Goal: Use online tool/utility: Utilize a website feature to perform a specific function

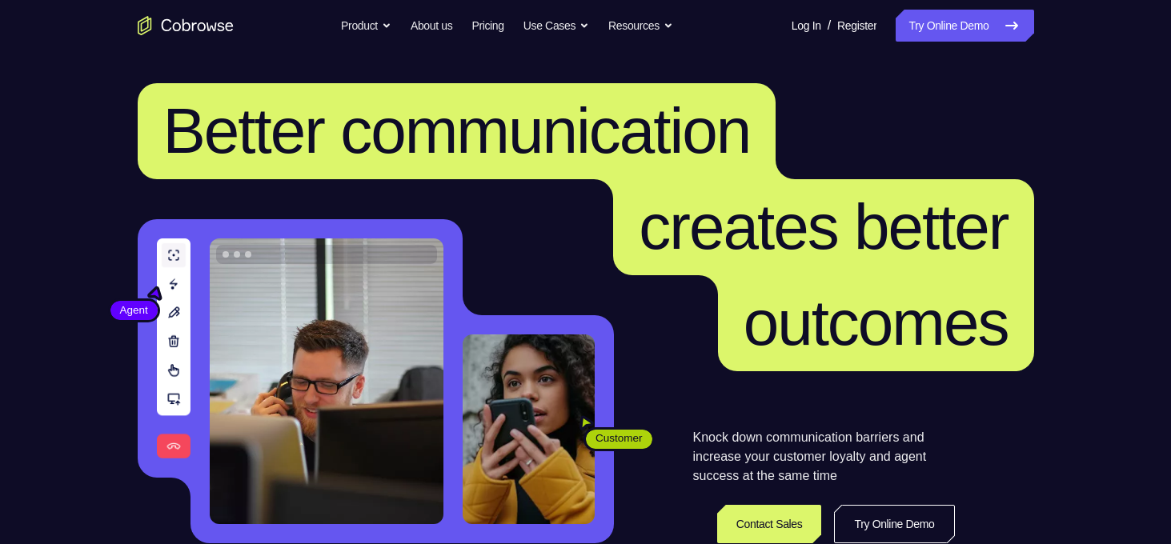
click at [961, 38] on link "Try Online Demo" at bounding box center [964, 26] width 138 height 32
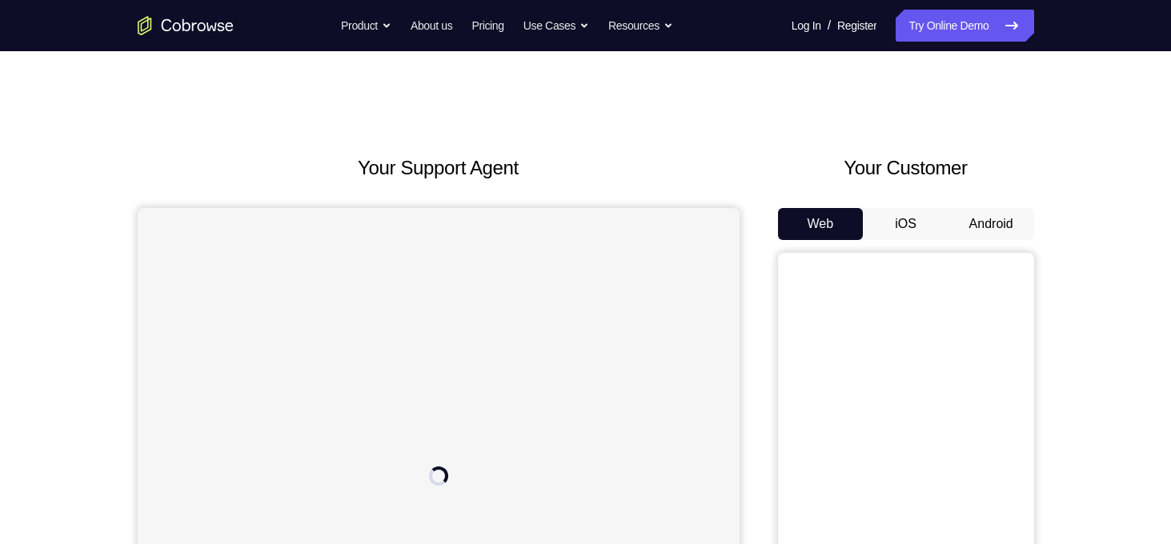
click at [975, 222] on button "Android" at bounding box center [991, 224] width 86 height 32
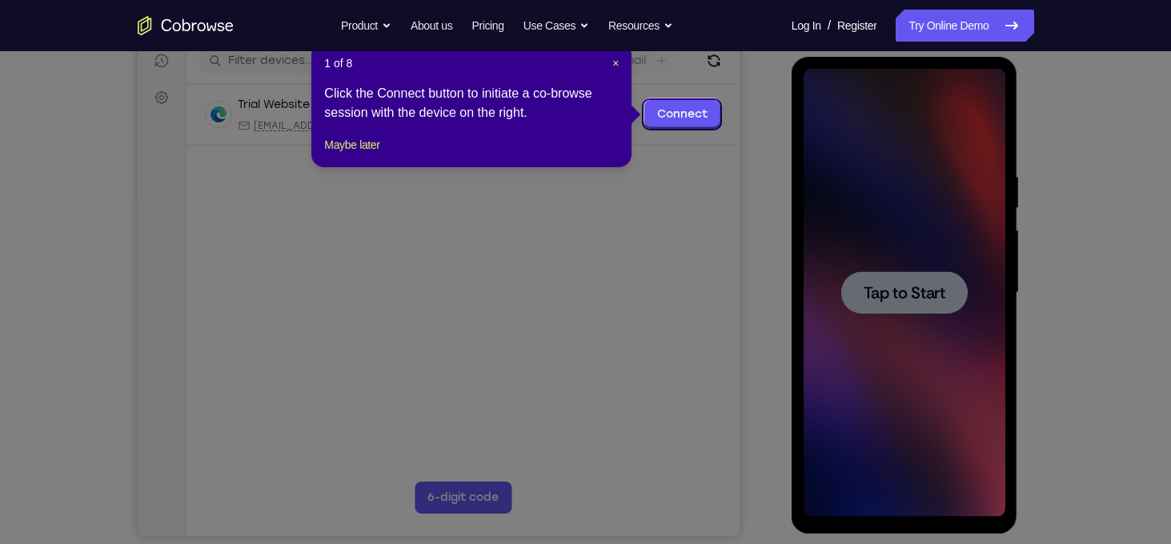
scroll to position [210, 0]
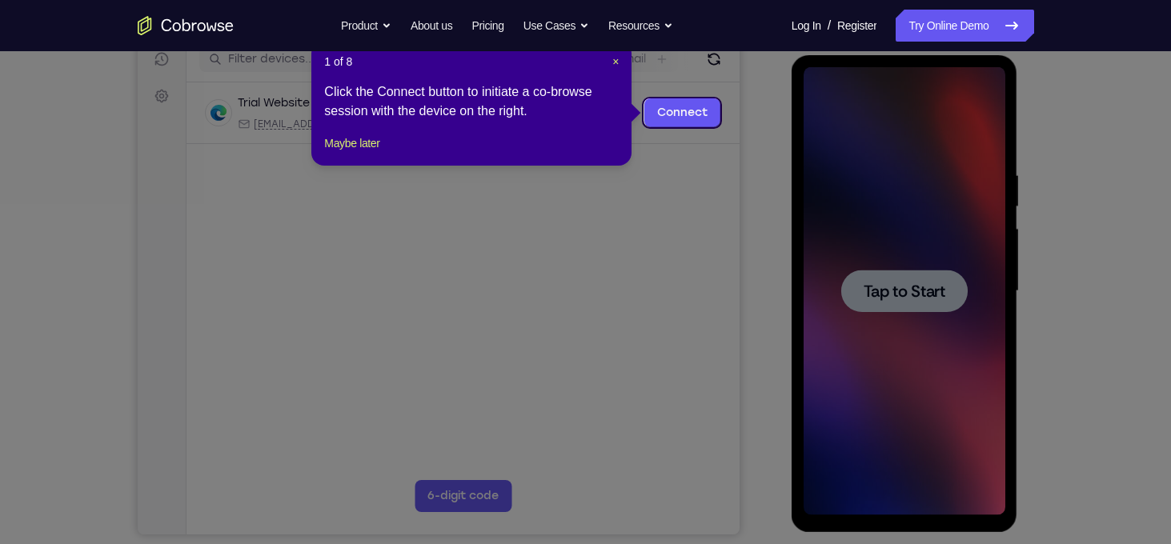
click at [619, 62] on div "1 of 8 × Click the Connect button to initiate a co-browse session with the devi…" at bounding box center [471, 103] width 320 height 125
click at [615, 62] on span "×" at bounding box center [615, 61] width 6 height 13
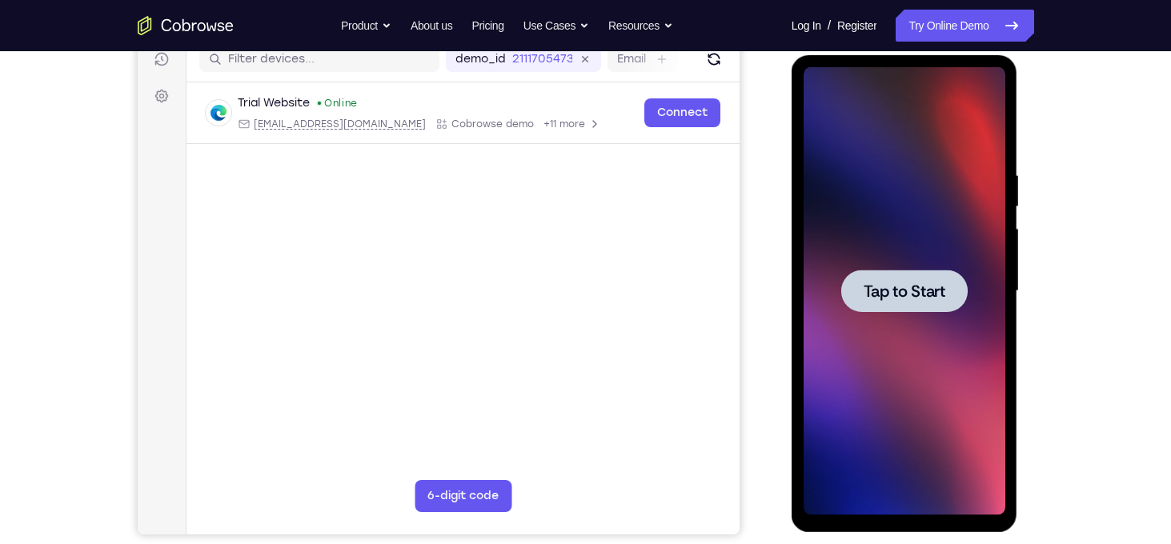
click at [894, 188] on div at bounding box center [904, 291] width 202 height 448
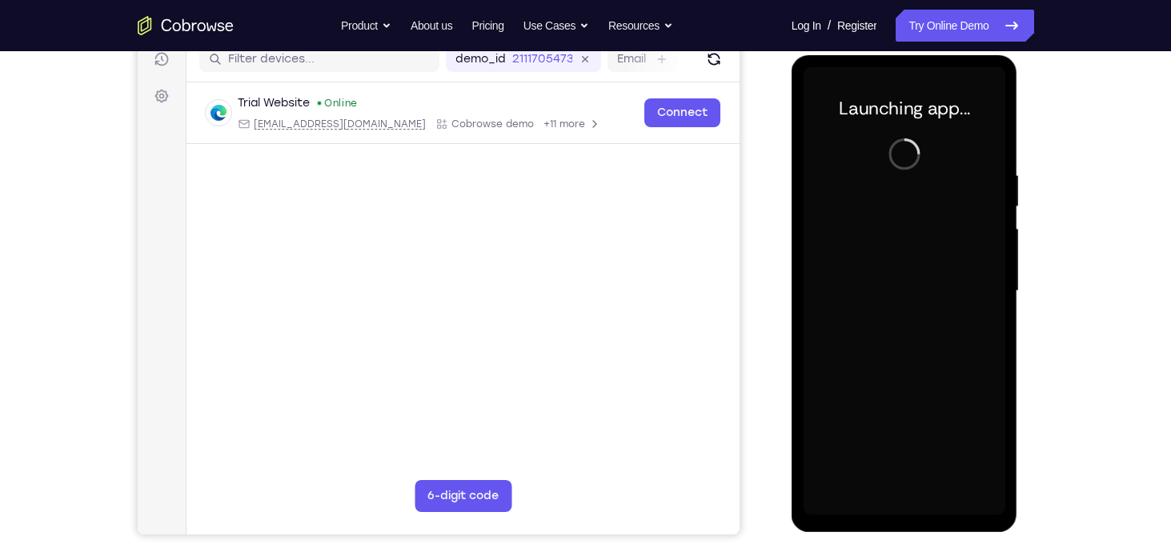
scroll to position [208, 0]
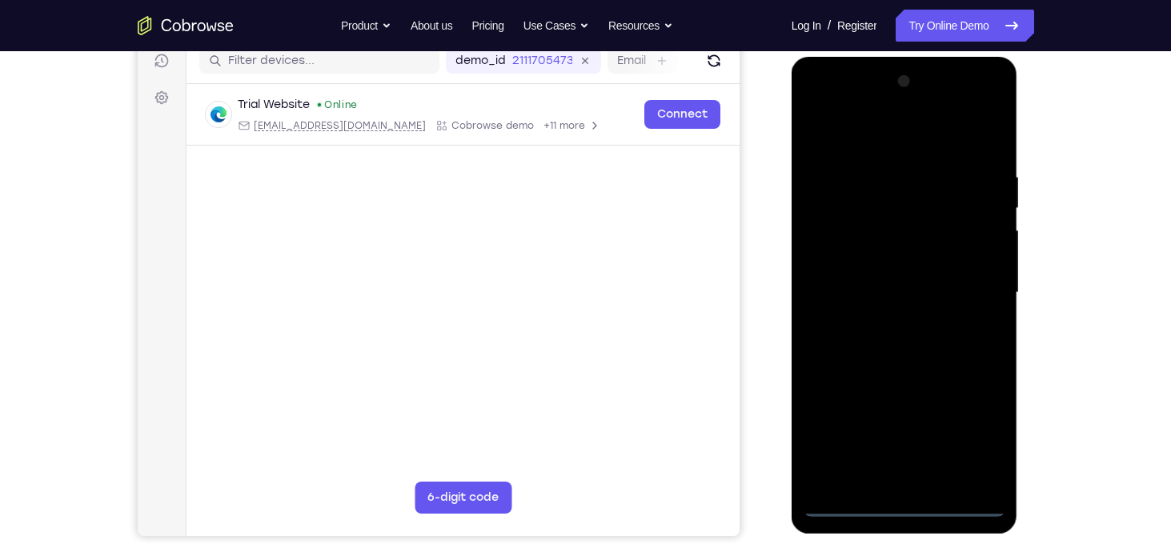
click at [903, 506] on div at bounding box center [904, 293] width 202 height 448
click at [980, 448] on div at bounding box center [904, 293] width 202 height 448
click at [813, 110] on div at bounding box center [904, 293] width 202 height 448
click at [979, 283] on div at bounding box center [904, 293] width 202 height 448
click at [923, 480] on div at bounding box center [904, 293] width 202 height 448
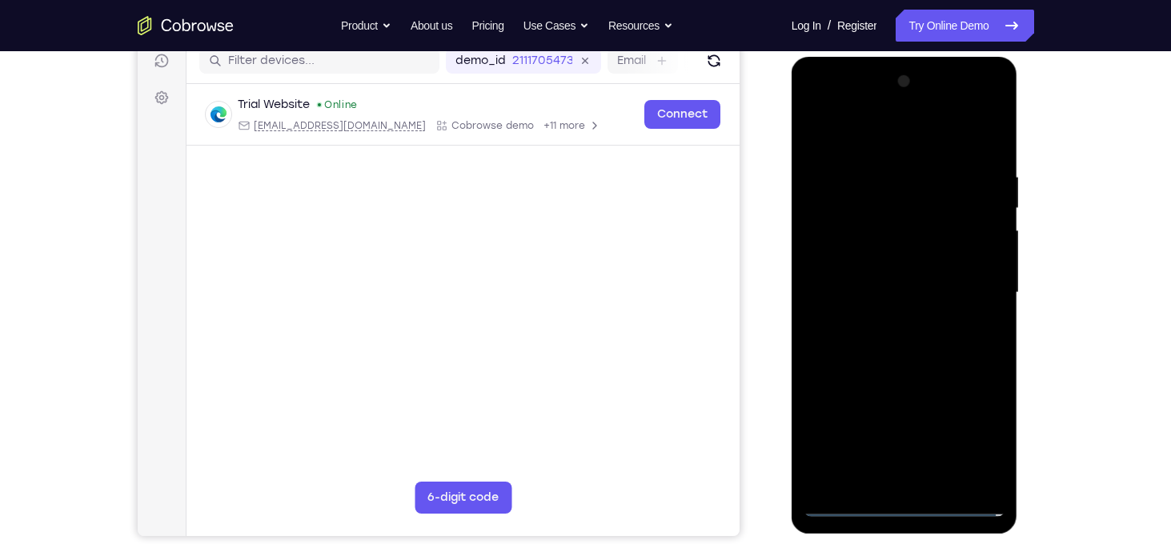
click at [875, 290] on div at bounding box center [904, 293] width 202 height 448
click at [878, 255] on div at bounding box center [904, 293] width 202 height 448
click at [895, 298] on div at bounding box center [904, 293] width 202 height 448
click at [987, 158] on div at bounding box center [904, 293] width 202 height 448
click at [990, 483] on div at bounding box center [904, 293] width 202 height 448
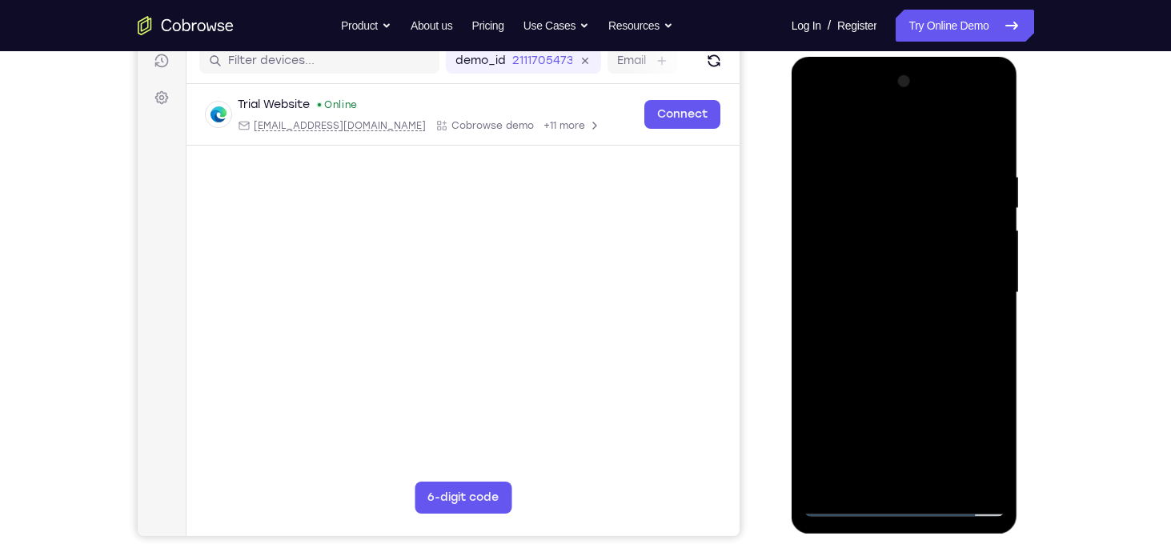
click at [996, 466] on div at bounding box center [904, 293] width 202 height 448
drag, startPoint x: 831, startPoint y: 145, endPoint x: 990, endPoint y: 142, distance: 158.4
click at [990, 142] on div at bounding box center [904, 293] width 202 height 448
click at [992, 126] on div at bounding box center [904, 293] width 202 height 448
drag, startPoint x: 888, startPoint y: 161, endPoint x: 888, endPoint y: 346, distance: 185.6
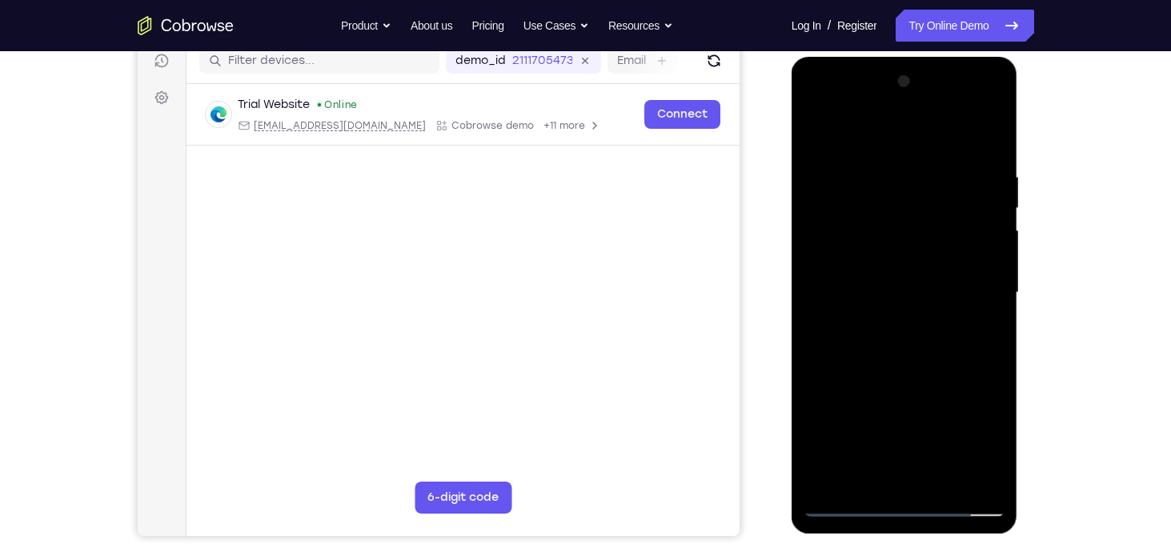
click at [888, 346] on div at bounding box center [904, 293] width 202 height 448
click at [994, 478] on div at bounding box center [904, 293] width 202 height 448
click at [979, 479] on div at bounding box center [904, 293] width 202 height 448
click at [972, 318] on div at bounding box center [904, 293] width 202 height 448
click at [851, 159] on div at bounding box center [904, 293] width 202 height 448
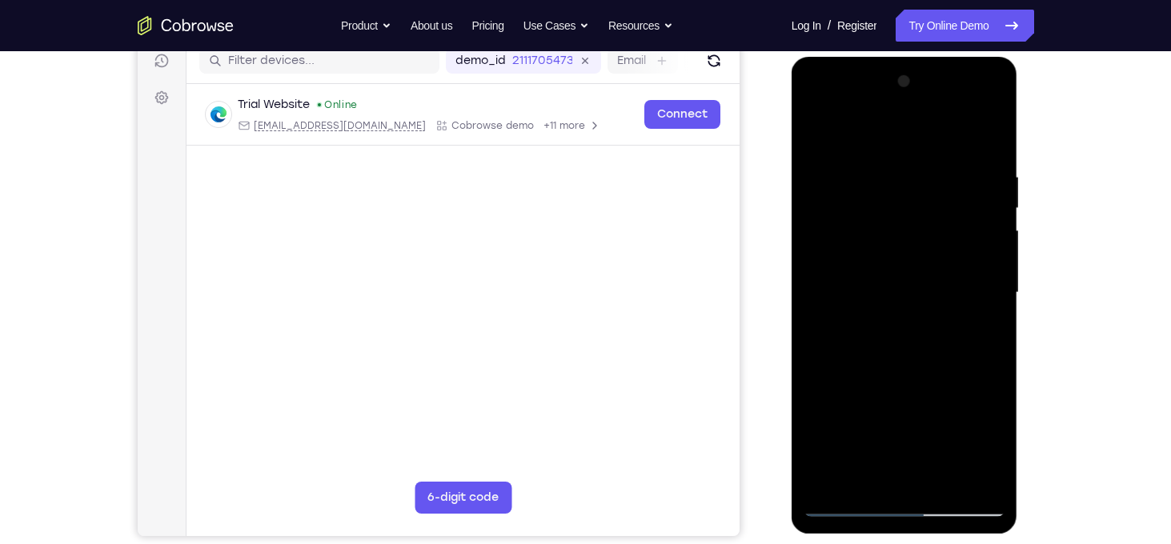
click at [841, 353] on div at bounding box center [904, 293] width 202 height 448
click at [817, 130] on div at bounding box center [904, 293] width 202 height 448
click at [821, 134] on div at bounding box center [904, 293] width 202 height 448
click at [976, 282] on div at bounding box center [904, 293] width 202 height 448
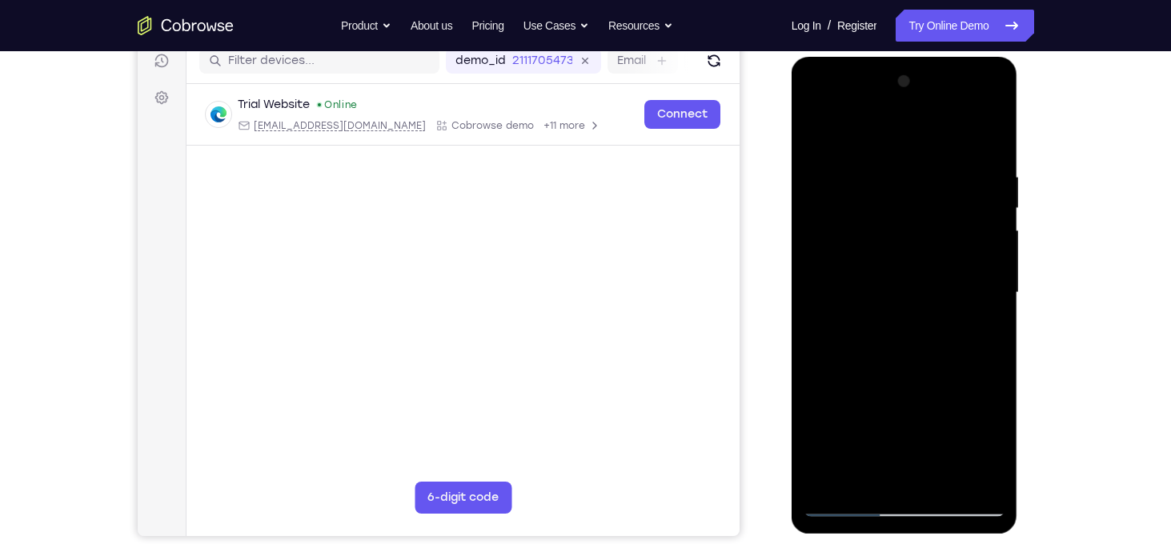
click at [865, 455] on div at bounding box center [904, 293] width 202 height 448
click at [980, 284] on div at bounding box center [904, 293] width 202 height 448
drag, startPoint x: 914, startPoint y: 205, endPoint x: 883, endPoint y: 406, distance: 204.0
click at [883, 406] on div at bounding box center [904, 293] width 202 height 448
drag, startPoint x: 906, startPoint y: 175, endPoint x: 907, endPoint y: 422, distance: 247.2
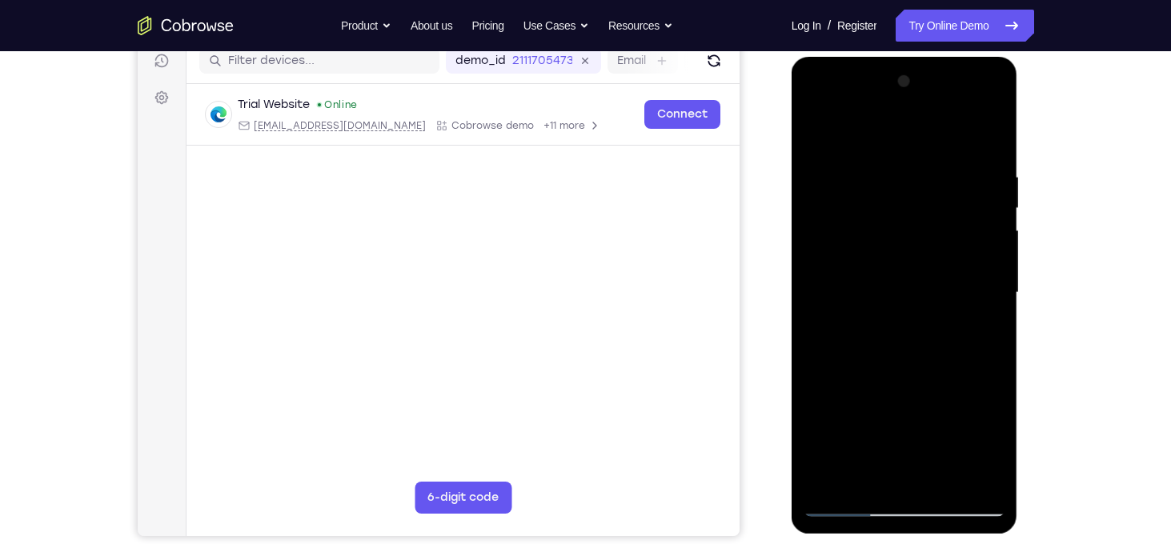
click at [907, 422] on div at bounding box center [904, 293] width 202 height 448
click at [817, 130] on div at bounding box center [904, 293] width 202 height 448
click at [847, 504] on div at bounding box center [904, 293] width 202 height 448
click at [818, 130] on div at bounding box center [904, 293] width 202 height 448
click at [904, 335] on div at bounding box center [904, 293] width 202 height 448
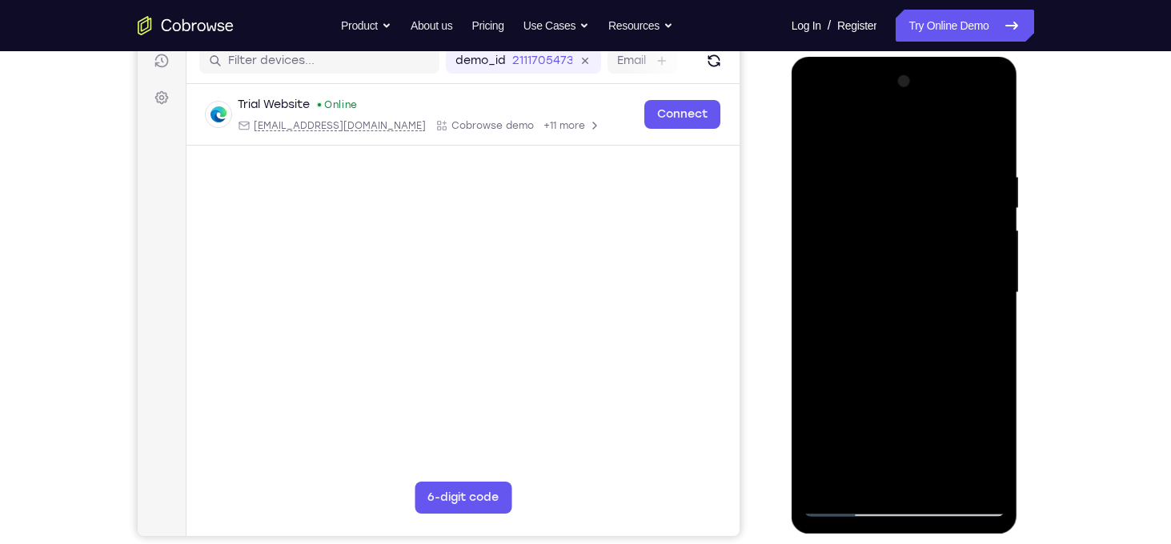
click at [818, 134] on div at bounding box center [904, 293] width 202 height 448
click at [819, 294] on div at bounding box center [904, 293] width 202 height 448
click at [997, 250] on div at bounding box center [904, 293] width 202 height 448
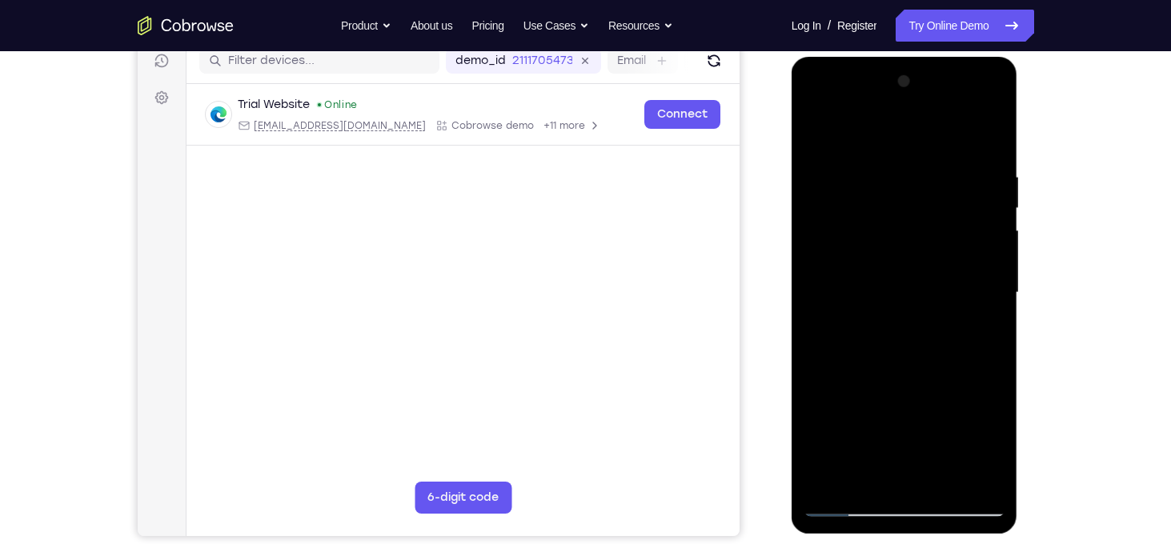
click at [997, 250] on div at bounding box center [904, 293] width 202 height 448
click at [825, 279] on div at bounding box center [904, 293] width 202 height 448
click at [926, 276] on div at bounding box center [904, 293] width 202 height 448
click at [943, 252] on div at bounding box center [904, 293] width 202 height 448
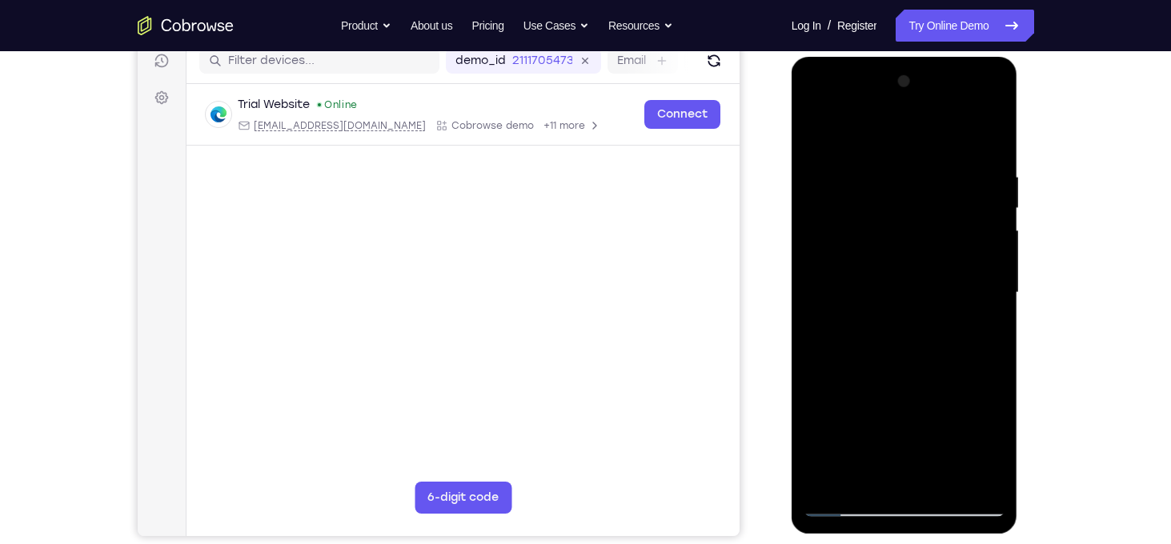
click at [967, 250] on div at bounding box center [904, 293] width 202 height 448
click at [990, 87] on div at bounding box center [904, 293] width 202 height 448
click at [847, 424] on div at bounding box center [904, 293] width 202 height 448
click at [817, 130] on div at bounding box center [904, 293] width 202 height 448
click at [827, 172] on div at bounding box center [904, 293] width 202 height 448
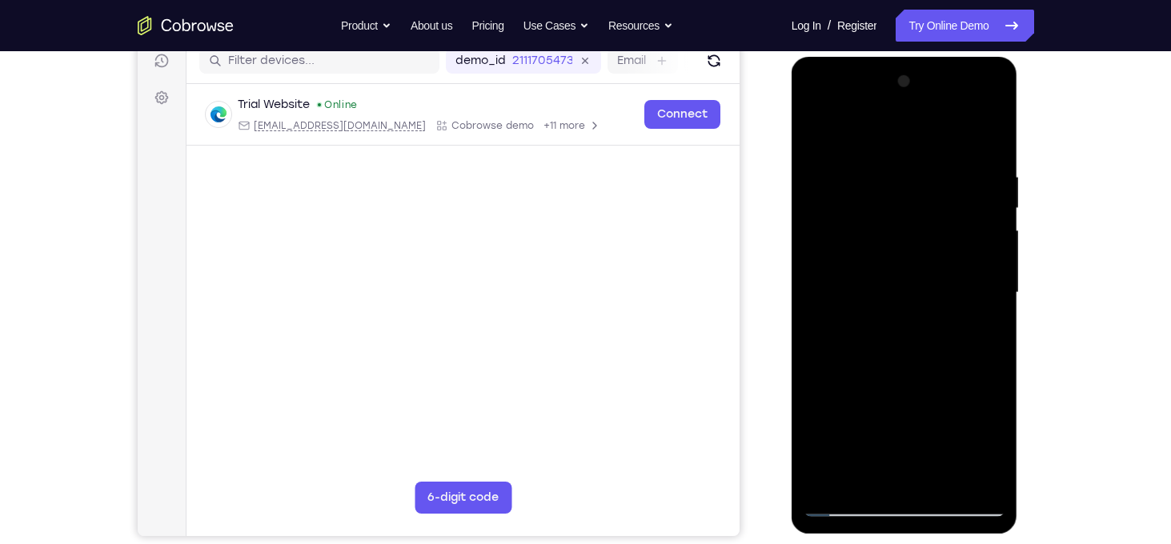
click at [916, 252] on div at bounding box center [904, 293] width 202 height 448
click at [907, 274] on div at bounding box center [904, 293] width 202 height 448
click at [815, 129] on div at bounding box center [904, 293] width 202 height 448
click at [971, 332] on div at bounding box center [904, 293] width 202 height 448
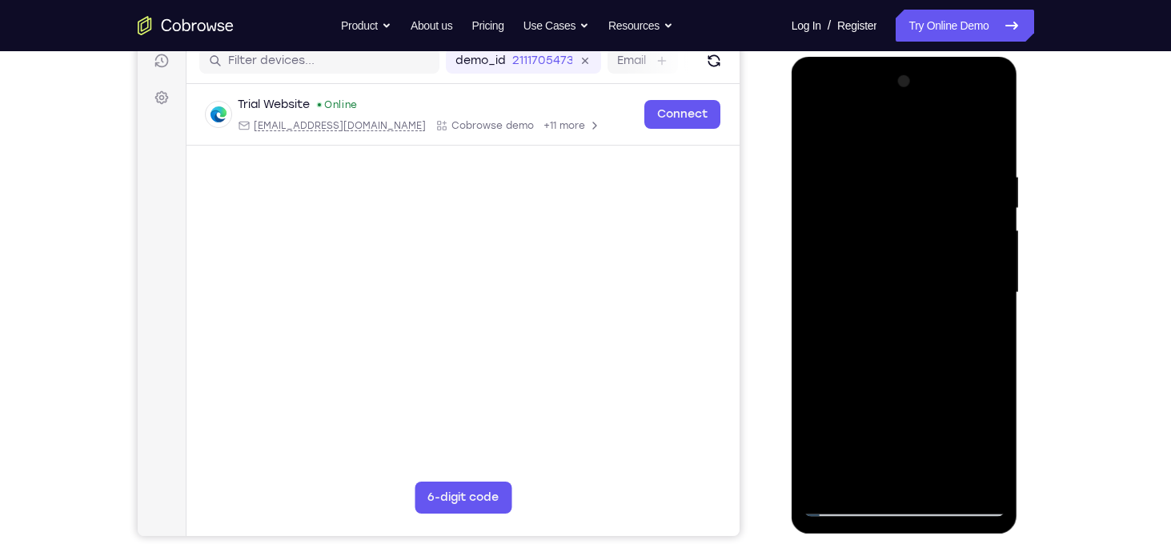
click at [817, 130] on div at bounding box center [904, 293] width 202 height 448
click at [902, 334] on div at bounding box center [904, 293] width 202 height 448
drag, startPoint x: 899, startPoint y: 372, endPoint x: 879, endPoint y: 402, distance: 36.8
click at [879, 402] on div at bounding box center [904, 293] width 202 height 448
click at [819, 135] on div at bounding box center [904, 293] width 202 height 448
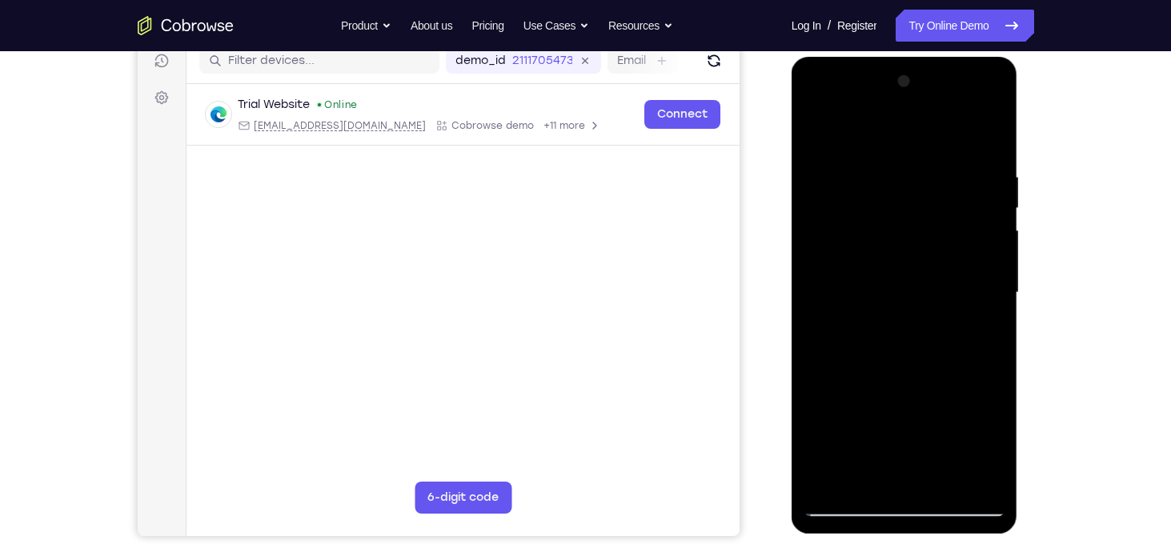
click at [968, 331] on div at bounding box center [904, 293] width 202 height 448
drag, startPoint x: 917, startPoint y: 360, endPoint x: 899, endPoint y: 399, distance: 43.0
click at [899, 399] on div at bounding box center [904, 293] width 202 height 448
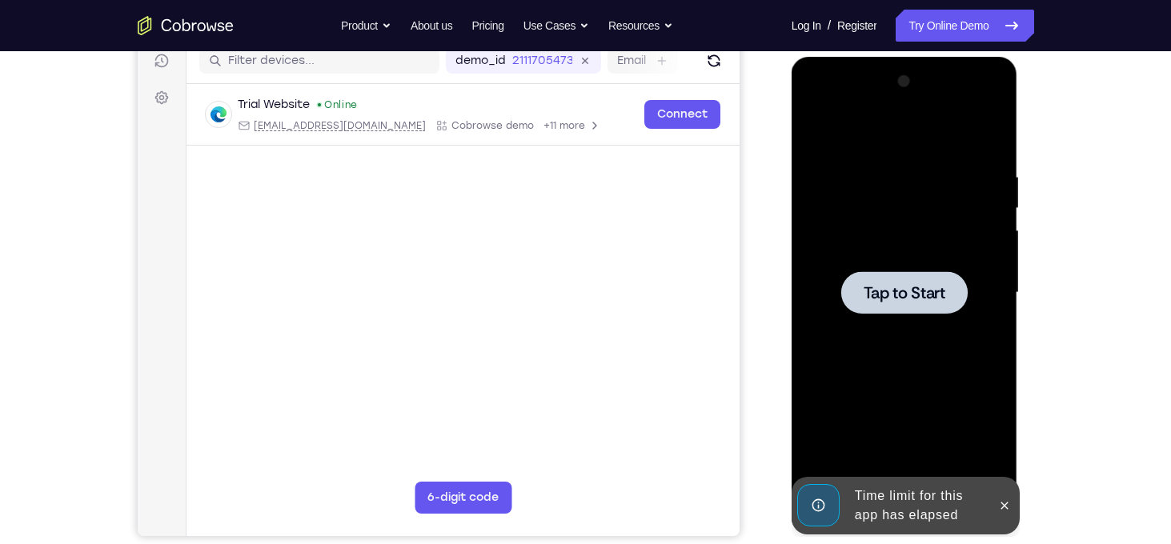
click at [875, 220] on div at bounding box center [904, 293] width 202 height 448
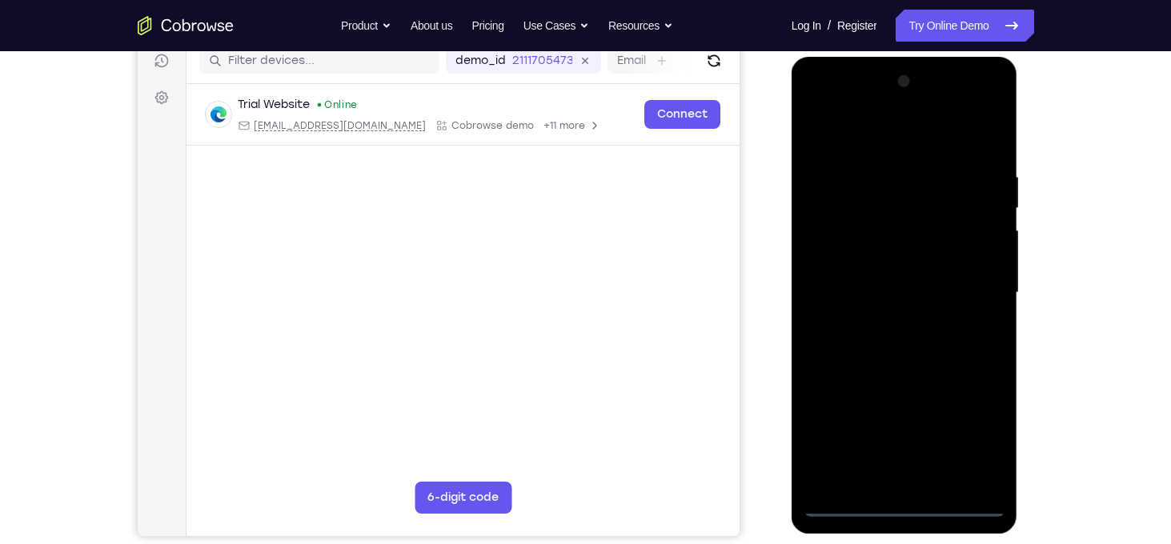
click at [809, 106] on div at bounding box center [904, 293] width 202 height 448
click at [967, 282] on div at bounding box center [904, 293] width 202 height 448
click at [887, 322] on div at bounding box center [904, 293] width 202 height 448
click at [862, 268] on div at bounding box center [904, 293] width 202 height 448
click at [863, 262] on div at bounding box center [904, 293] width 202 height 448
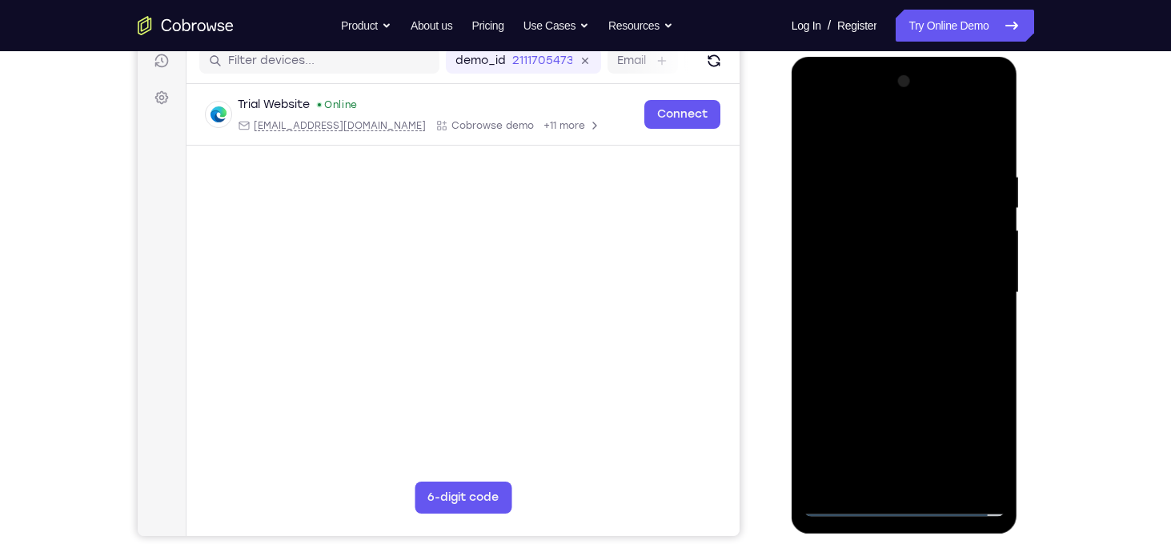
click at [884, 286] on div at bounding box center [904, 293] width 202 height 448
click at [991, 156] on div at bounding box center [904, 293] width 202 height 448
click at [993, 484] on div at bounding box center [904, 293] width 202 height 448
click at [996, 462] on div at bounding box center [904, 293] width 202 height 448
drag, startPoint x: 828, startPoint y: 133, endPoint x: 963, endPoint y: 143, distance: 135.6
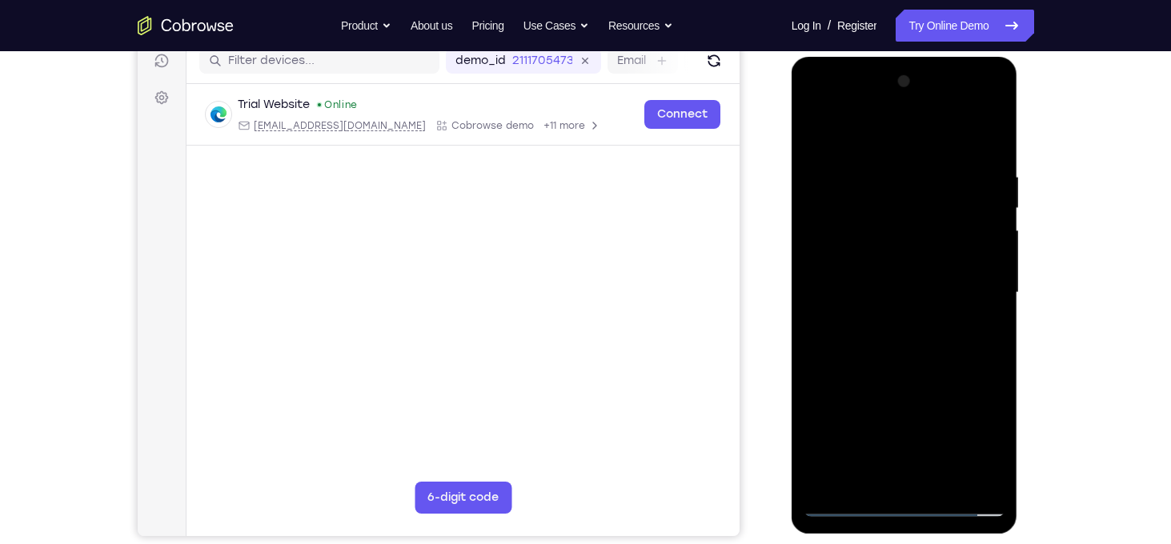
click at [963, 143] on div at bounding box center [904, 293] width 202 height 448
click at [990, 134] on div at bounding box center [904, 293] width 202 height 448
click at [817, 130] on div at bounding box center [904, 293] width 202 height 448
click at [982, 482] on div at bounding box center [904, 293] width 202 height 448
click at [974, 324] on div at bounding box center [904, 293] width 202 height 448
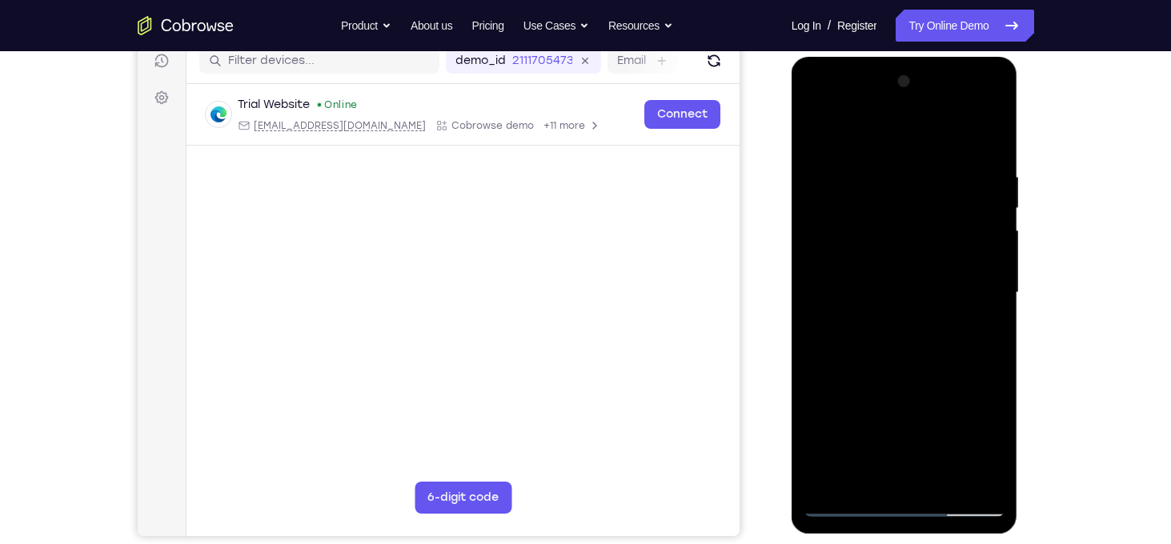
click at [868, 450] on div at bounding box center [904, 293] width 202 height 448
drag, startPoint x: 947, startPoint y: 180, endPoint x: 945, endPoint y: 276, distance: 96.0
click at [945, 276] on div at bounding box center [904, 293] width 202 height 448
click at [891, 183] on div at bounding box center [904, 293] width 202 height 448
click at [856, 482] on div at bounding box center [904, 293] width 202 height 448
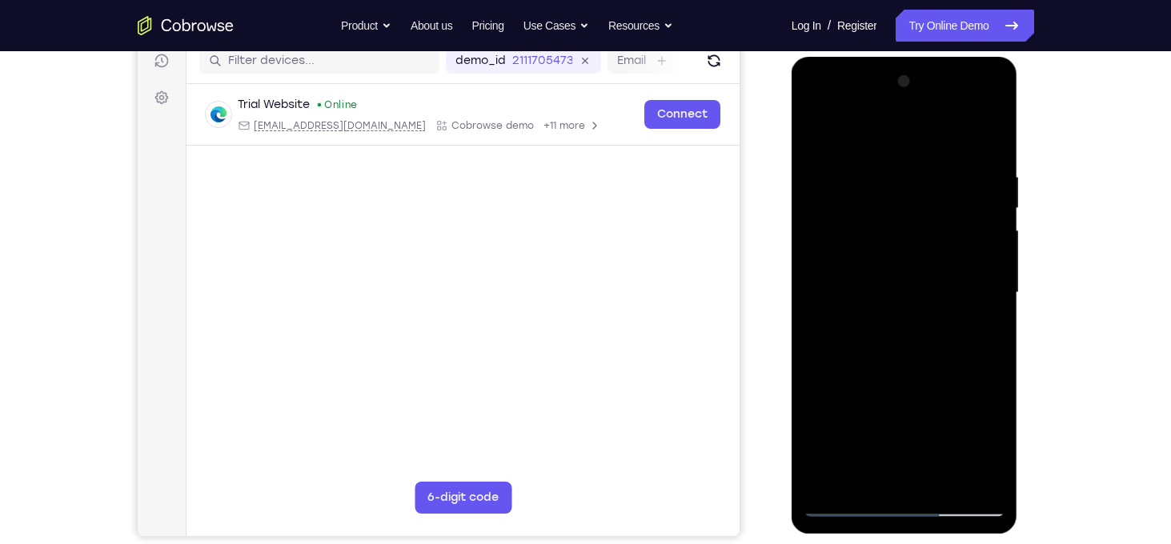
click at [815, 130] on div at bounding box center [904, 293] width 202 height 448
drag, startPoint x: 918, startPoint y: 390, endPoint x: 903, endPoint y: 454, distance: 66.6
click at [903, 454] on div at bounding box center [904, 293] width 202 height 448
click at [848, 154] on div at bounding box center [904, 293] width 202 height 448
click at [865, 180] on div at bounding box center [904, 293] width 202 height 448
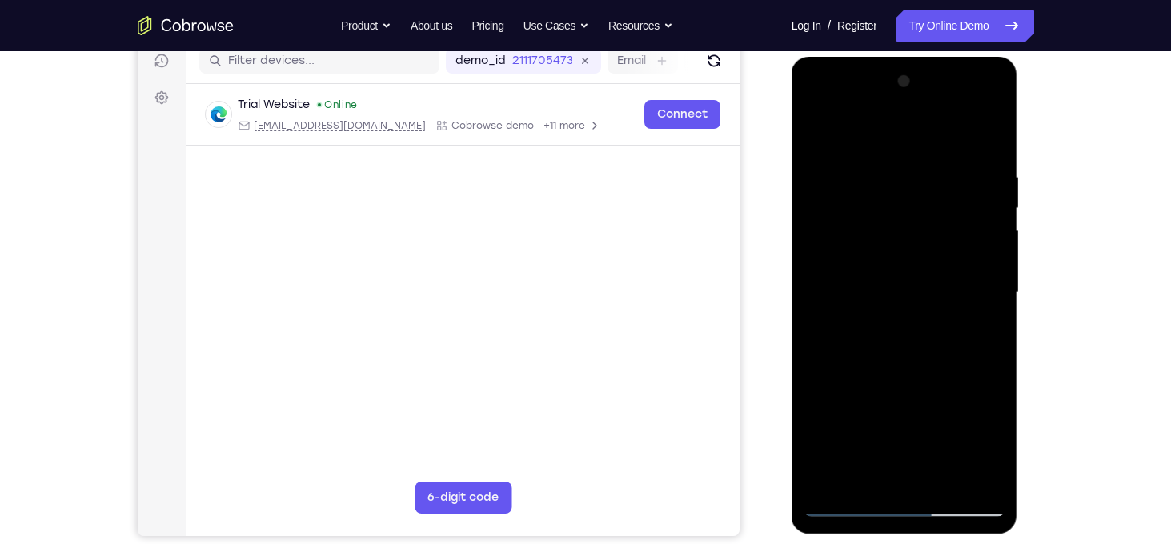
click at [900, 317] on div at bounding box center [904, 293] width 202 height 448
click at [817, 132] on div at bounding box center [904, 293] width 202 height 448
click at [969, 314] on div at bounding box center [904, 293] width 202 height 448
click at [827, 484] on div at bounding box center [904, 293] width 202 height 448
click at [878, 174] on div at bounding box center [904, 293] width 202 height 448
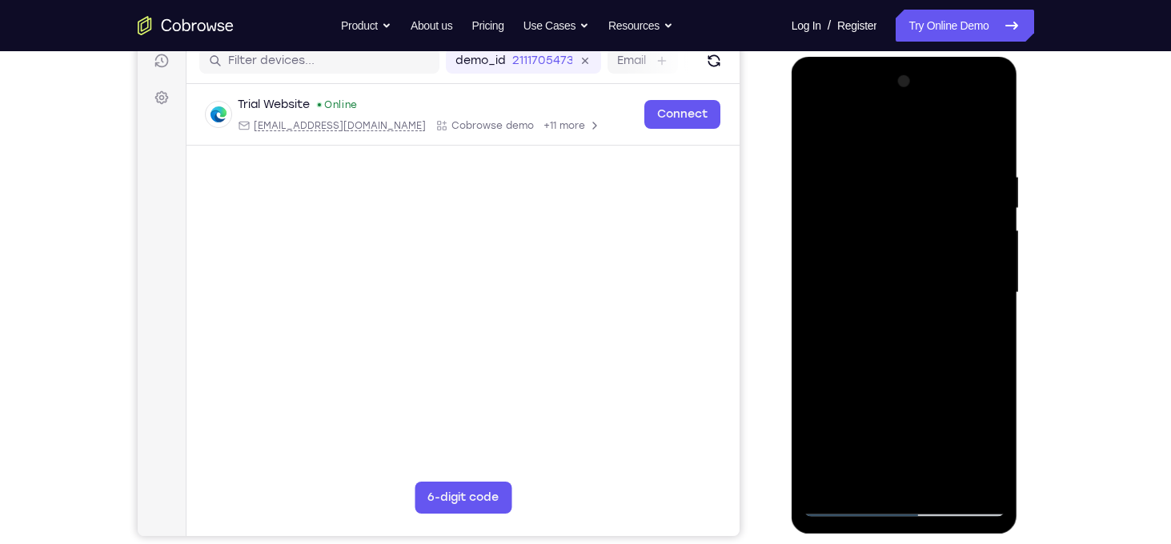
click at [990, 478] on div at bounding box center [904, 293] width 202 height 448
click at [862, 133] on div at bounding box center [904, 293] width 202 height 448
click at [970, 313] on div at bounding box center [904, 293] width 202 height 448
click at [816, 135] on div at bounding box center [904, 293] width 202 height 448
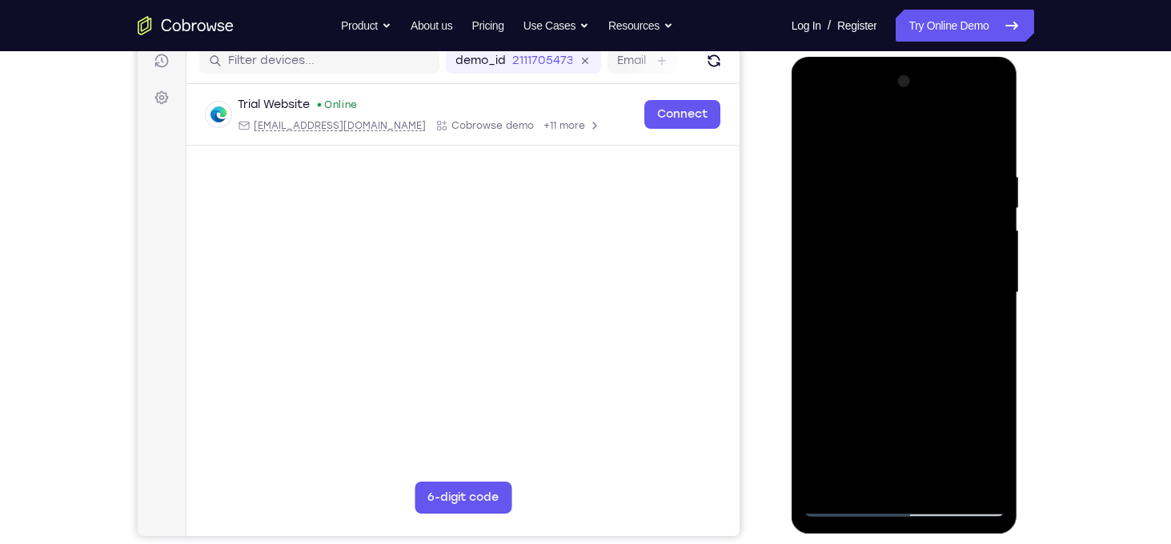
click at [983, 274] on div at bounding box center [904, 293] width 202 height 448
click at [819, 274] on div at bounding box center [904, 293] width 202 height 448
click at [988, 253] on div at bounding box center [904, 293] width 202 height 448
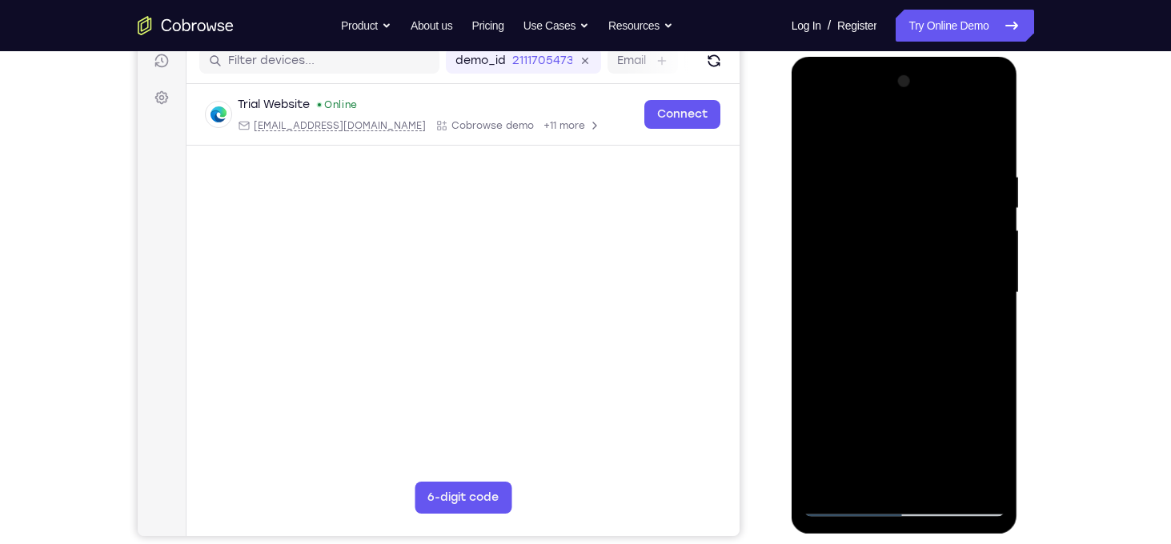
click at [988, 253] on div at bounding box center [904, 293] width 202 height 448
click at [827, 481] on div at bounding box center [904, 293] width 202 height 448
click at [924, 170] on div at bounding box center [904, 293] width 202 height 448
click at [982, 266] on div at bounding box center [904, 293] width 202 height 448
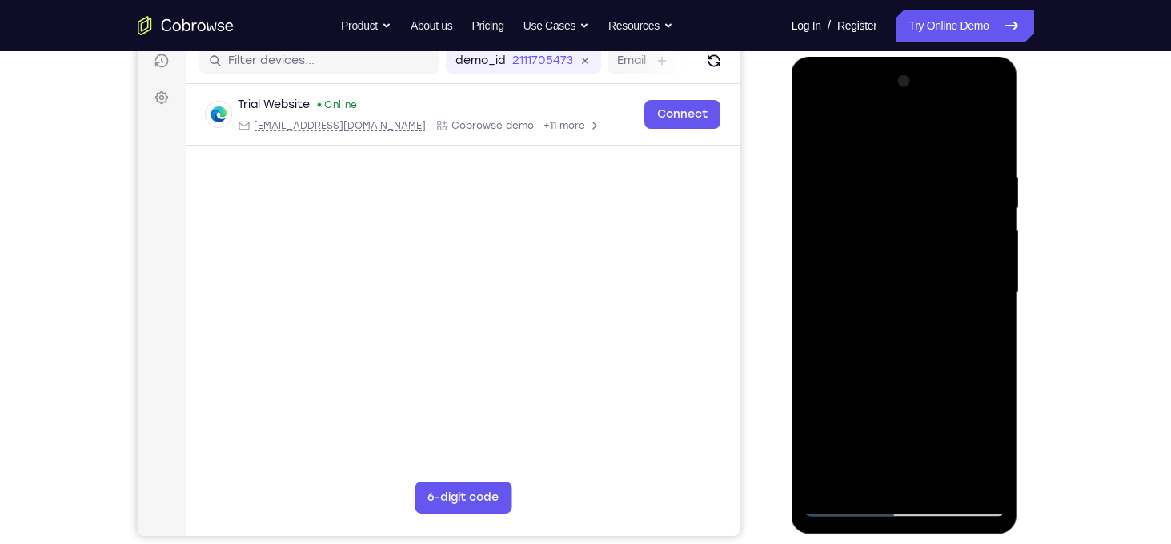
drag, startPoint x: 895, startPoint y: 185, endPoint x: 915, endPoint y: 418, distance: 234.6
click at [915, 418] on div at bounding box center [904, 293] width 202 height 448
click at [980, 483] on div at bounding box center [904, 293] width 202 height 448
click at [988, 482] on div at bounding box center [904, 293] width 202 height 448
click at [973, 485] on div at bounding box center [904, 293] width 202 height 448
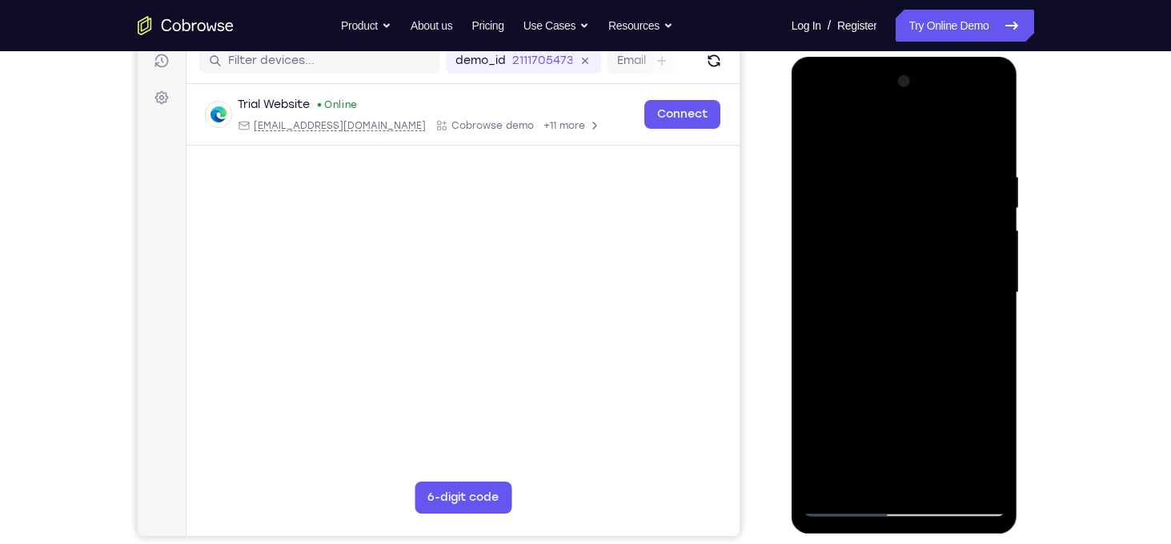
drag, startPoint x: 895, startPoint y: 202, endPoint x: 917, endPoint y: 412, distance: 211.6
click at [917, 412] on div at bounding box center [904, 293] width 202 height 448
click at [999, 485] on div at bounding box center [904, 293] width 202 height 448
click at [980, 332] on div at bounding box center [904, 293] width 202 height 448
click at [849, 178] on div at bounding box center [904, 293] width 202 height 448
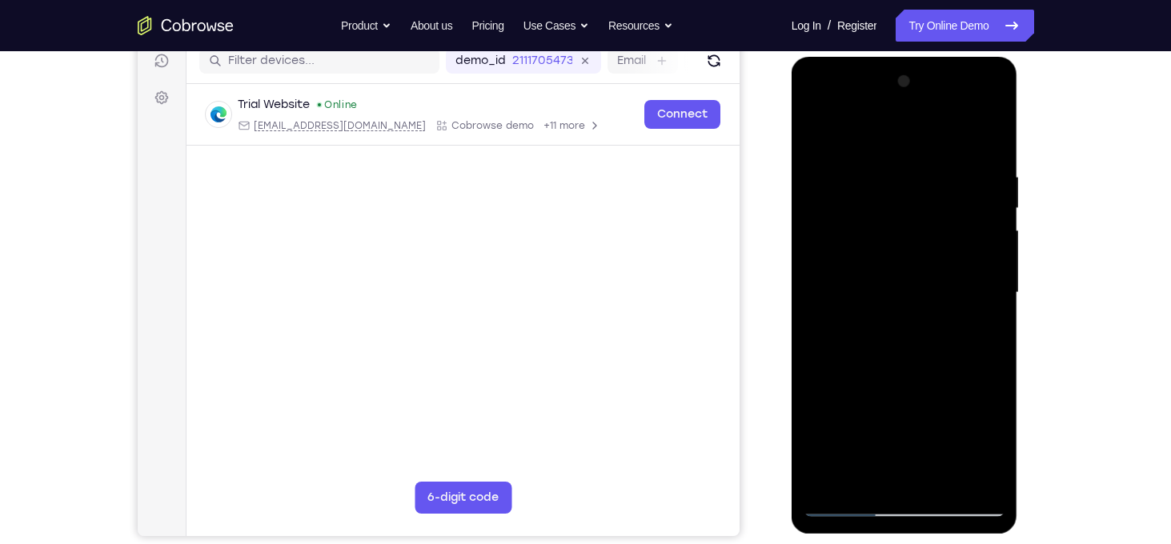
click at [858, 431] on div at bounding box center [904, 293] width 202 height 448
drag, startPoint x: 866, startPoint y: 348, endPoint x: 862, endPoint y: 318, distance: 30.7
click at [862, 318] on div at bounding box center [904, 293] width 202 height 448
click at [818, 134] on div at bounding box center [904, 293] width 202 height 448
click at [820, 137] on div at bounding box center [904, 293] width 202 height 448
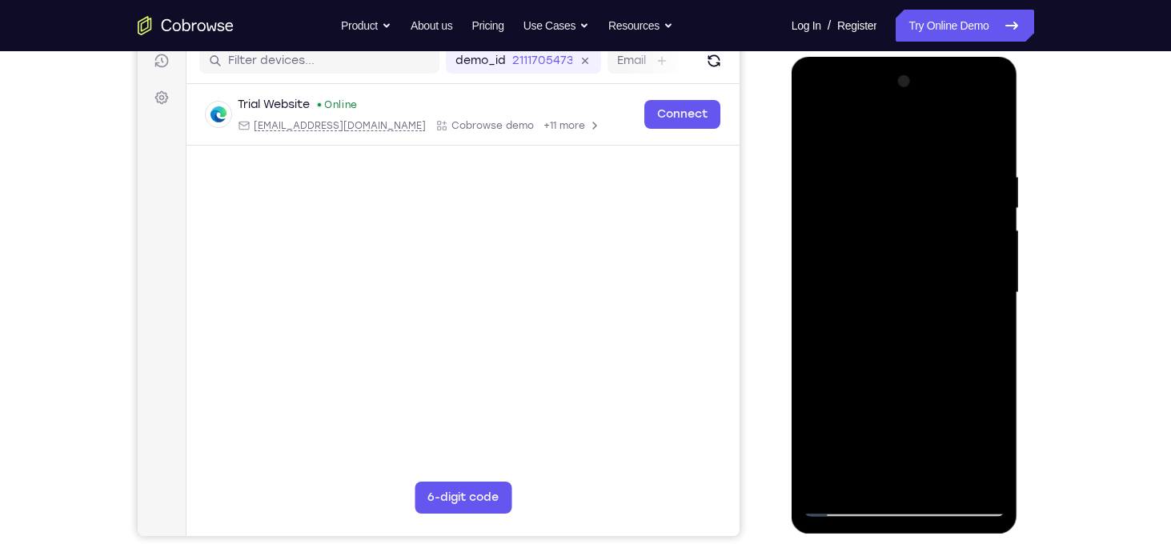
click at [853, 274] on div at bounding box center [904, 293] width 202 height 448
drag, startPoint x: 879, startPoint y: 177, endPoint x: 871, endPoint y: 244, distance: 67.7
click at [871, 244] on div at bounding box center [904, 293] width 202 height 448
click at [977, 332] on div at bounding box center [904, 293] width 202 height 448
drag, startPoint x: 911, startPoint y: 378, endPoint x: 897, endPoint y: 198, distance: 180.6
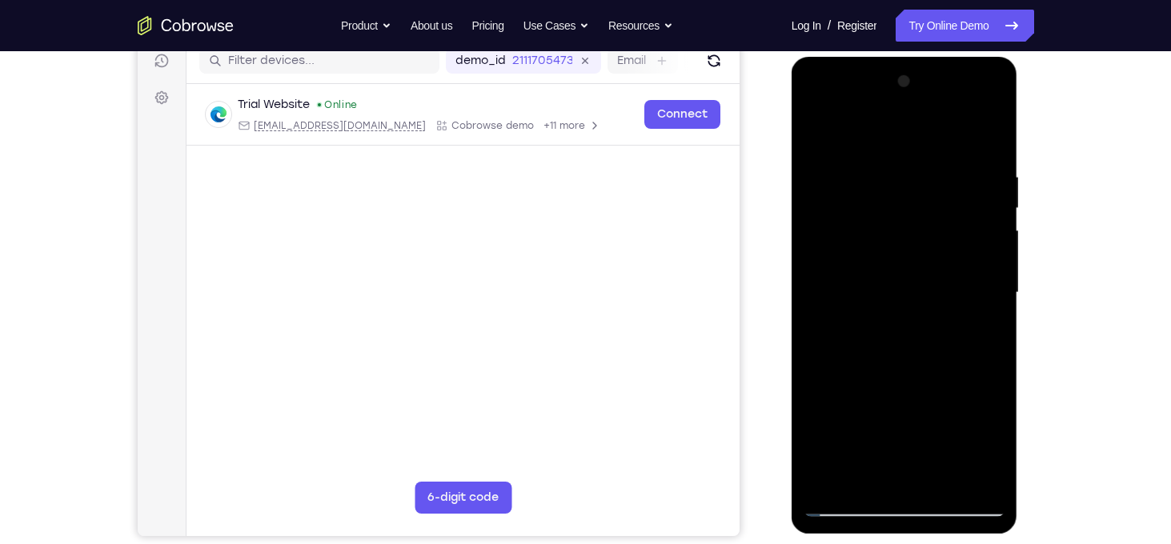
click at [897, 198] on div at bounding box center [904, 293] width 202 height 448
drag, startPoint x: 901, startPoint y: 274, endPoint x: 871, endPoint y: 127, distance: 150.2
click at [871, 127] on div at bounding box center [904, 293] width 202 height 448
click at [818, 134] on div at bounding box center [904, 293] width 202 height 448
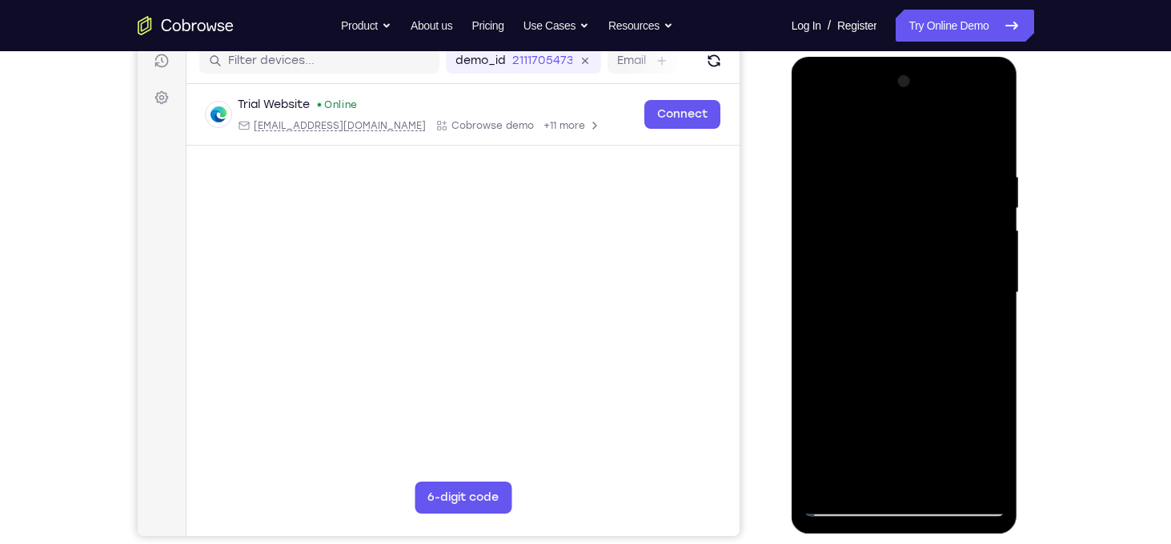
click at [821, 134] on div at bounding box center [904, 293] width 202 height 448
click at [828, 480] on div at bounding box center [904, 293] width 202 height 448
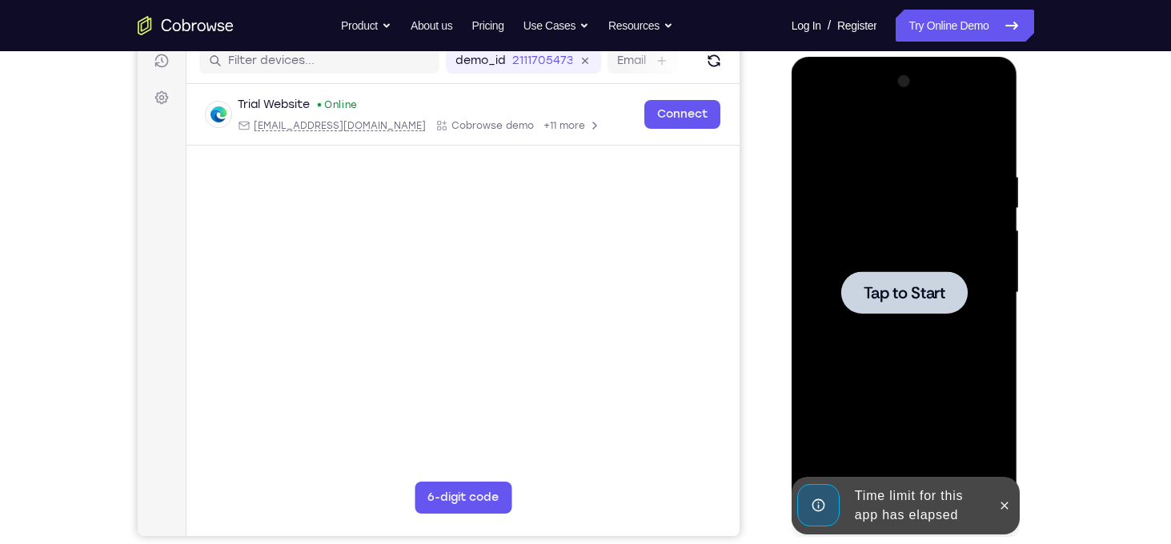
click at [935, 223] on div at bounding box center [904, 293] width 202 height 448
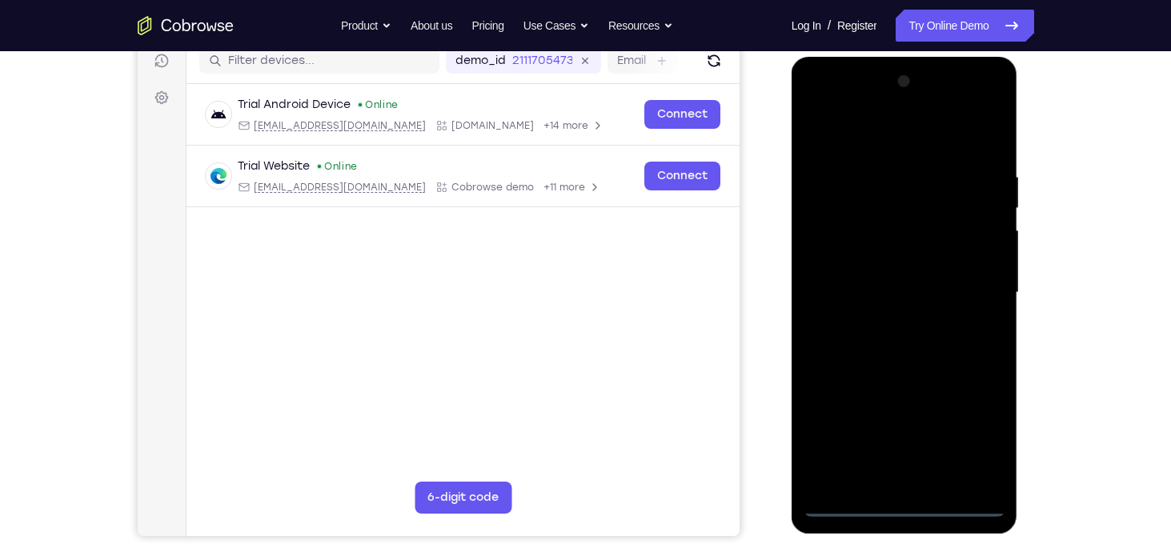
click at [900, 510] on div at bounding box center [904, 293] width 202 height 448
click at [957, 445] on div at bounding box center [904, 293] width 202 height 448
click at [974, 438] on div at bounding box center [904, 293] width 202 height 448
click at [852, 150] on div at bounding box center [904, 293] width 202 height 448
click at [983, 283] on div at bounding box center [904, 293] width 202 height 448
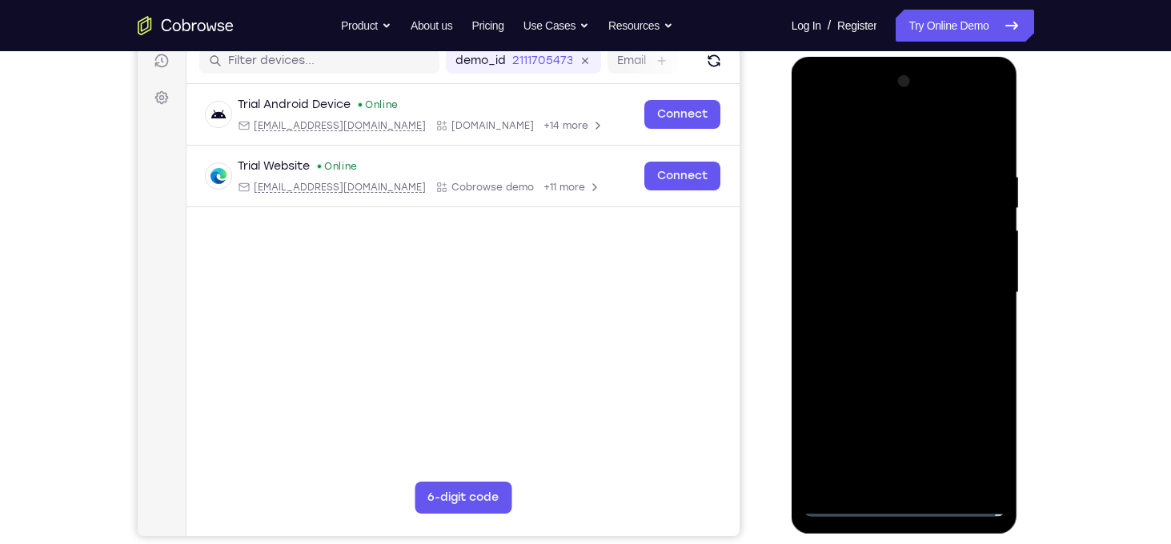
click at [887, 322] on div at bounding box center [904, 293] width 202 height 448
click at [869, 277] on div at bounding box center [904, 293] width 202 height 448
click at [871, 269] on div at bounding box center [904, 293] width 202 height 448
click at [884, 290] on div at bounding box center [904, 293] width 202 height 448
click at [990, 161] on div at bounding box center [904, 293] width 202 height 448
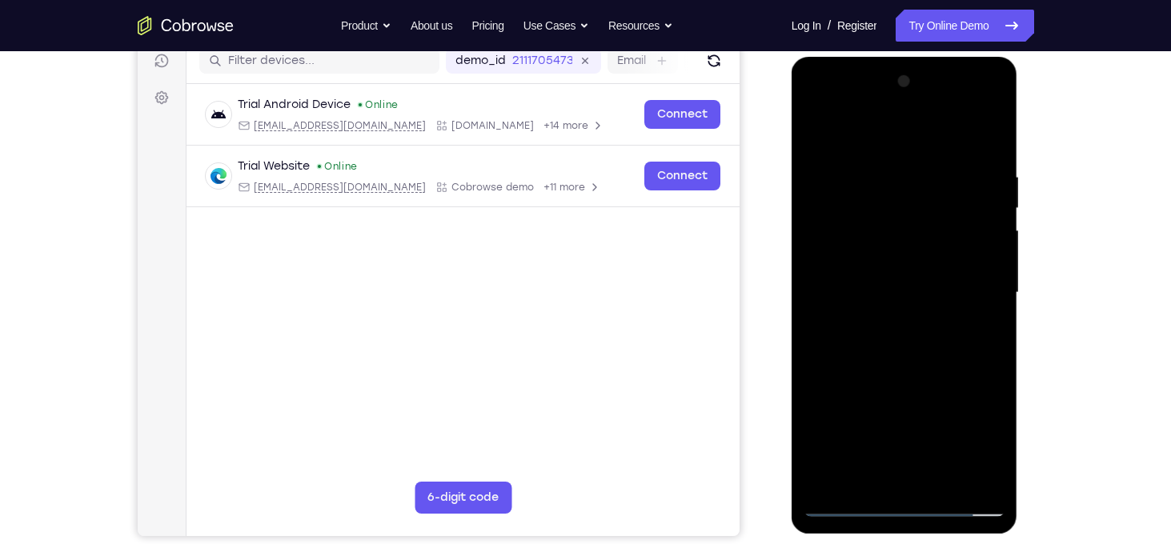
click at [999, 465] on div at bounding box center [904, 293] width 202 height 448
click at [947, 481] on div at bounding box center [904, 293] width 202 height 448
click at [913, 386] on div at bounding box center [904, 293] width 202 height 448
click at [869, 278] on div at bounding box center [904, 293] width 202 height 448
click at [887, 474] on div at bounding box center [904, 293] width 202 height 448
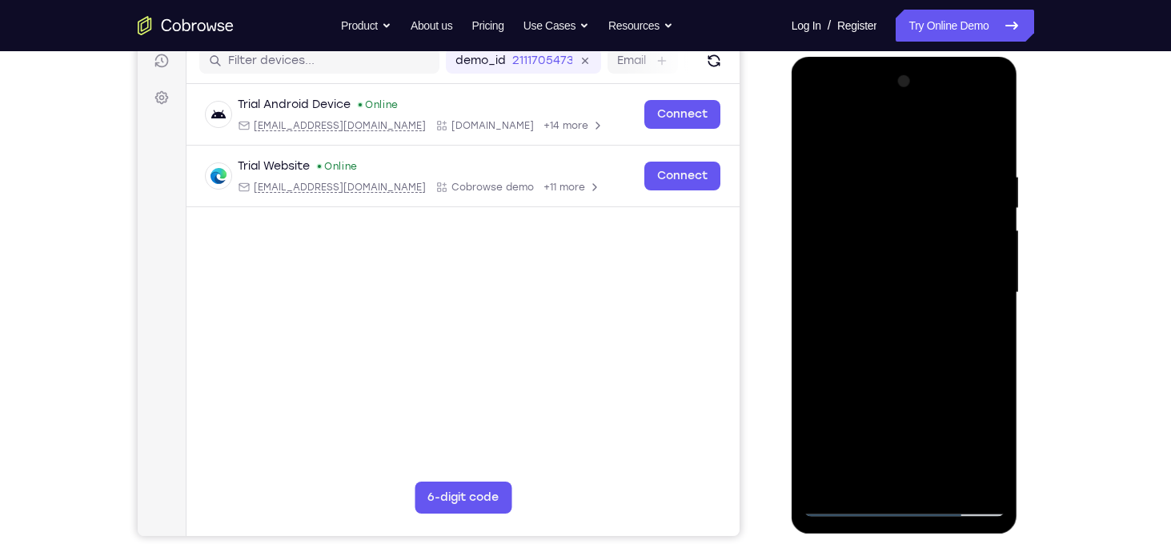
click at [841, 504] on div at bounding box center [904, 293] width 202 height 448
drag, startPoint x: 832, startPoint y: 140, endPoint x: 935, endPoint y: 141, distance: 103.2
click at [935, 141] on div at bounding box center [904, 293] width 202 height 448
click at [819, 137] on div at bounding box center [904, 293] width 202 height 448
click at [819, 131] on div at bounding box center [904, 293] width 202 height 448
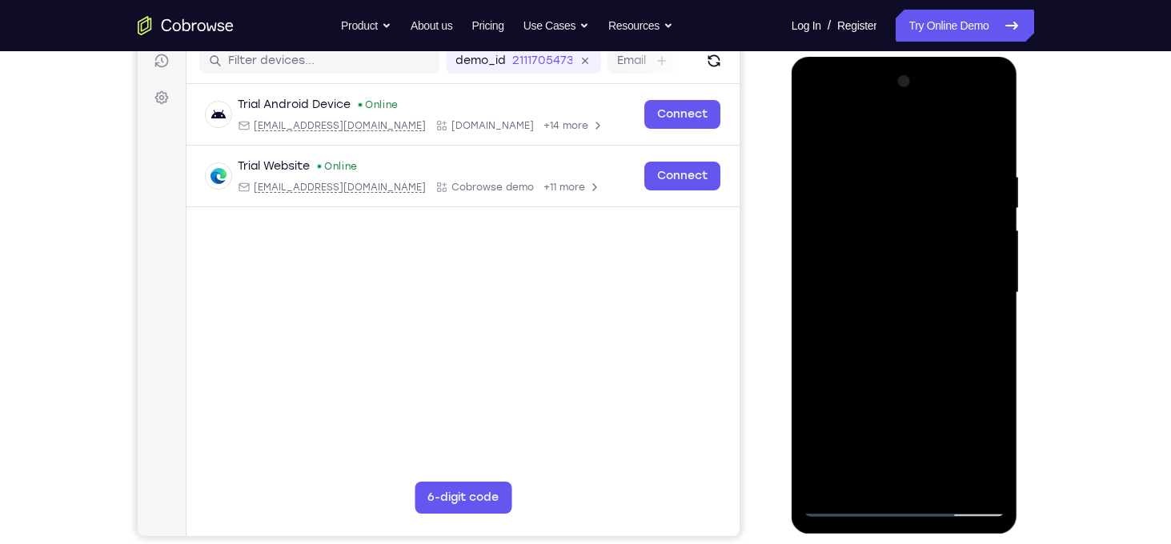
click at [978, 483] on div at bounding box center [904, 293] width 202 height 448
click at [975, 326] on div at bounding box center [904, 293] width 202 height 448
click at [854, 191] on div at bounding box center [904, 293] width 202 height 448
drag, startPoint x: 902, startPoint y: 258, endPoint x: 887, endPoint y: 430, distance: 171.8
click at [887, 430] on div at bounding box center [904, 293] width 202 height 448
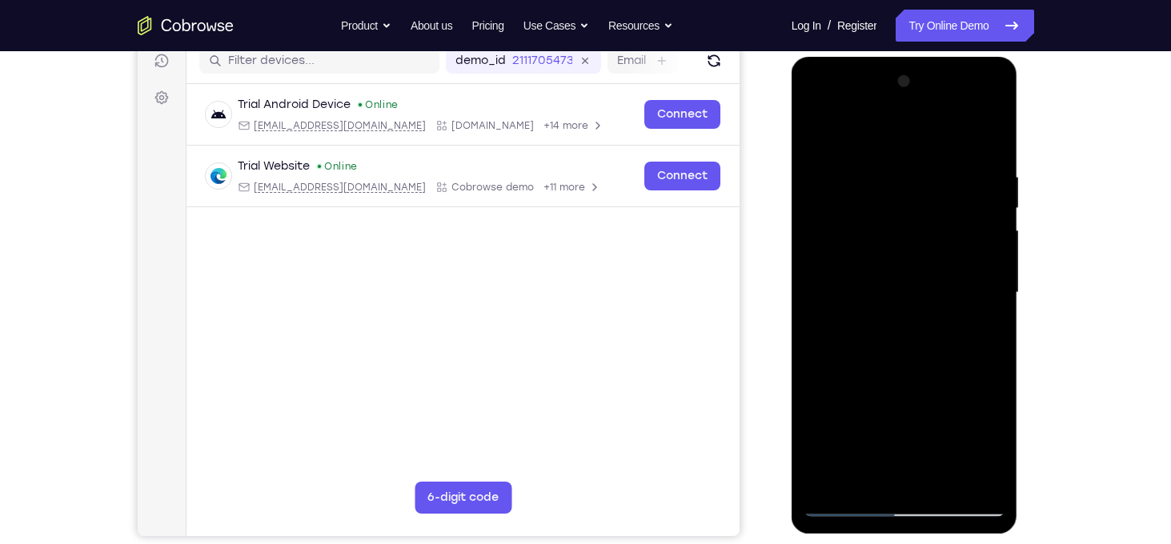
drag, startPoint x: 890, startPoint y: 179, endPoint x: 901, endPoint y: 404, distance: 225.1
click at [901, 404] on div at bounding box center [904, 293] width 202 height 448
click at [975, 356] on div at bounding box center [904, 293] width 202 height 448
click at [815, 133] on div at bounding box center [904, 293] width 202 height 448
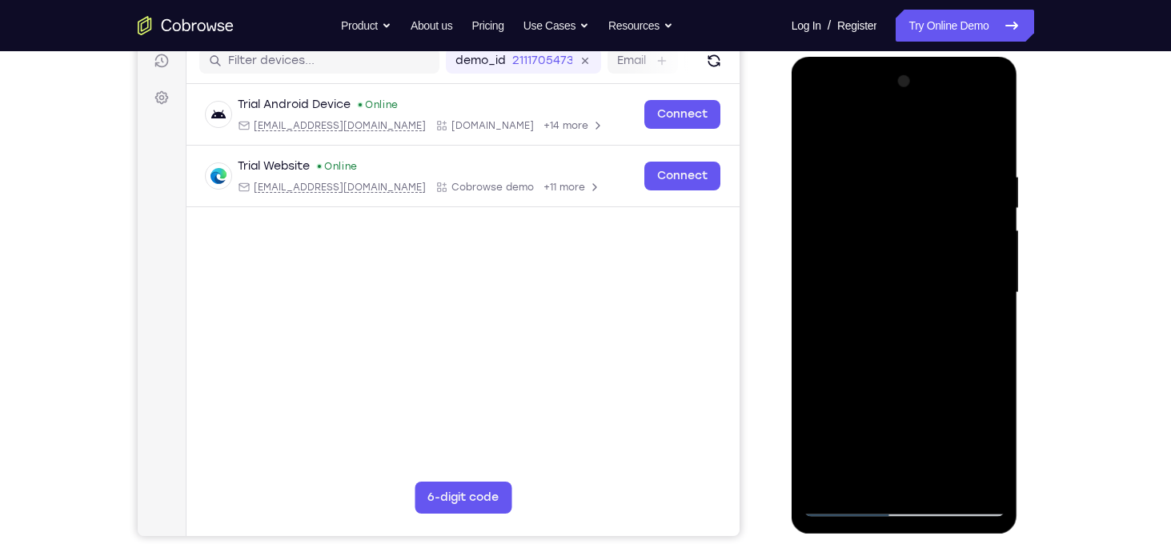
click at [868, 160] on div at bounding box center [904, 293] width 202 height 448
click at [852, 214] on div at bounding box center [904, 293] width 202 height 448
click at [963, 340] on div at bounding box center [904, 293] width 202 height 448
click at [820, 127] on div at bounding box center [904, 293] width 202 height 448
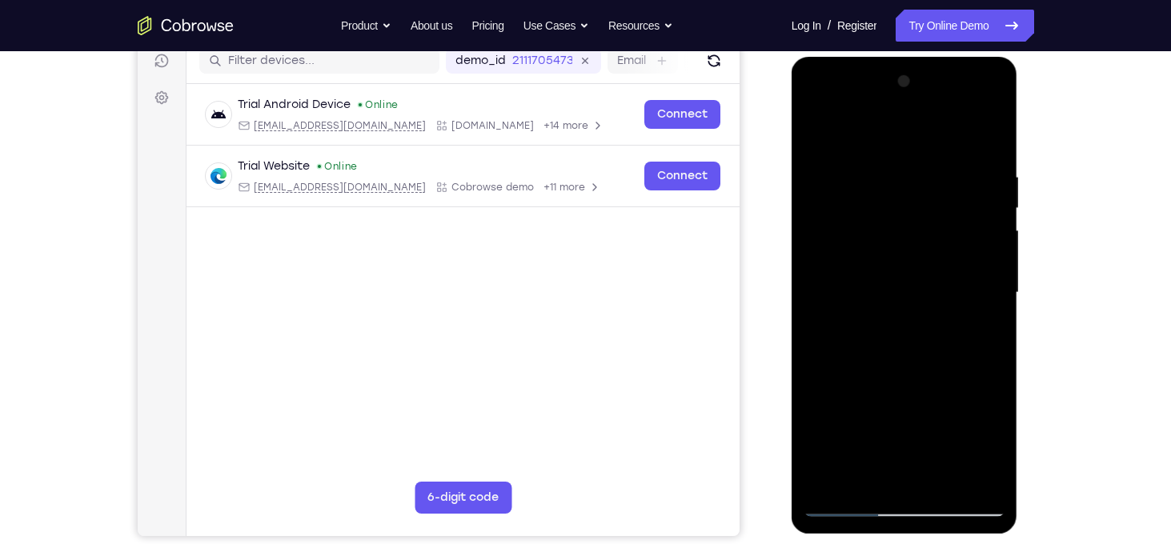
click at [881, 157] on div at bounding box center [904, 293] width 202 height 448
click at [853, 178] on div at bounding box center [904, 293] width 202 height 448
click at [975, 330] on div at bounding box center [904, 293] width 202 height 448
click at [819, 130] on div at bounding box center [904, 293] width 202 height 448
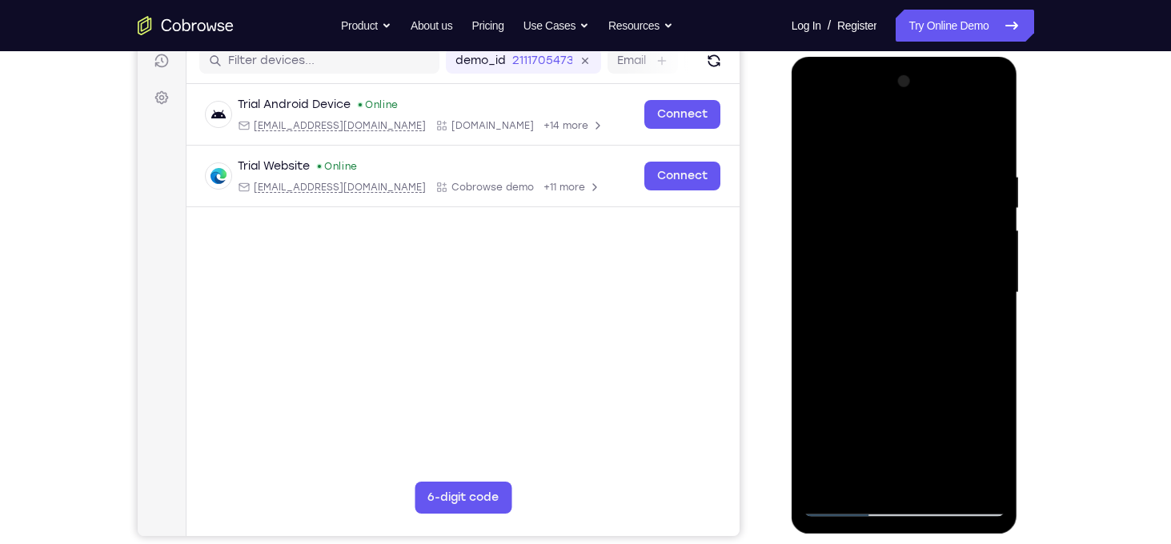
click at [859, 156] on div at bounding box center [904, 293] width 202 height 448
click at [836, 181] on div at bounding box center [904, 293] width 202 height 448
click at [970, 280] on div at bounding box center [904, 293] width 202 height 448
click at [816, 133] on div at bounding box center [904, 293] width 202 height 448
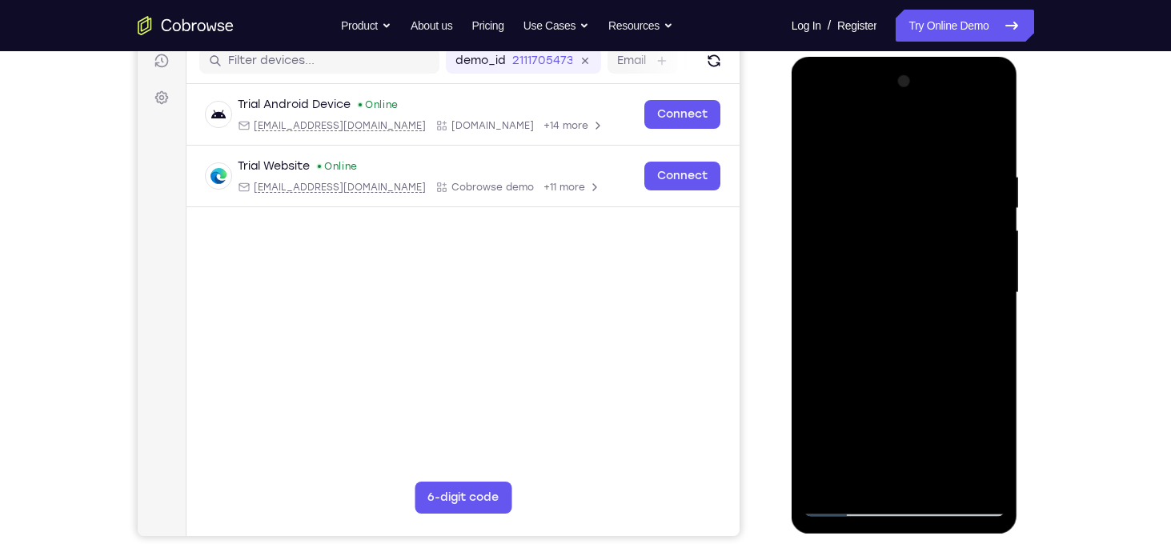
click at [862, 250] on div at bounding box center [904, 293] width 202 height 448
drag, startPoint x: 950, startPoint y: 242, endPoint x: 922, endPoint y: 472, distance: 231.3
click at [922, 472] on div at bounding box center [904, 293] width 202 height 448
click at [838, 272] on div at bounding box center [904, 293] width 202 height 448
click at [817, 130] on div at bounding box center [904, 293] width 202 height 448
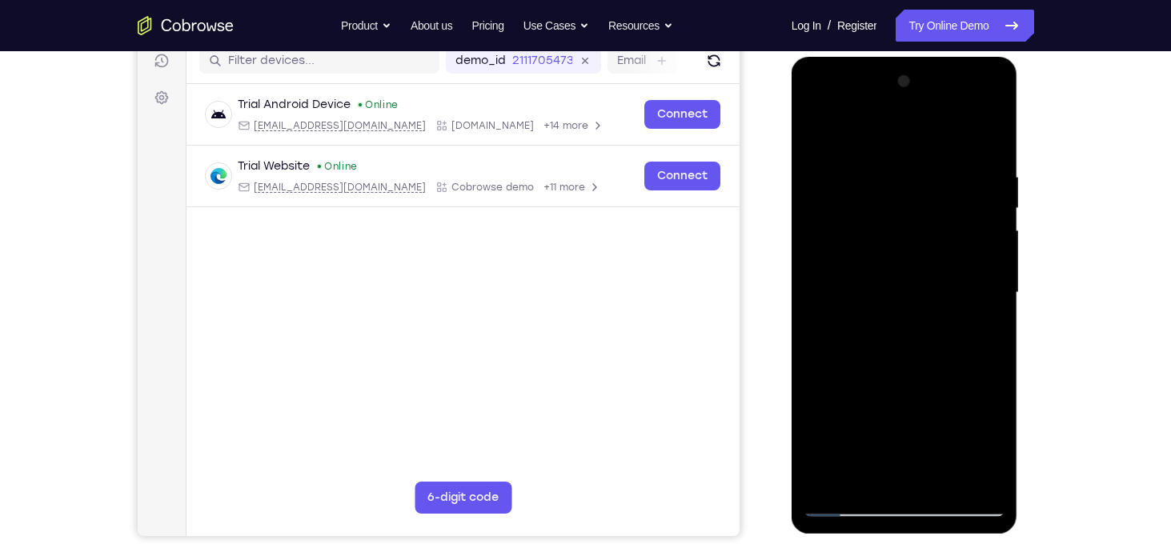
click at [817, 130] on div at bounding box center [904, 293] width 202 height 448
click at [857, 151] on div at bounding box center [904, 293] width 202 height 448
click at [969, 242] on div at bounding box center [904, 293] width 202 height 448
click at [819, 130] on div at bounding box center [904, 293] width 202 height 448
drag, startPoint x: 908, startPoint y: 214, endPoint x: 915, endPoint y: 254, distance: 40.6
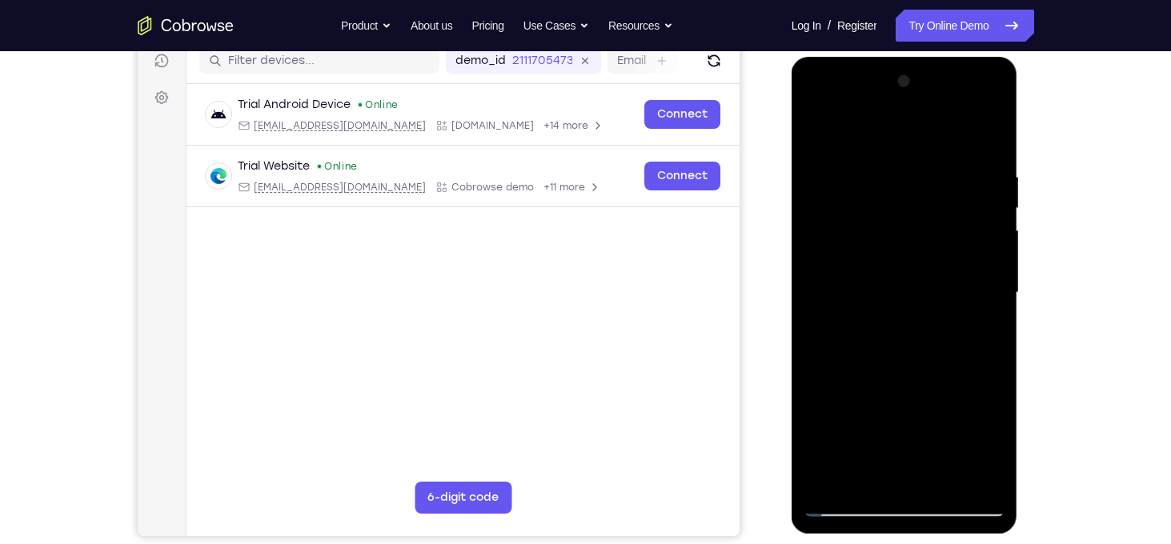
click at [915, 254] on div at bounding box center [904, 293] width 202 height 448
click at [972, 260] on div at bounding box center [904, 293] width 202 height 448
drag, startPoint x: 849, startPoint y: 175, endPoint x: 845, endPoint y: 243, distance: 68.1
click at [845, 243] on div at bounding box center [904, 293] width 202 height 448
click at [828, 486] on div at bounding box center [904, 293] width 202 height 448
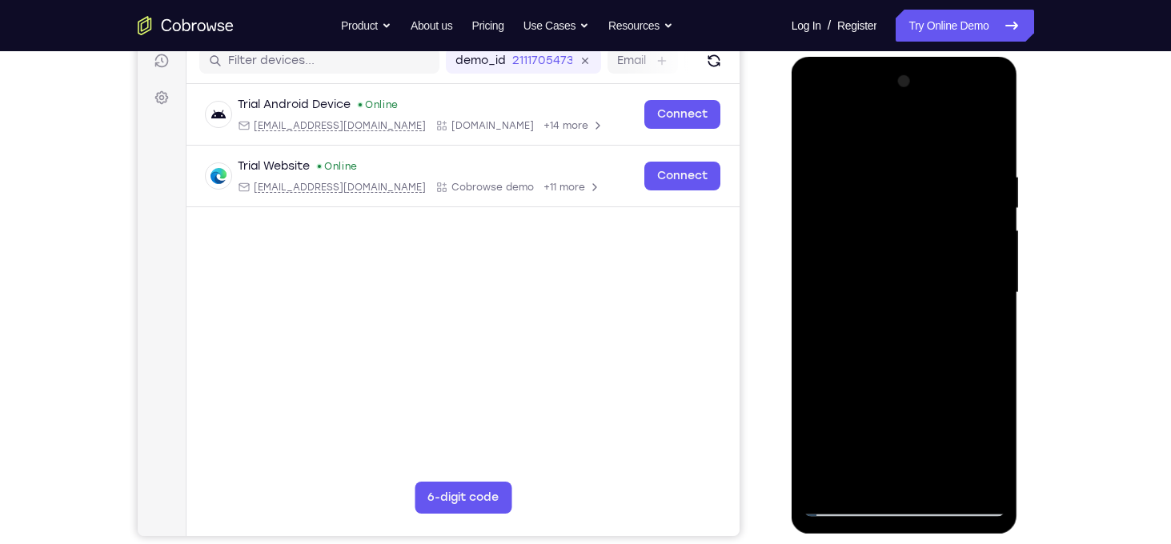
click at [942, 479] on div at bounding box center [904, 293] width 202 height 448
click at [876, 247] on div at bounding box center [904, 293] width 202 height 448
click at [821, 137] on div at bounding box center [904, 293] width 202 height 448
click at [943, 478] on div at bounding box center [904, 293] width 202 height 448
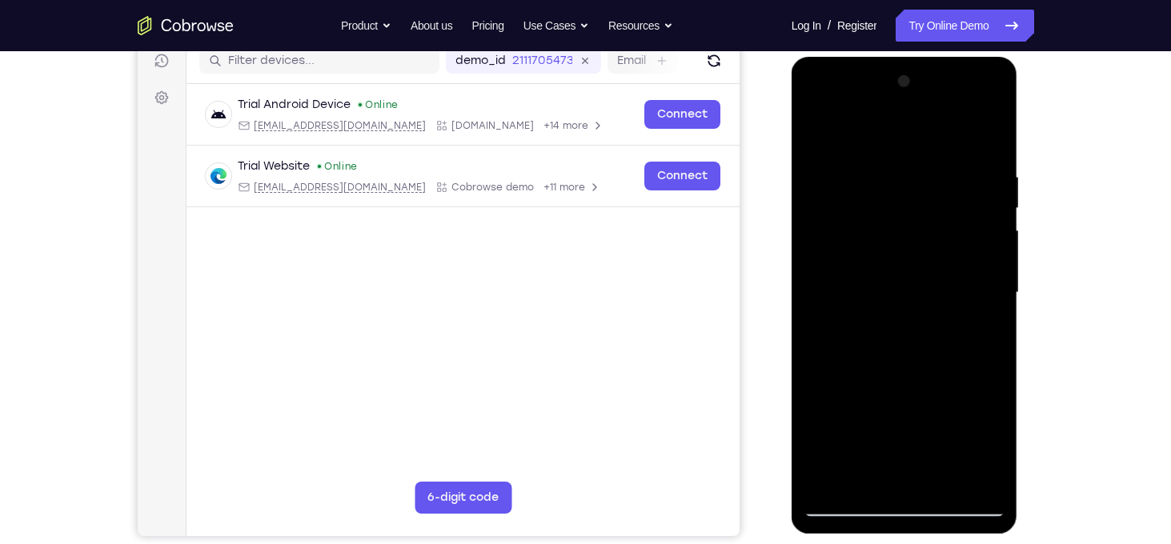
click at [827, 181] on div at bounding box center [904, 293] width 202 height 448
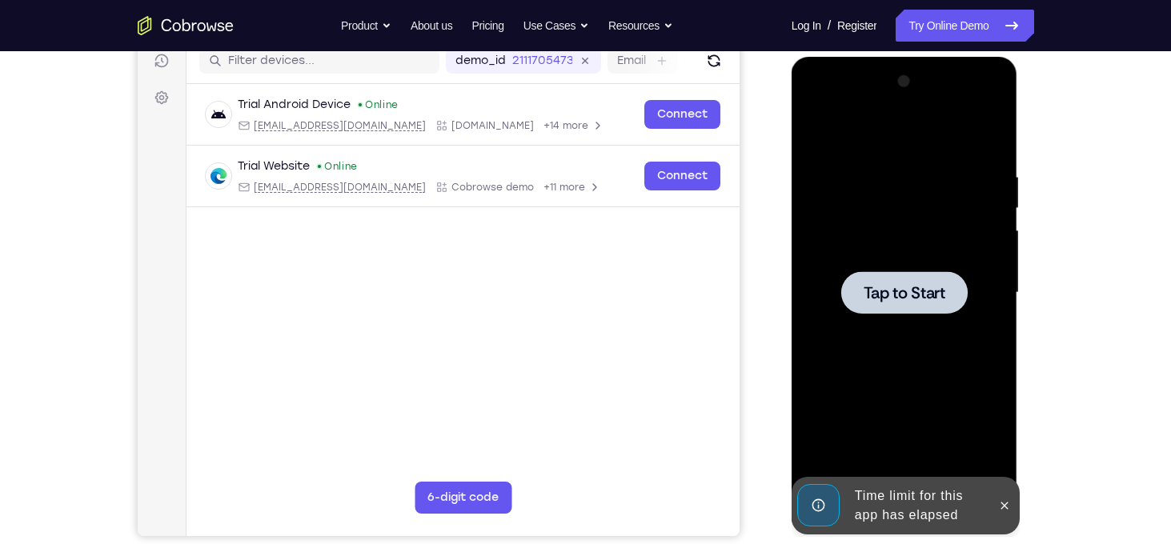
click at [934, 231] on div at bounding box center [904, 293] width 202 height 448
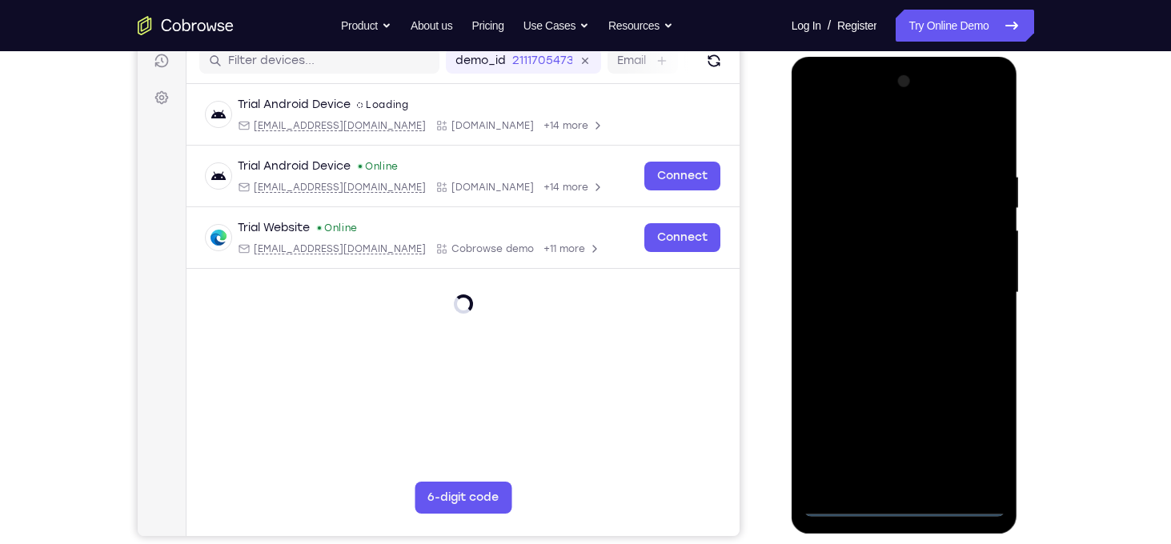
click at [895, 515] on div at bounding box center [904, 293] width 202 height 448
click at [974, 431] on div at bounding box center [904, 293] width 202 height 448
click at [860, 150] on div at bounding box center [904, 293] width 202 height 448
click at [976, 280] on div at bounding box center [904, 293] width 202 height 448
click at [883, 326] on div at bounding box center [904, 293] width 202 height 448
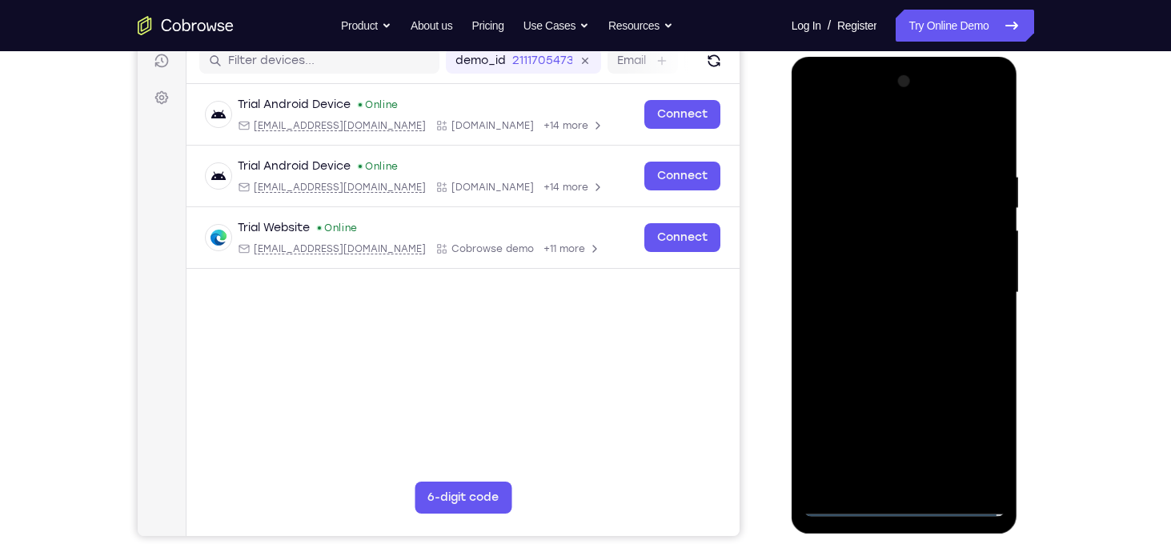
click at [870, 263] on div at bounding box center [904, 293] width 202 height 448
click at [879, 289] on div at bounding box center [904, 293] width 202 height 448
click at [903, 253] on div at bounding box center [904, 293] width 202 height 448
click at [961, 282] on div at bounding box center [904, 293] width 202 height 448
click at [855, 285] on div at bounding box center [904, 293] width 202 height 448
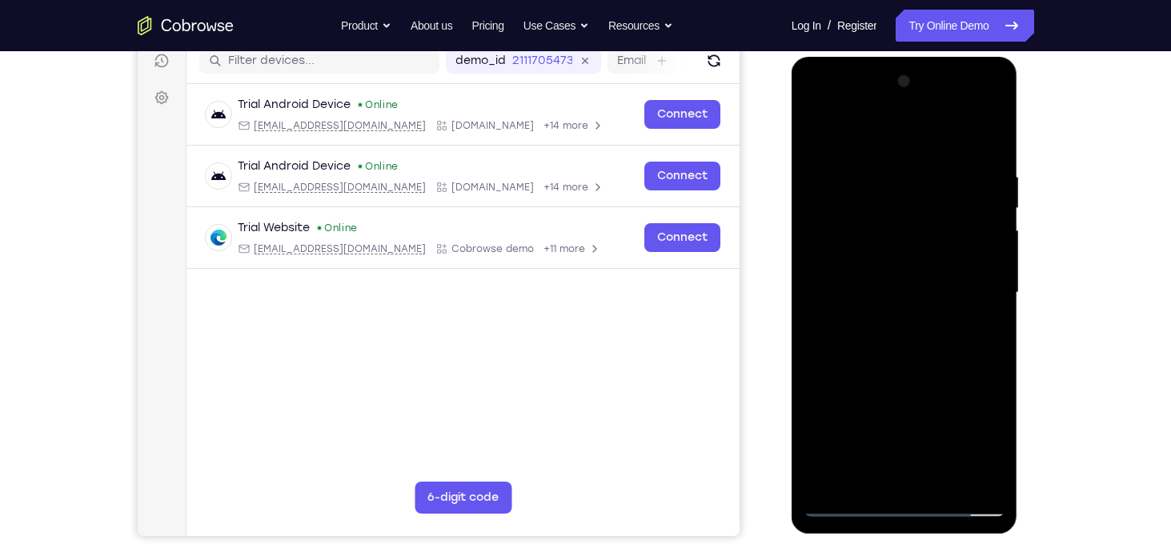
click at [917, 254] on div at bounding box center [904, 293] width 202 height 448
click at [1001, 462] on div at bounding box center [904, 293] width 202 height 448
click at [983, 486] on div at bounding box center [904, 293] width 202 height 448
click at [967, 334] on div at bounding box center [904, 293] width 202 height 448
drag, startPoint x: 851, startPoint y: 166, endPoint x: 811, endPoint y: 212, distance: 61.2
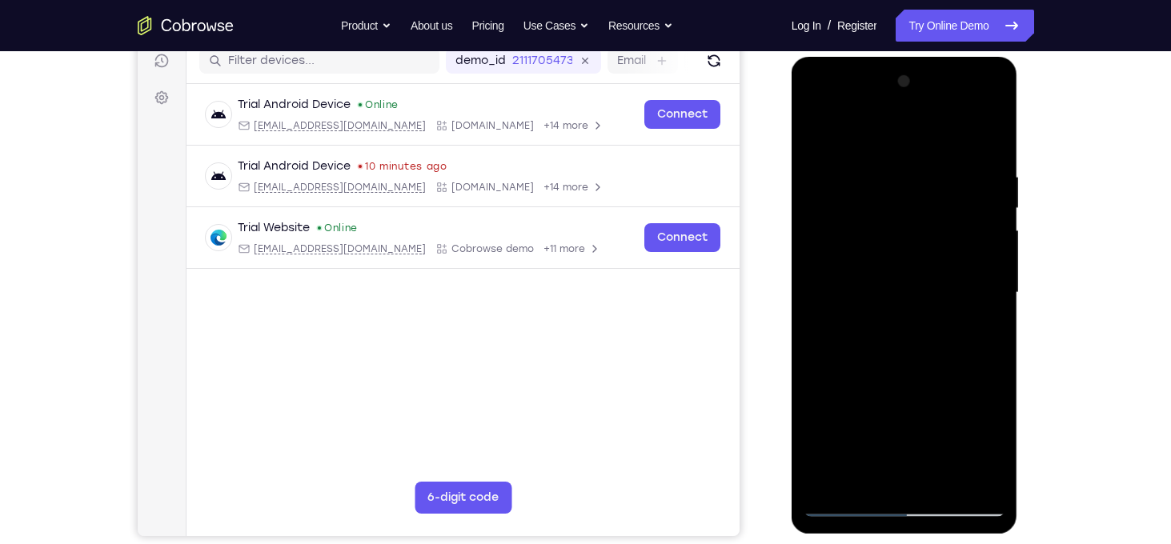
click at [811, 212] on div at bounding box center [904, 293] width 202 height 448
click at [978, 300] on div at bounding box center [904, 293] width 202 height 448
click at [843, 505] on div at bounding box center [904, 293] width 202 height 448
click at [975, 298] on div at bounding box center [904, 293] width 202 height 448
drag, startPoint x: 900, startPoint y: 301, endPoint x: 894, endPoint y: 417, distance: 116.2
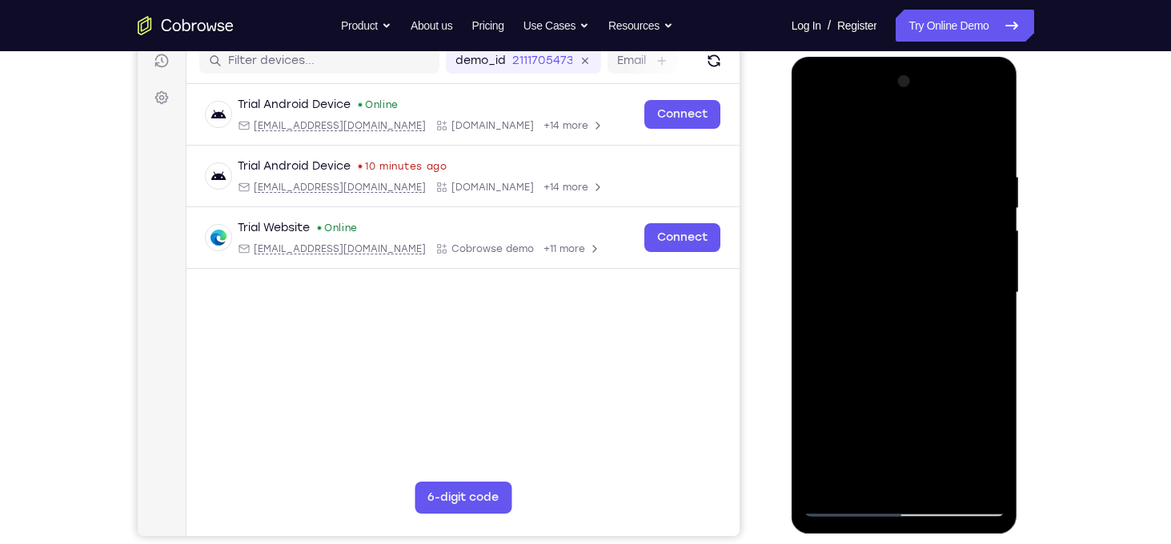
click at [894, 417] on div at bounding box center [904, 293] width 202 height 448
click at [835, 502] on div at bounding box center [904, 293] width 202 height 448
click at [843, 502] on div at bounding box center [904, 293] width 202 height 448
click at [967, 318] on div at bounding box center [904, 293] width 202 height 448
click at [906, 313] on div at bounding box center [904, 293] width 202 height 448
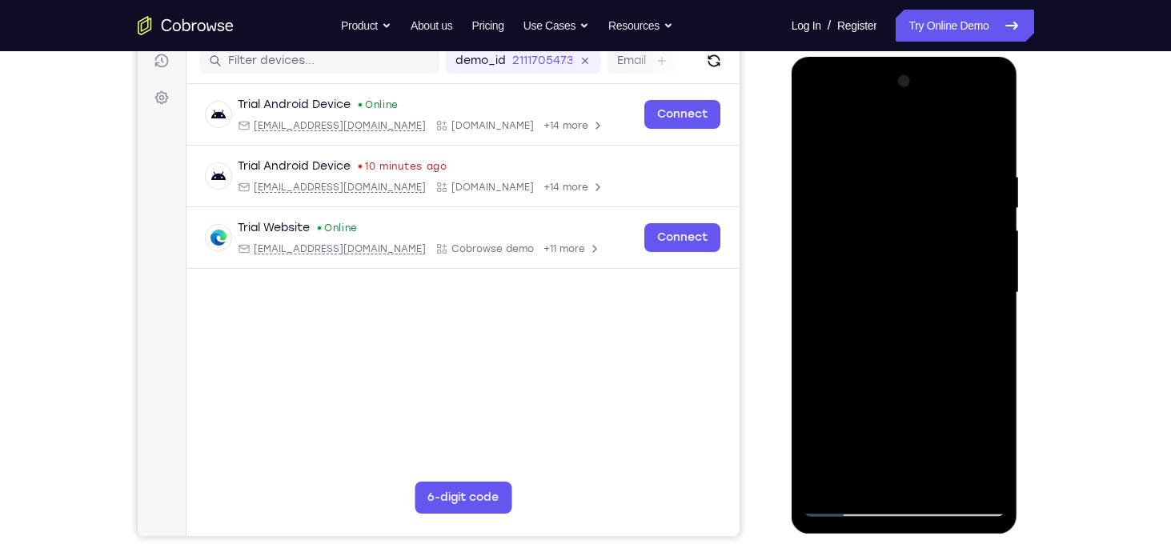
click at [945, 478] on div at bounding box center [904, 293] width 202 height 448
click at [904, 377] on div at bounding box center [904, 293] width 202 height 448
click at [871, 248] on div at bounding box center [904, 293] width 202 height 448
click at [894, 445] on div at bounding box center [904, 293] width 202 height 448
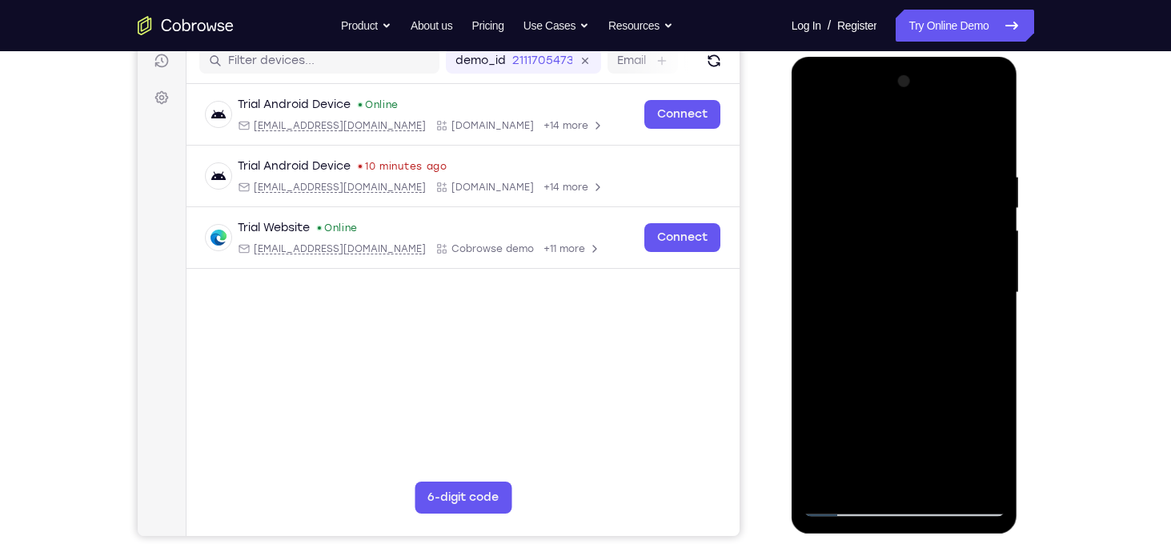
click at [871, 422] on div at bounding box center [904, 293] width 202 height 448
click at [863, 474] on div at bounding box center [904, 293] width 202 height 448
click at [903, 404] on div at bounding box center [904, 293] width 202 height 448
click at [816, 140] on div at bounding box center [904, 293] width 202 height 448
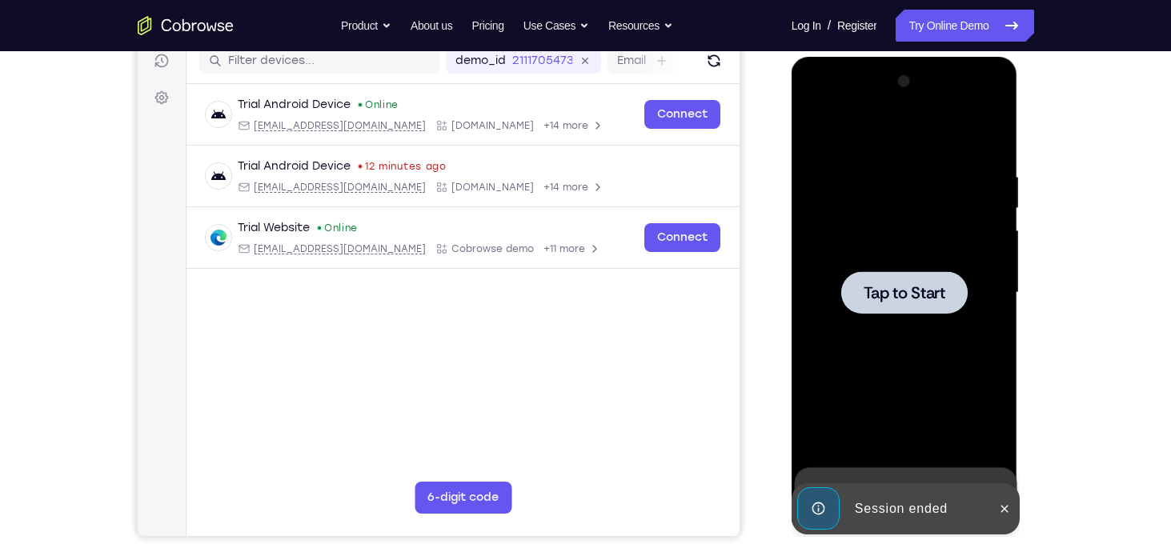
click at [816, 140] on div at bounding box center [904, 293] width 202 height 448
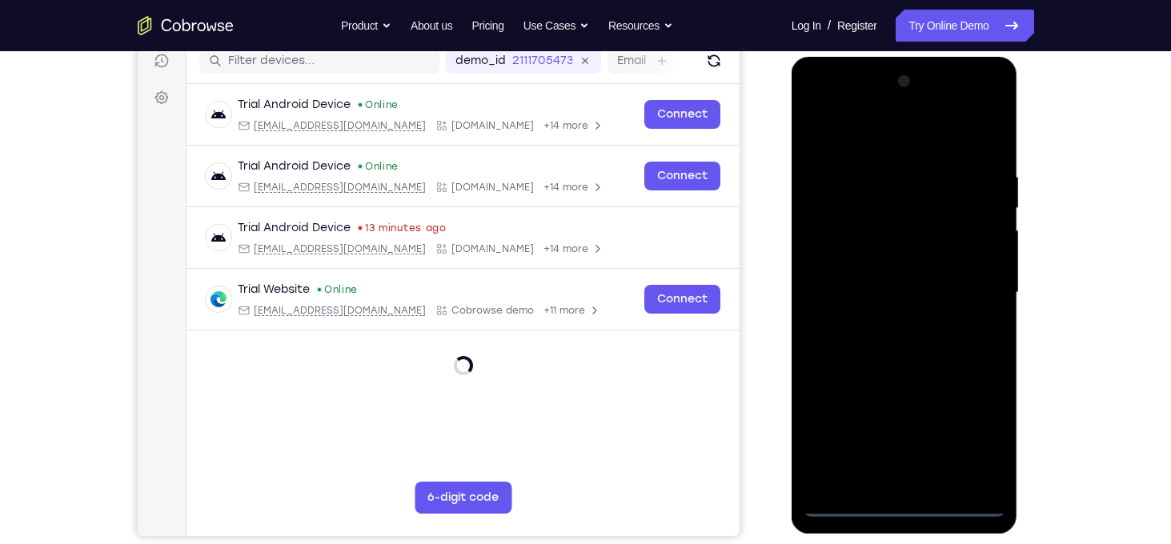
click at [905, 507] on div at bounding box center [904, 293] width 202 height 448
click at [983, 430] on div at bounding box center [904, 293] width 202 height 448
click at [846, 142] on div at bounding box center [904, 293] width 202 height 448
click at [975, 286] on div at bounding box center [904, 293] width 202 height 448
click at [884, 324] on div at bounding box center [904, 293] width 202 height 448
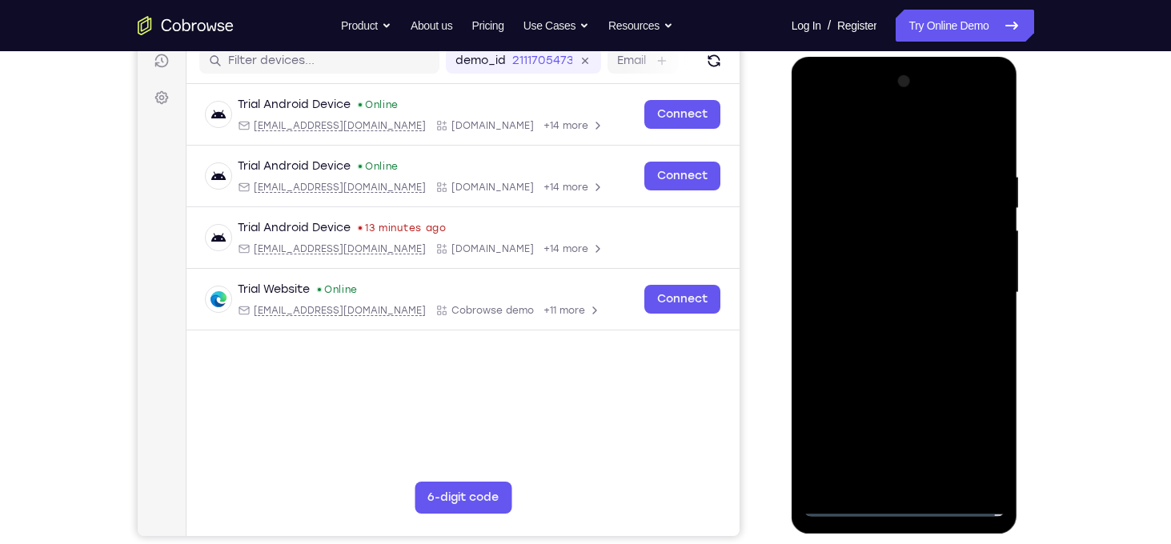
click at [878, 278] on div at bounding box center [904, 293] width 202 height 448
click at [879, 266] on div at bounding box center [904, 293] width 202 height 448
click at [905, 294] on div at bounding box center [904, 293] width 202 height 448
click at [989, 160] on div at bounding box center [904, 293] width 202 height 448
drag, startPoint x: 856, startPoint y: 142, endPoint x: 1012, endPoint y: 142, distance: 156.0
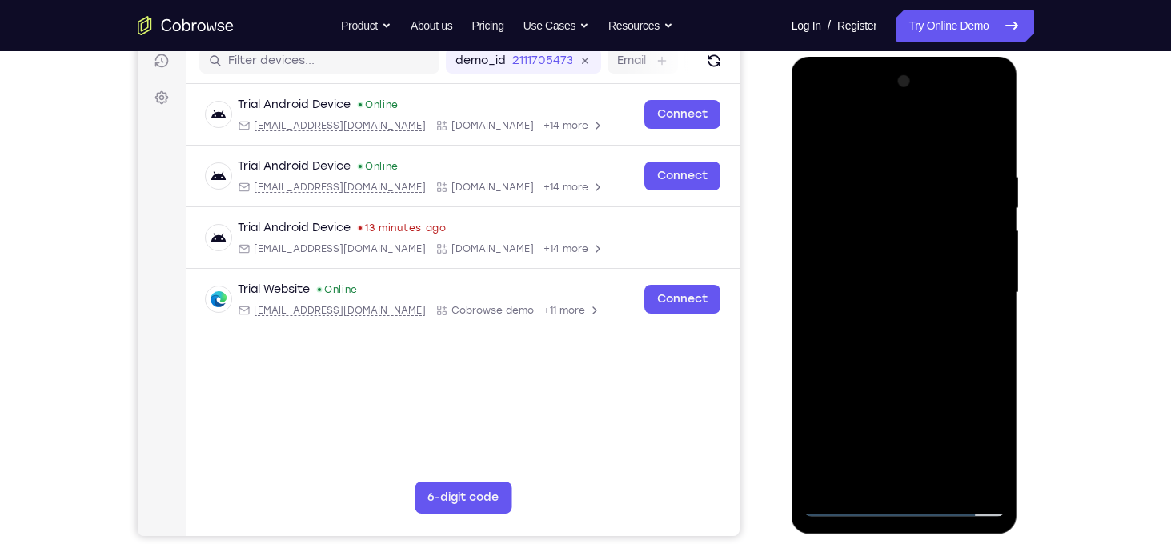
click at [1012, 142] on div at bounding box center [904, 295] width 226 height 477
click at [995, 462] on div at bounding box center [904, 293] width 202 height 448
click at [942, 481] on div at bounding box center [904, 293] width 202 height 448
click at [906, 378] on div at bounding box center [904, 293] width 202 height 448
click at [880, 249] on div at bounding box center [904, 293] width 202 height 448
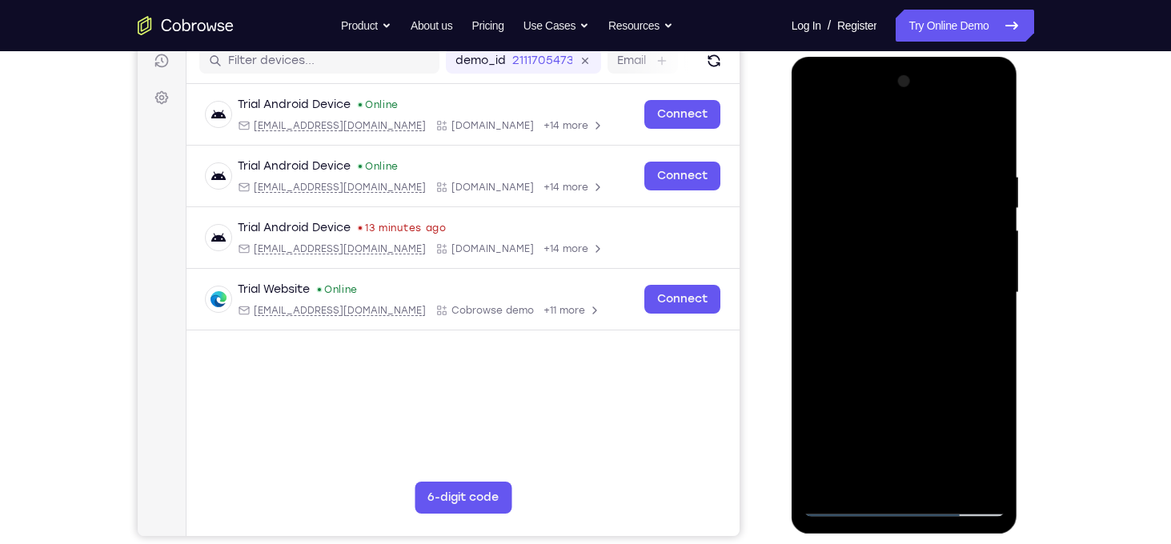
click at [815, 137] on div at bounding box center [904, 293] width 202 height 448
click at [830, 281] on div at bounding box center [904, 293] width 202 height 448
click at [817, 235] on div at bounding box center [904, 293] width 202 height 448
click at [831, 183] on div at bounding box center [904, 293] width 202 height 448
click at [977, 286] on div at bounding box center [904, 293] width 202 height 448
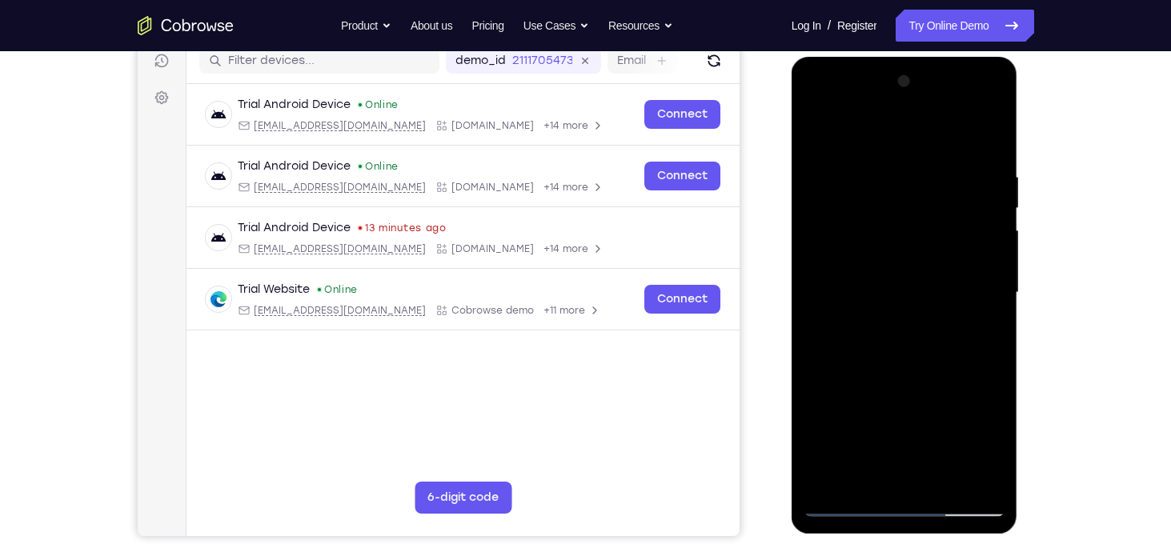
click at [987, 140] on div at bounding box center [904, 293] width 202 height 448
click at [940, 481] on div at bounding box center [904, 293] width 202 height 448
click at [840, 254] on div at bounding box center [904, 293] width 202 height 448
click at [811, 134] on div at bounding box center [904, 293] width 202 height 448
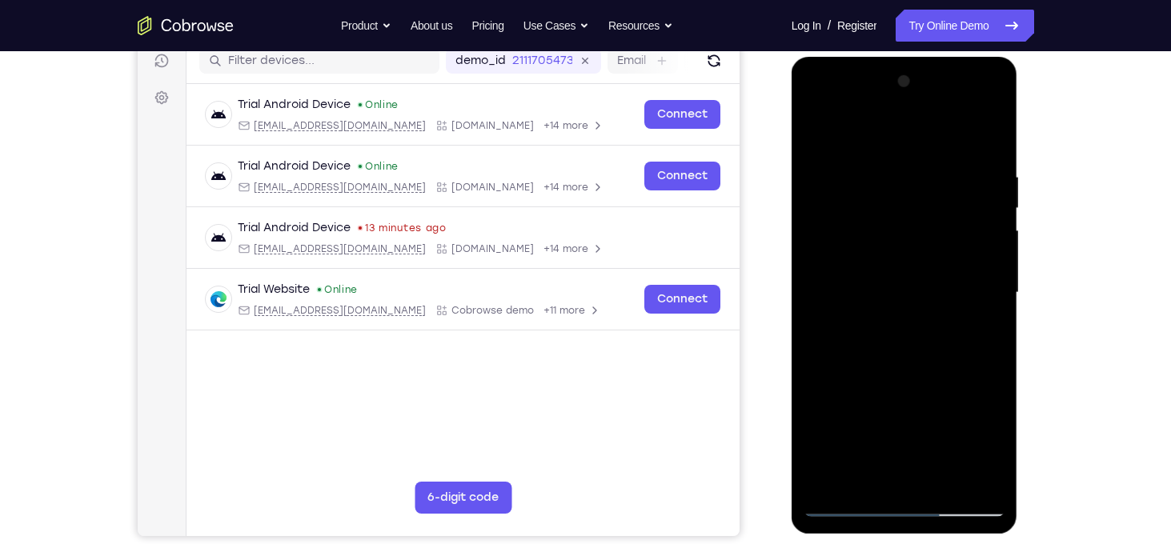
click at [939, 482] on div at bounding box center [904, 293] width 202 height 448
click at [826, 179] on div at bounding box center [904, 293] width 202 height 448
click at [967, 314] on div at bounding box center [904, 293] width 202 height 448
click at [862, 172] on div at bounding box center [904, 293] width 202 height 448
click at [815, 140] on div at bounding box center [904, 293] width 202 height 448
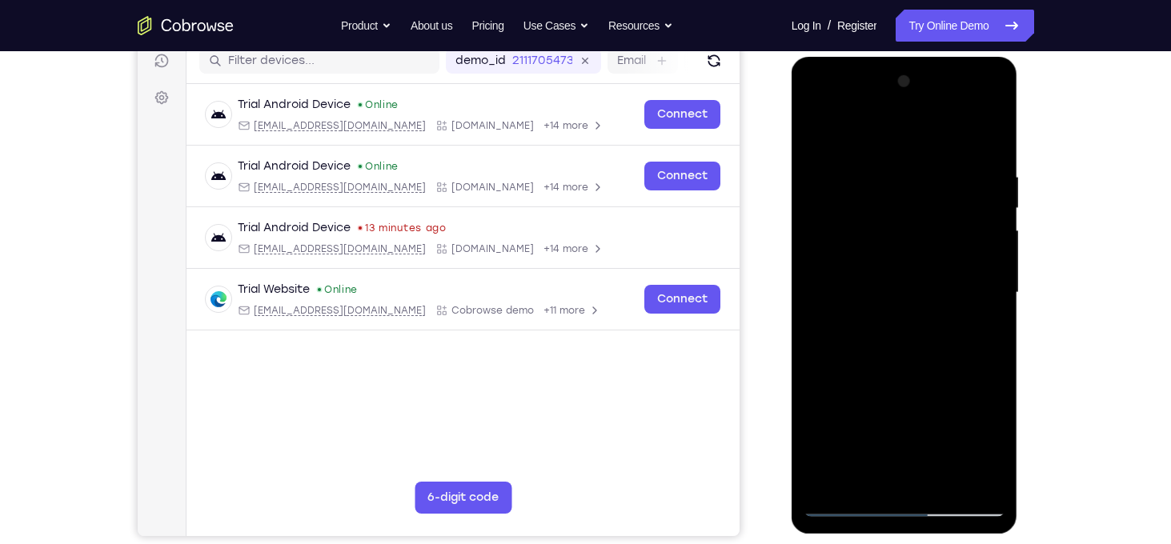
click at [881, 244] on div at bounding box center [904, 293] width 202 height 448
click at [817, 137] on div at bounding box center [904, 293] width 202 height 448
click at [865, 240] on div at bounding box center [904, 293] width 202 height 448
click at [819, 137] on div at bounding box center [904, 293] width 202 height 448
click at [823, 187] on div at bounding box center [904, 293] width 202 height 448
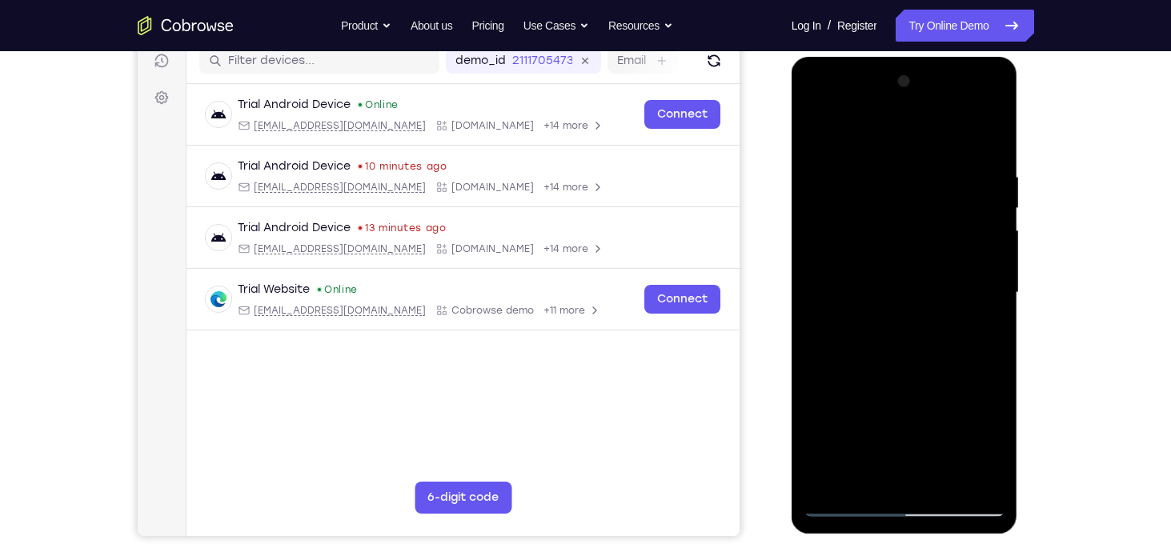
click at [817, 140] on div at bounding box center [904, 293] width 202 height 448
click at [875, 250] on div at bounding box center [904, 293] width 202 height 448
click at [815, 134] on div at bounding box center [904, 293] width 202 height 448
click at [883, 246] on div at bounding box center [904, 293] width 202 height 448
click at [916, 440] on div at bounding box center [904, 293] width 202 height 448
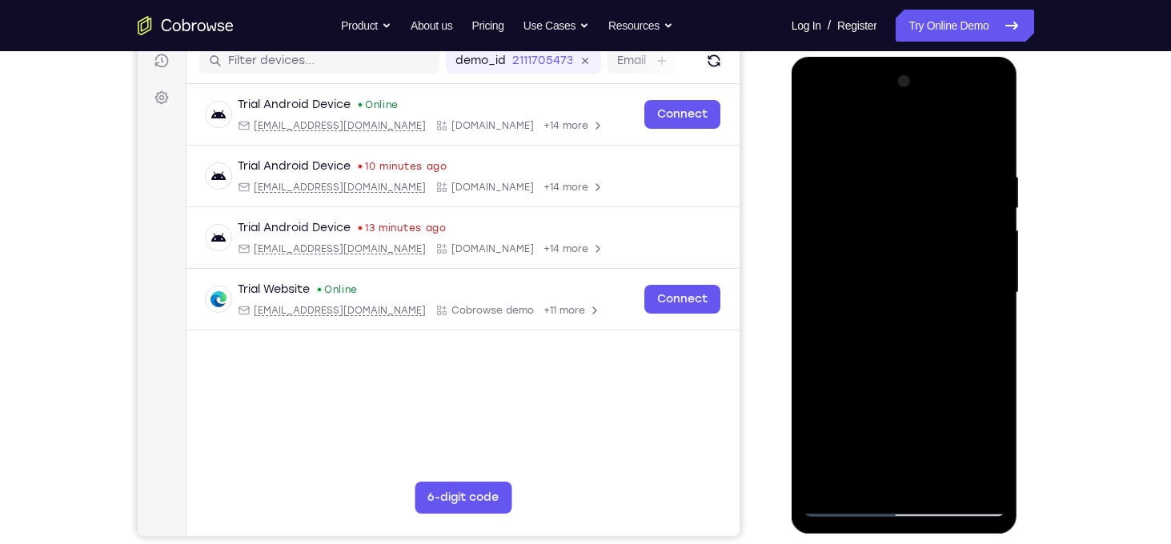
click at [895, 443] on div at bounding box center [904, 293] width 202 height 448
click at [862, 422] on div at bounding box center [904, 293] width 202 height 448
click at [879, 473] on div at bounding box center [904, 293] width 202 height 448
click at [819, 137] on div at bounding box center [904, 293] width 202 height 448
click at [875, 250] on div at bounding box center [904, 293] width 202 height 448
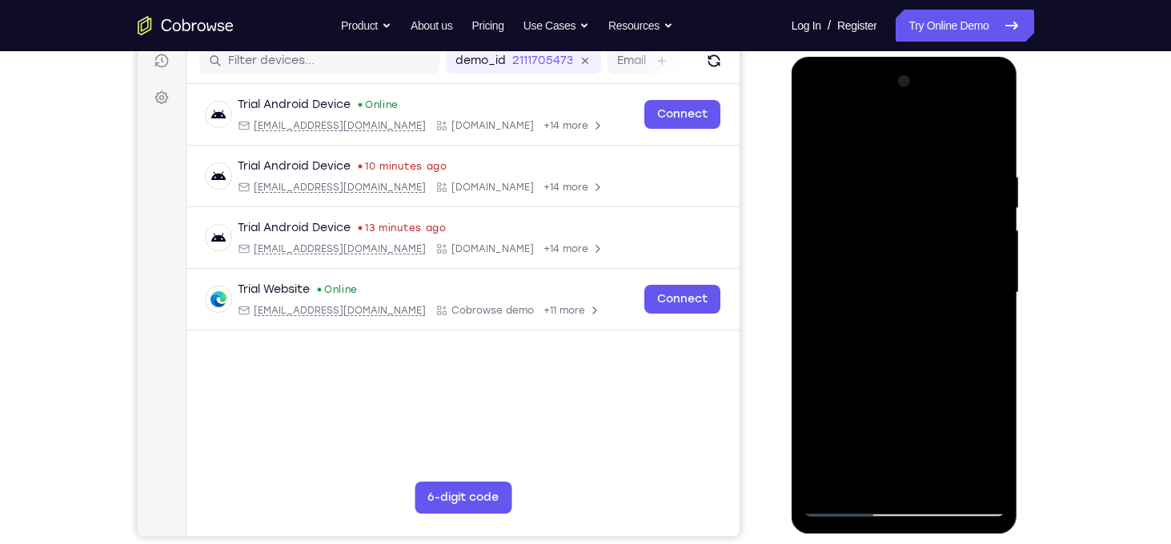
click at [814, 137] on div at bounding box center [904, 293] width 202 height 448
click at [913, 255] on div at bounding box center [904, 293] width 202 height 448
click at [882, 474] on div at bounding box center [904, 293] width 202 height 448
click at [817, 139] on div at bounding box center [904, 293] width 202 height 448
drag, startPoint x: 907, startPoint y: 457, endPoint x: 910, endPoint y: 378, distance: 78.5
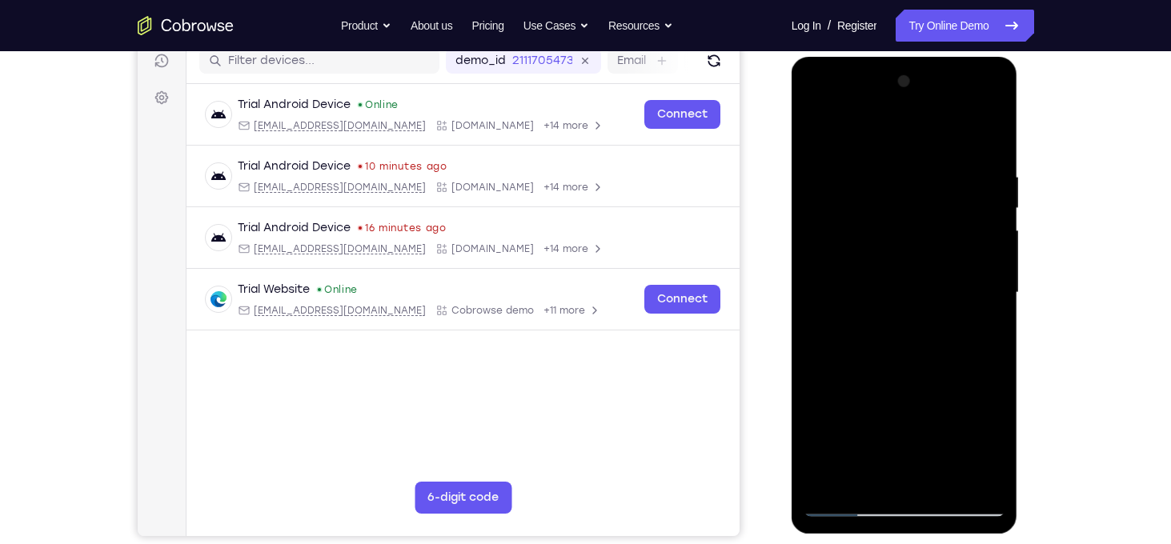
click at [910, 378] on div at bounding box center [904, 293] width 202 height 448
click at [879, 448] on div at bounding box center [904, 293] width 202 height 448
click at [813, 133] on div at bounding box center [904, 293] width 202 height 448
drag, startPoint x: 935, startPoint y: 276, endPoint x: 919, endPoint y: 391, distance: 116.3
click at [919, 391] on div at bounding box center [904, 293] width 202 height 448
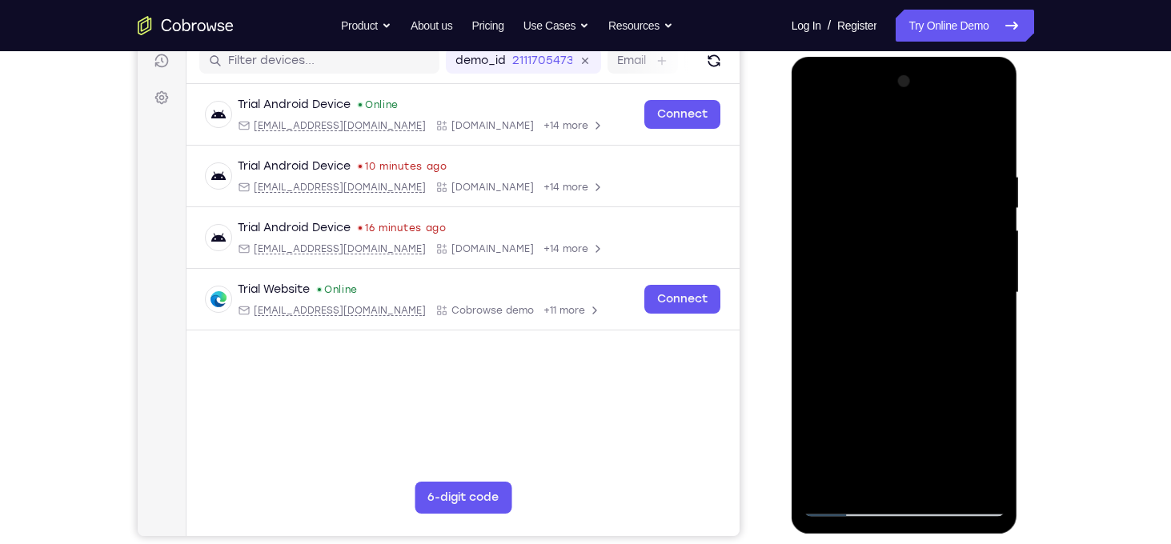
drag, startPoint x: 896, startPoint y: 298, endPoint x: 896, endPoint y: 338, distance: 40.8
click at [896, 338] on div at bounding box center [904, 293] width 202 height 448
click at [883, 294] on div at bounding box center [904, 293] width 202 height 448
click at [815, 130] on div at bounding box center [904, 293] width 202 height 448
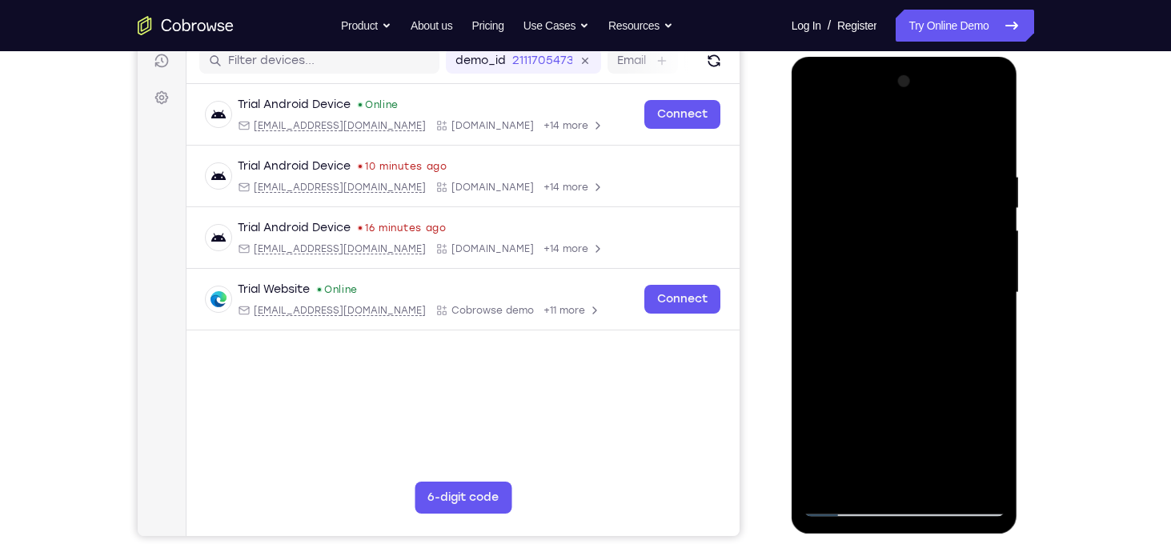
click at [865, 482] on div at bounding box center [904, 293] width 202 height 448
click at [831, 163] on div at bounding box center [904, 293] width 202 height 448
click at [995, 303] on div at bounding box center [904, 293] width 202 height 448
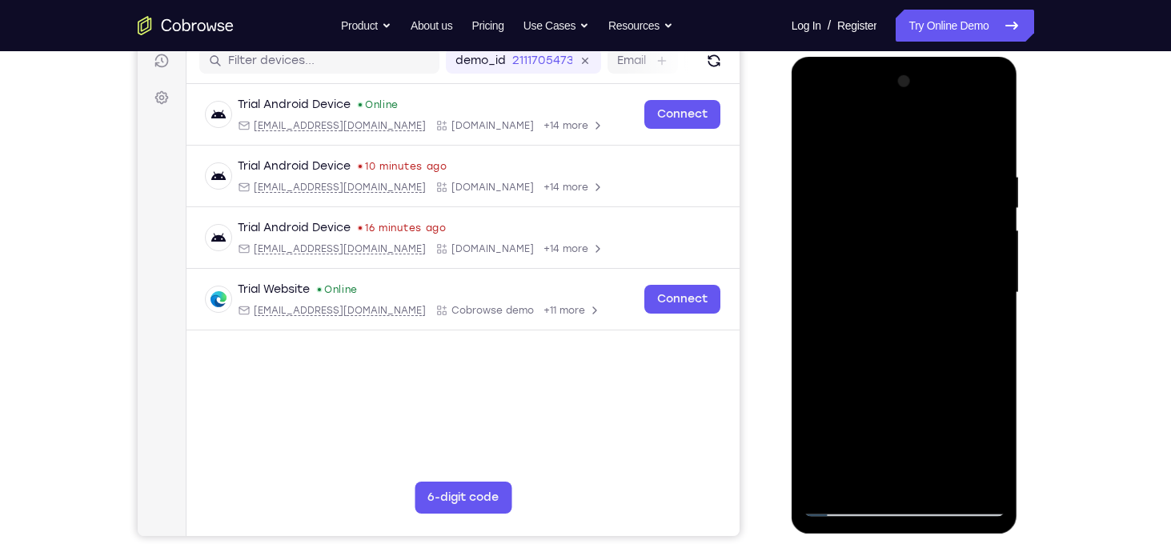
click at [818, 130] on div at bounding box center [904, 293] width 202 height 448
click at [884, 133] on div at bounding box center [904, 293] width 202 height 448
click at [859, 200] on div at bounding box center [904, 293] width 202 height 448
click at [921, 186] on div at bounding box center [904, 293] width 202 height 448
click at [920, 349] on div at bounding box center [904, 293] width 202 height 448
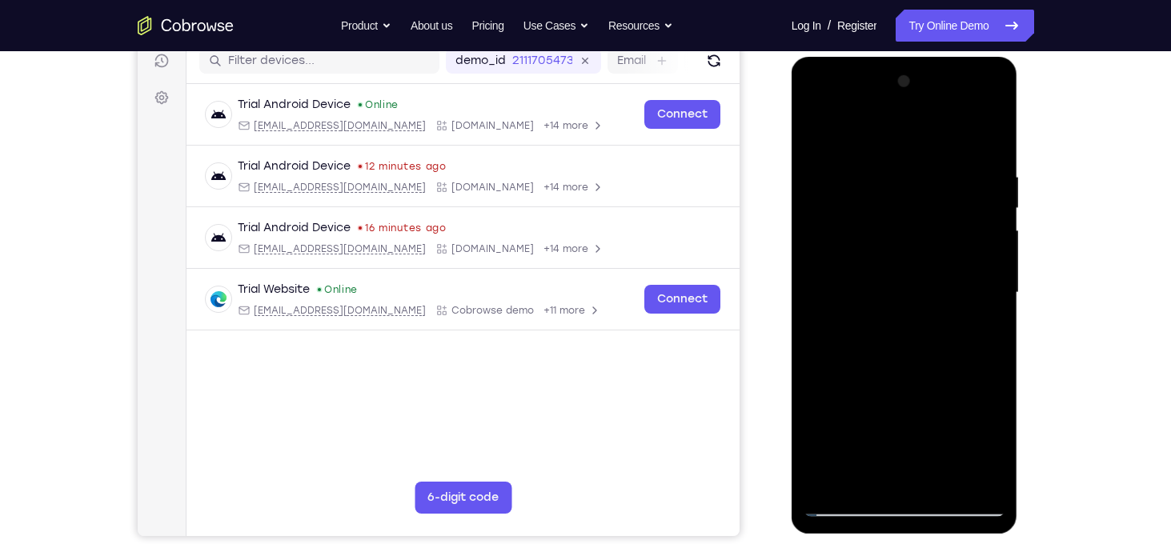
click at [819, 128] on div at bounding box center [904, 293] width 202 height 448
click at [819, 134] on div at bounding box center [904, 293] width 202 height 448
click at [855, 204] on div at bounding box center [904, 293] width 202 height 448
click at [915, 191] on div at bounding box center [904, 293] width 202 height 448
click at [860, 180] on div at bounding box center [904, 293] width 202 height 448
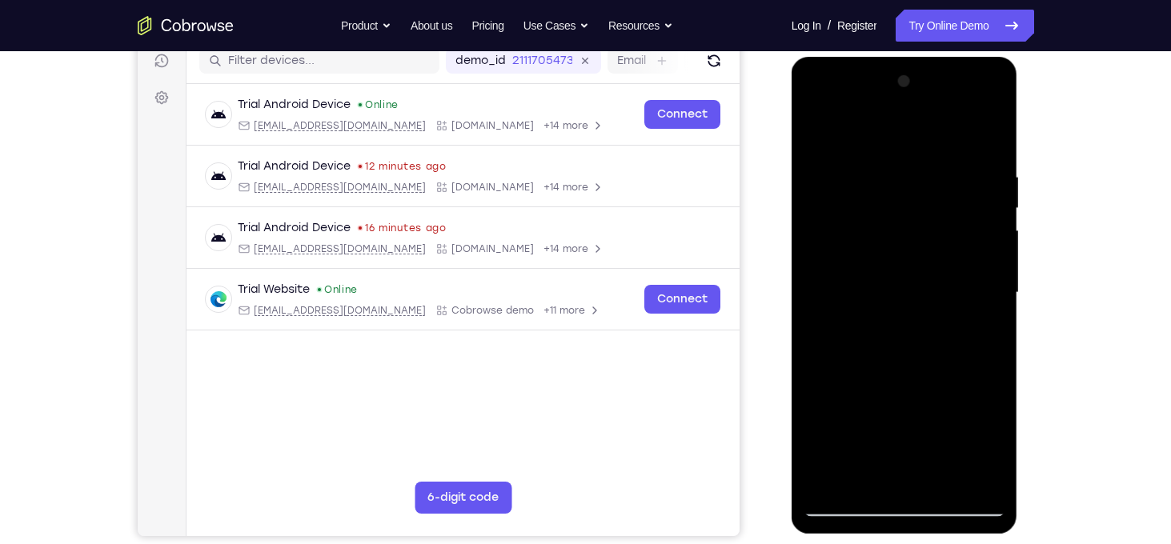
click at [817, 130] on div at bounding box center [904, 293] width 202 height 448
click at [944, 339] on div at bounding box center [904, 293] width 202 height 448
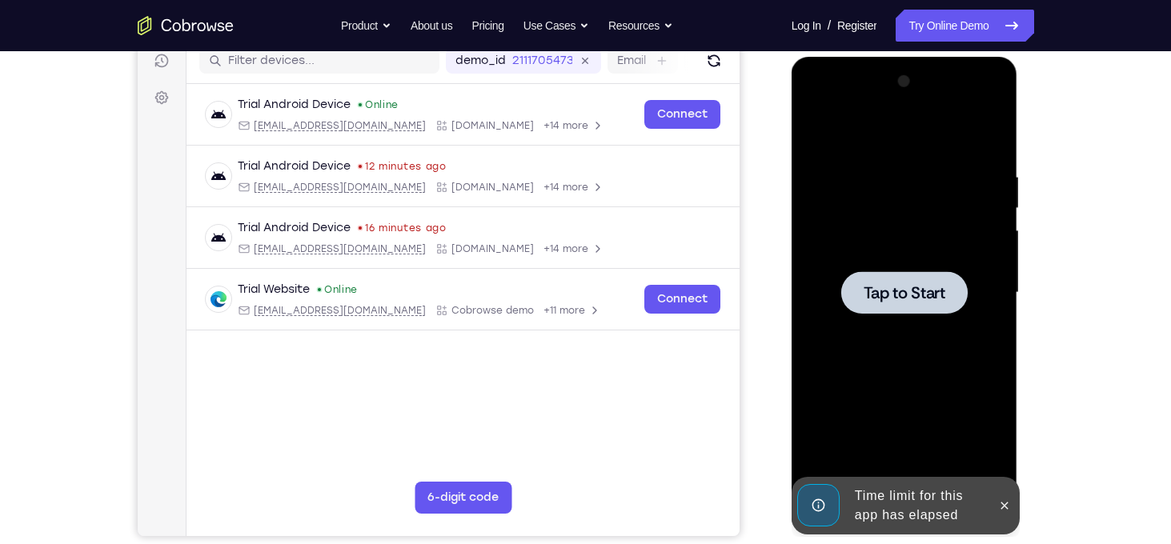
click at [879, 246] on div at bounding box center [904, 293] width 202 height 448
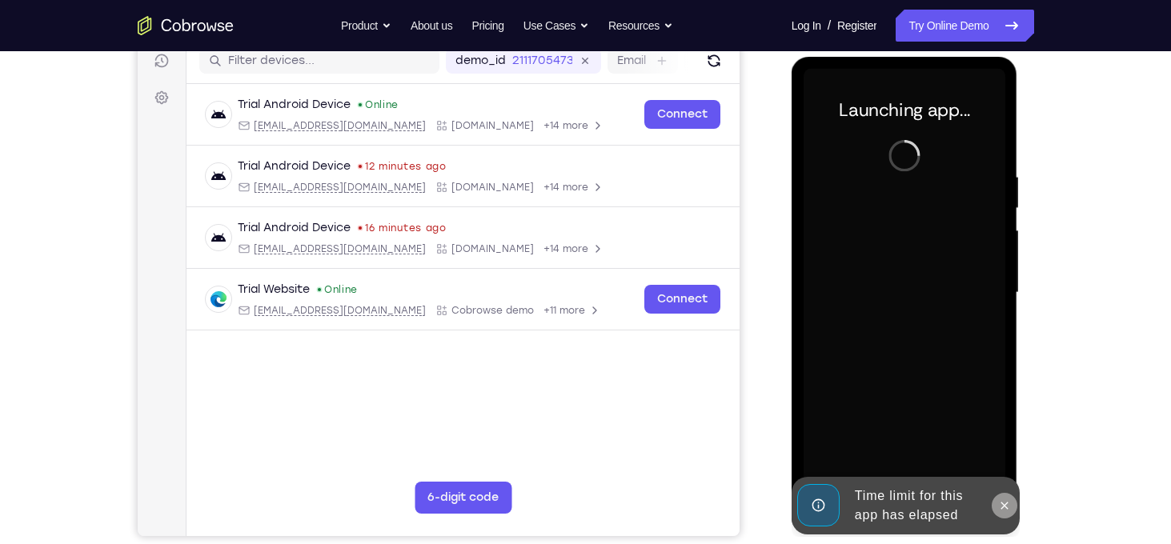
click at [1011, 500] on button at bounding box center [1004, 506] width 26 height 26
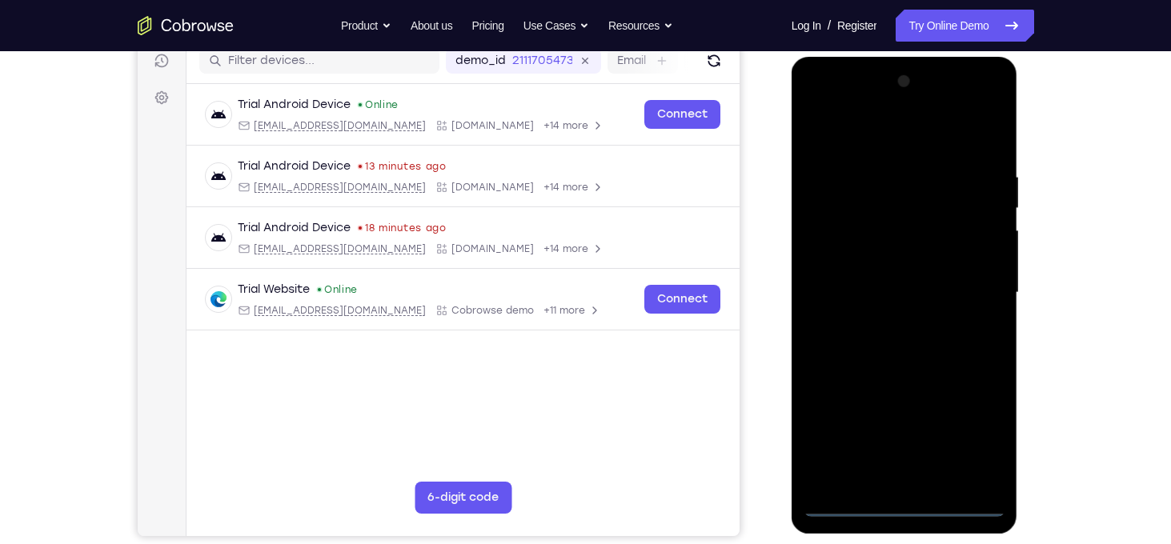
click at [907, 508] on div at bounding box center [904, 293] width 202 height 448
click at [971, 427] on div at bounding box center [904, 293] width 202 height 448
click at [819, 101] on div at bounding box center [904, 293] width 202 height 448
click at [979, 294] on div at bounding box center [904, 293] width 202 height 448
click at [885, 321] on div at bounding box center [904, 293] width 202 height 448
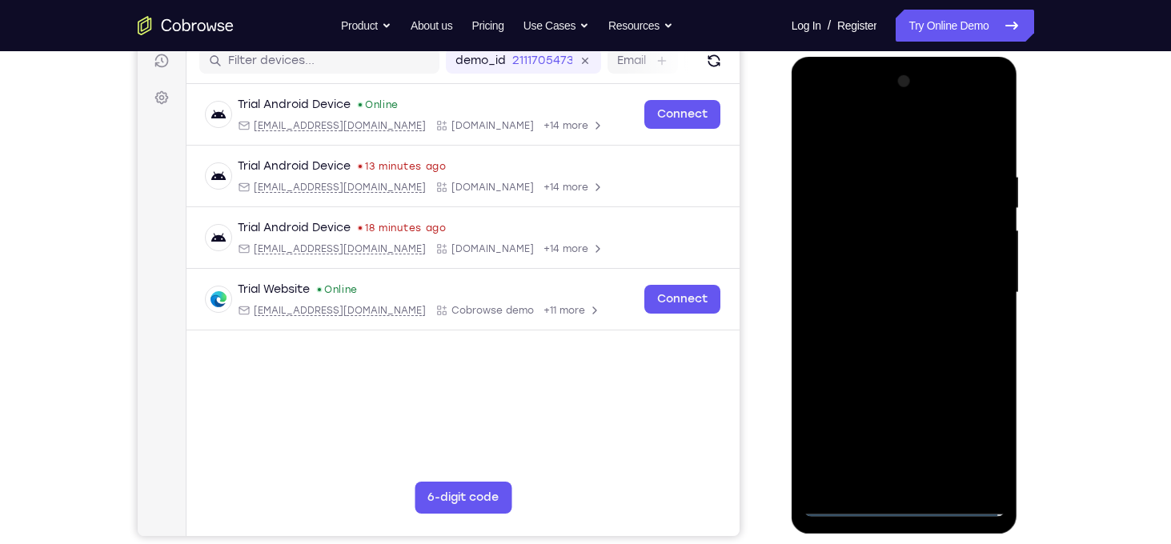
click at [885, 281] on div at bounding box center [904, 293] width 202 height 448
click at [883, 266] on div at bounding box center [904, 293] width 202 height 448
click at [897, 287] on div at bounding box center [904, 293] width 202 height 448
click at [993, 162] on div at bounding box center [904, 293] width 202 height 448
drag, startPoint x: 865, startPoint y: 140, endPoint x: 1034, endPoint y: 130, distance: 169.1
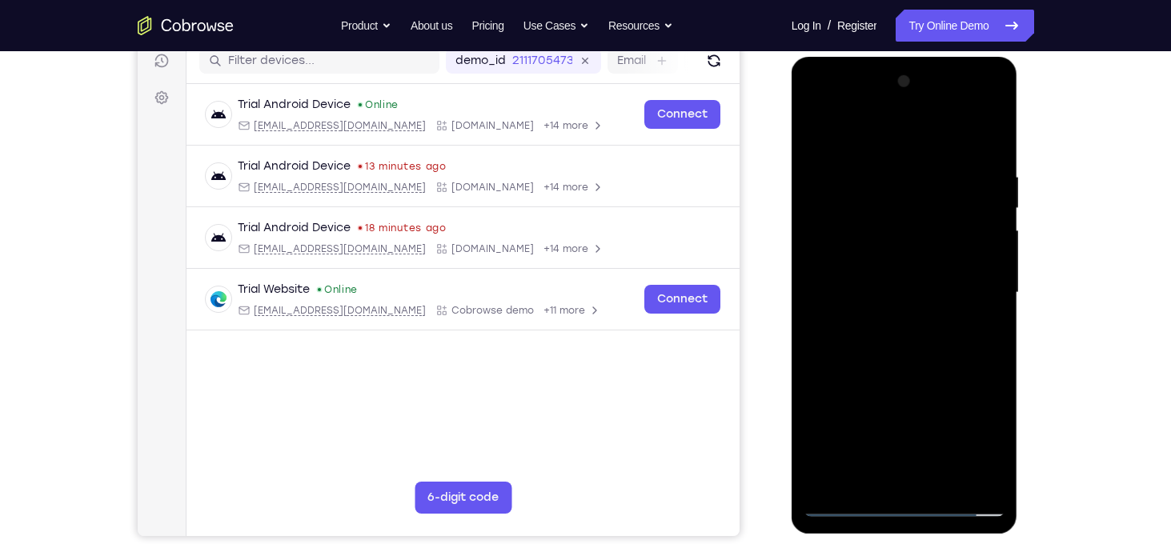
click at [1019, 130] on html "Online web based iOS Simulators and Android Emulators. Run iPhone, iPad, Mobile…" at bounding box center [905, 297] width 228 height 480
click at [998, 466] on div at bounding box center [904, 293] width 202 height 448
click at [951, 478] on div at bounding box center [904, 293] width 202 height 448
click at [919, 383] on div at bounding box center [904, 293] width 202 height 448
click at [874, 246] on div at bounding box center [904, 293] width 202 height 448
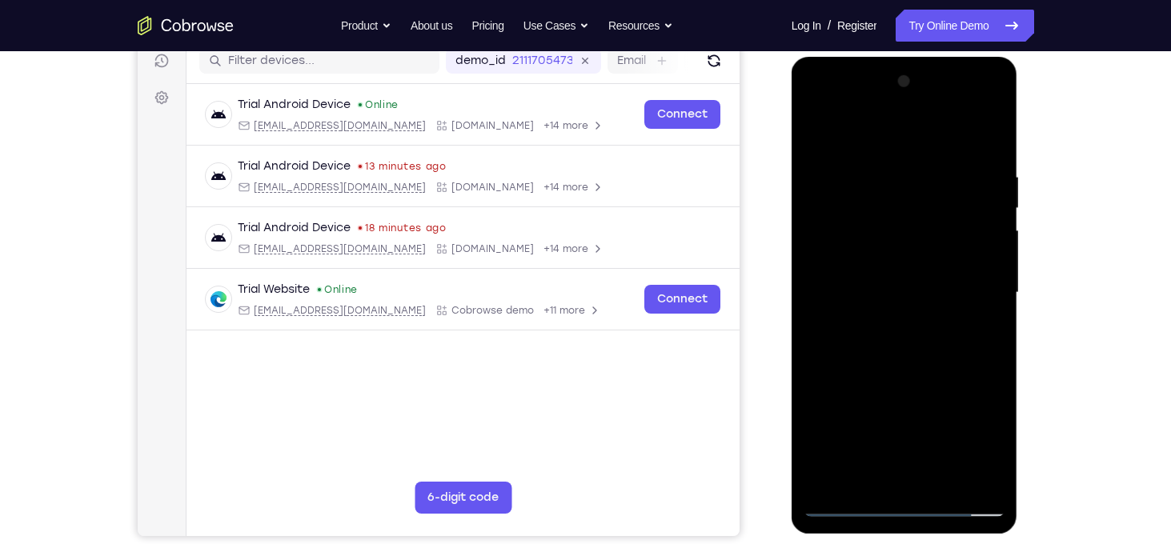
click at [897, 449] on div at bounding box center [904, 293] width 202 height 448
click at [872, 445] on div at bounding box center [904, 293] width 202 height 448
click at [871, 428] on div at bounding box center [904, 293] width 202 height 448
click at [875, 420] on div at bounding box center [904, 293] width 202 height 448
click at [871, 402] on div at bounding box center [904, 293] width 202 height 448
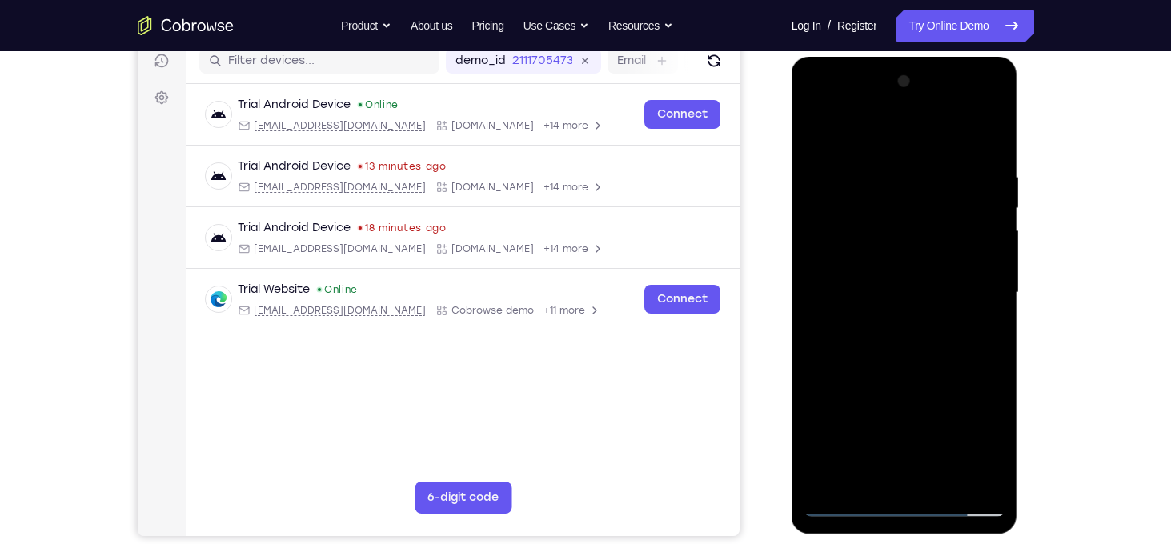
click at [884, 469] on div at bounding box center [904, 293] width 202 height 448
click at [817, 146] on div at bounding box center [904, 293] width 202 height 448
click at [870, 285] on div at bounding box center [904, 293] width 202 height 448
click at [821, 134] on div at bounding box center [904, 293] width 202 height 448
click at [816, 132] on div at bounding box center [904, 293] width 202 height 448
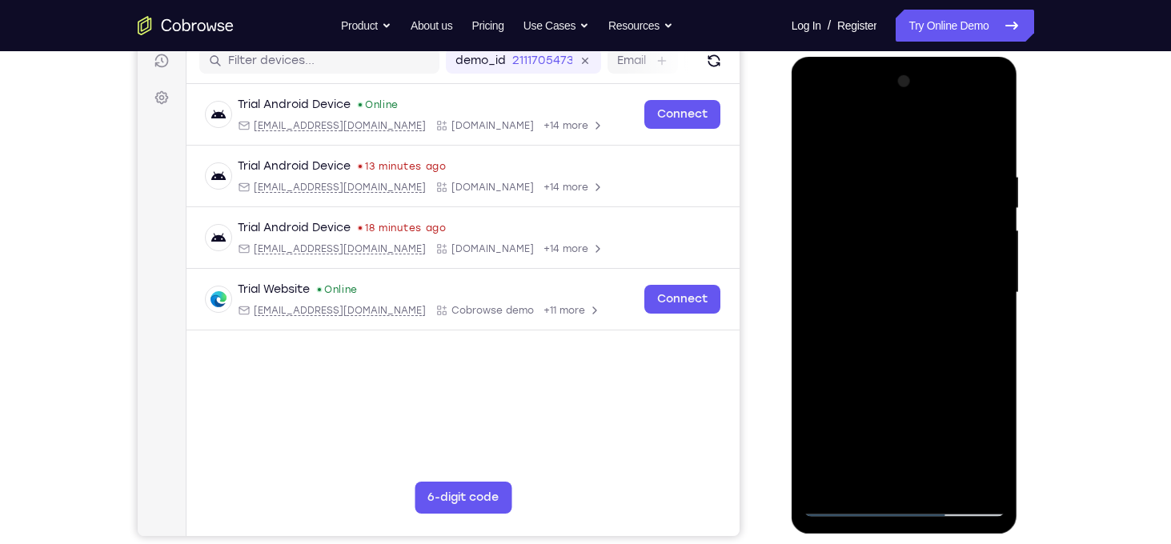
click at [997, 370] on div at bounding box center [904, 293] width 202 height 448
click at [812, 365] on div at bounding box center [904, 293] width 202 height 448
click at [948, 479] on div at bounding box center [904, 293] width 202 height 448
click at [914, 241] on div at bounding box center [904, 293] width 202 height 448
click at [867, 469] on div at bounding box center [904, 293] width 202 height 448
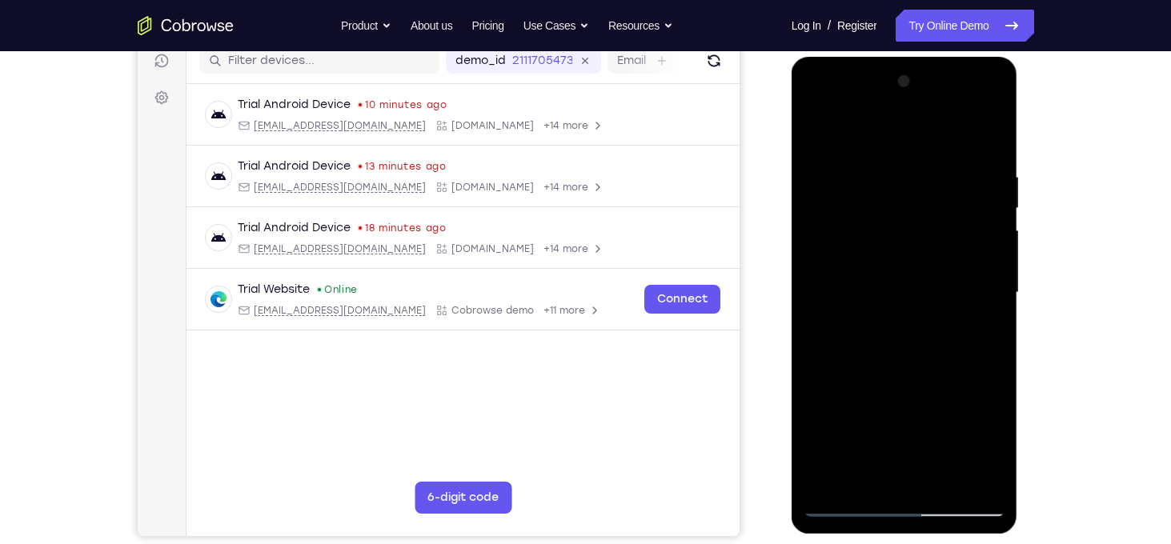
click at [993, 441] on div at bounding box center [904, 293] width 202 height 448
click at [819, 134] on div at bounding box center [904, 293] width 202 height 448
click at [872, 287] on div at bounding box center [904, 293] width 202 height 448
click at [817, 138] on div at bounding box center [904, 293] width 202 height 448
click at [879, 242] on div at bounding box center [904, 293] width 202 height 448
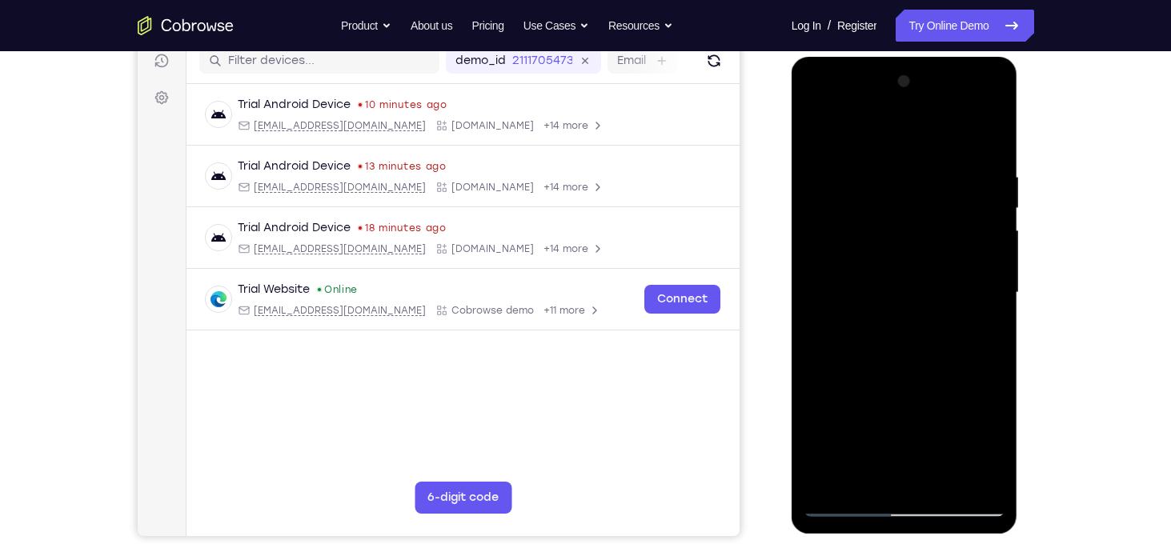
click at [869, 474] on div at bounding box center [904, 293] width 202 height 448
click at [814, 132] on div at bounding box center [904, 293] width 202 height 448
click at [887, 286] on div at bounding box center [904, 293] width 202 height 448
click at [818, 138] on div at bounding box center [904, 293] width 202 height 448
drag, startPoint x: 917, startPoint y: 437, endPoint x: 912, endPoint y: 290, distance: 146.5
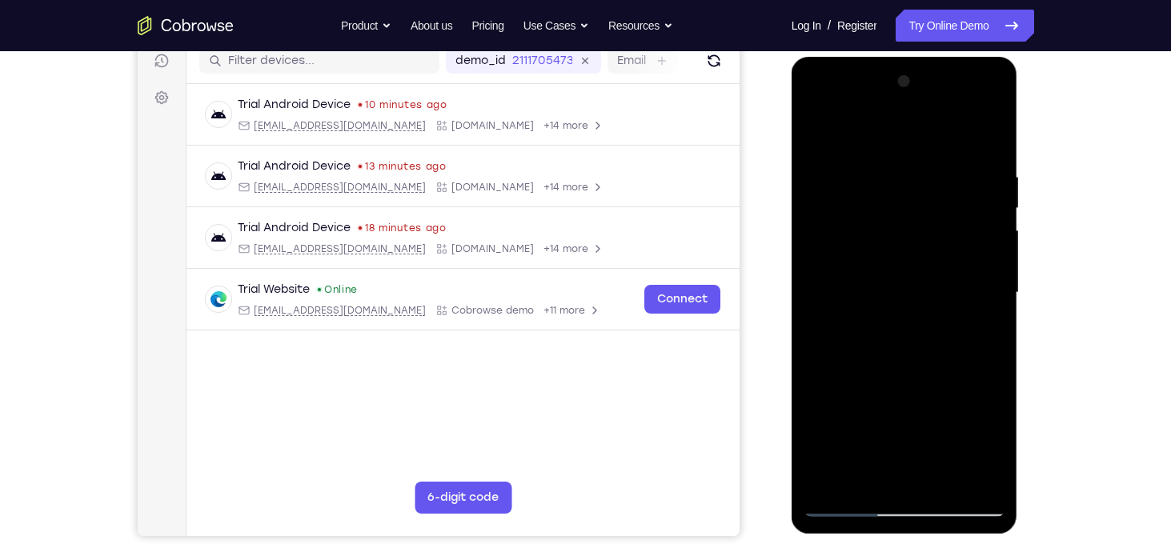
click at [912, 290] on div at bounding box center [904, 293] width 202 height 448
click at [891, 479] on div at bounding box center [904, 293] width 202 height 448
drag, startPoint x: 861, startPoint y: 287, endPoint x: 862, endPoint y: 248, distance: 39.2
click at [862, 248] on div at bounding box center [904, 293] width 202 height 448
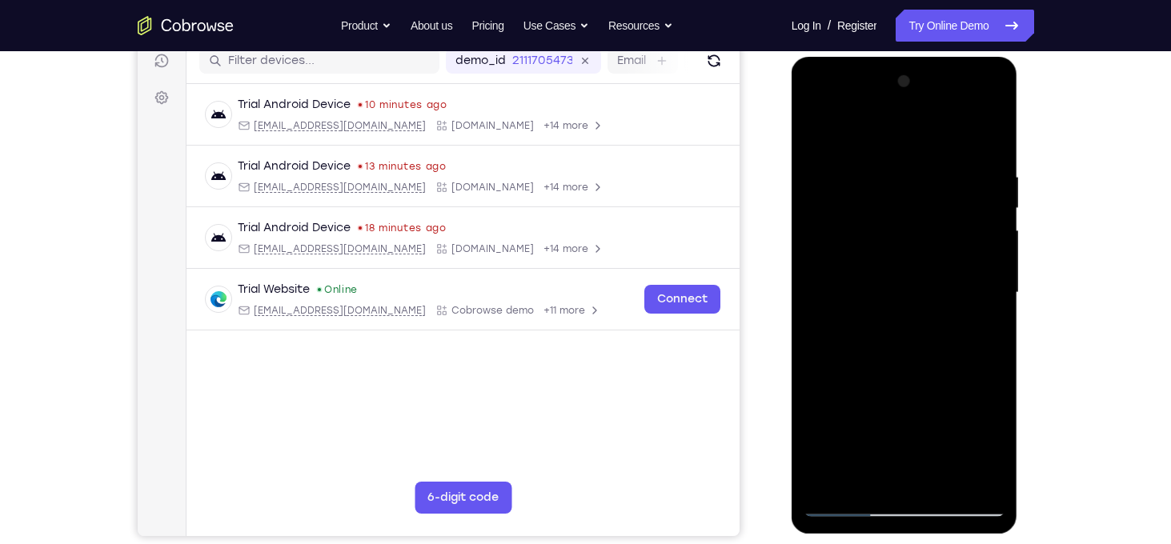
drag, startPoint x: 879, startPoint y: 218, endPoint x: 875, endPoint y: 282, distance: 64.1
click at [875, 282] on div at bounding box center [904, 293] width 202 height 448
click at [859, 287] on div at bounding box center [904, 293] width 202 height 448
drag, startPoint x: 939, startPoint y: 205, endPoint x: 931, endPoint y: 279, distance: 74.8
click at [931, 279] on div at bounding box center [904, 293] width 202 height 448
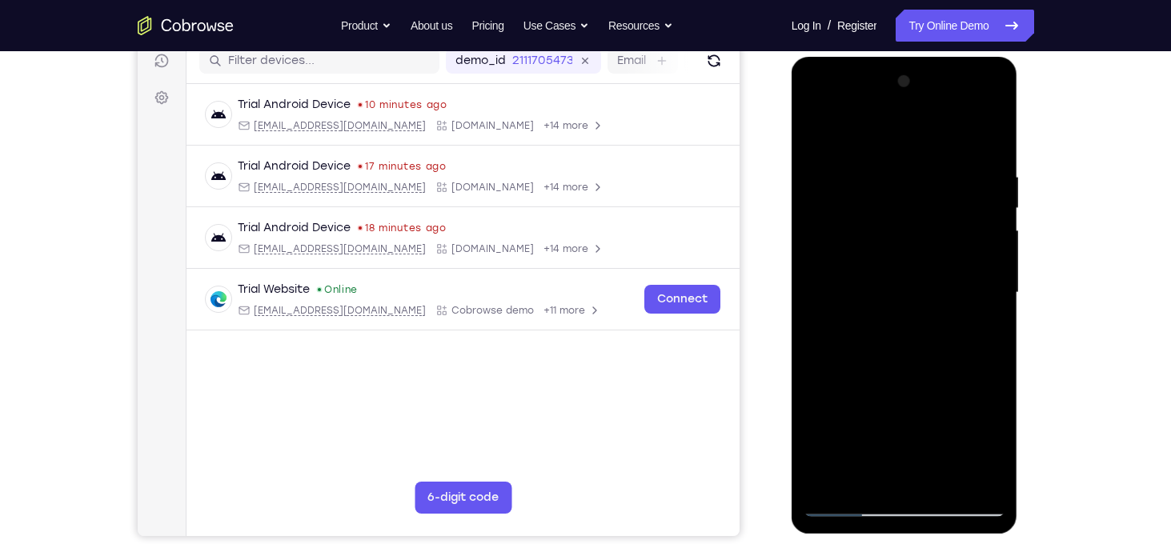
drag, startPoint x: 971, startPoint y: 202, endPoint x: 960, endPoint y: 264, distance: 63.3
click at [960, 264] on div at bounding box center [904, 293] width 202 height 448
drag, startPoint x: 835, startPoint y: 211, endPoint x: 837, endPoint y: 252, distance: 40.9
click at [837, 252] on div at bounding box center [904, 293] width 202 height 448
drag, startPoint x: 840, startPoint y: 186, endPoint x: 834, endPoint y: 281, distance: 94.6
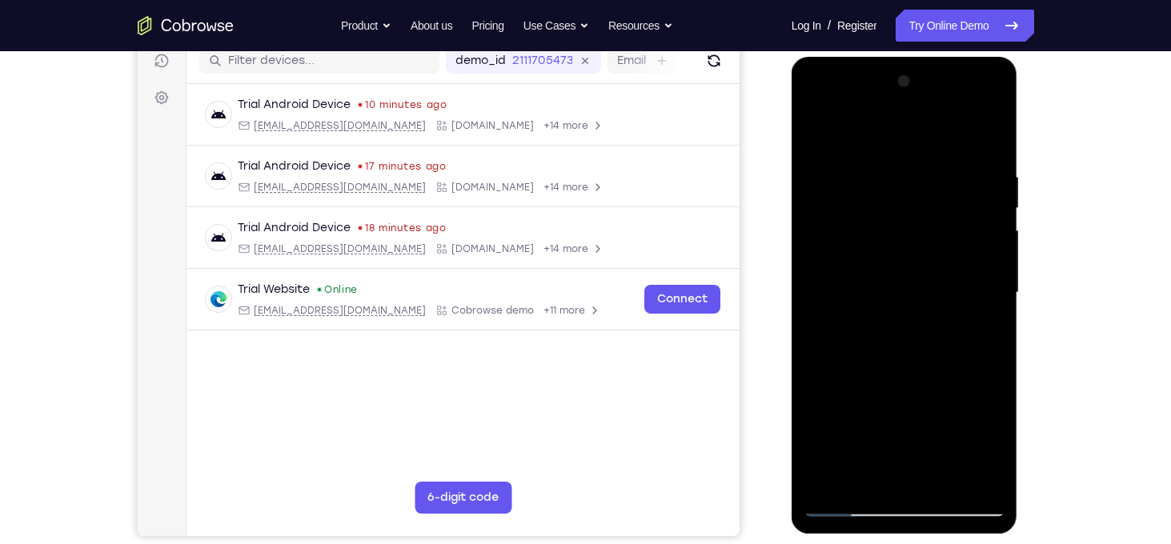
click at [834, 281] on div at bounding box center [904, 293] width 202 height 448
click at [840, 185] on div at bounding box center [904, 293] width 202 height 448
drag, startPoint x: 819, startPoint y: 252, endPoint x: 830, endPoint y: 194, distance: 58.5
click at [830, 194] on div at bounding box center [904, 293] width 202 height 448
drag, startPoint x: 827, startPoint y: 252, endPoint x: 840, endPoint y: 173, distance: 80.4
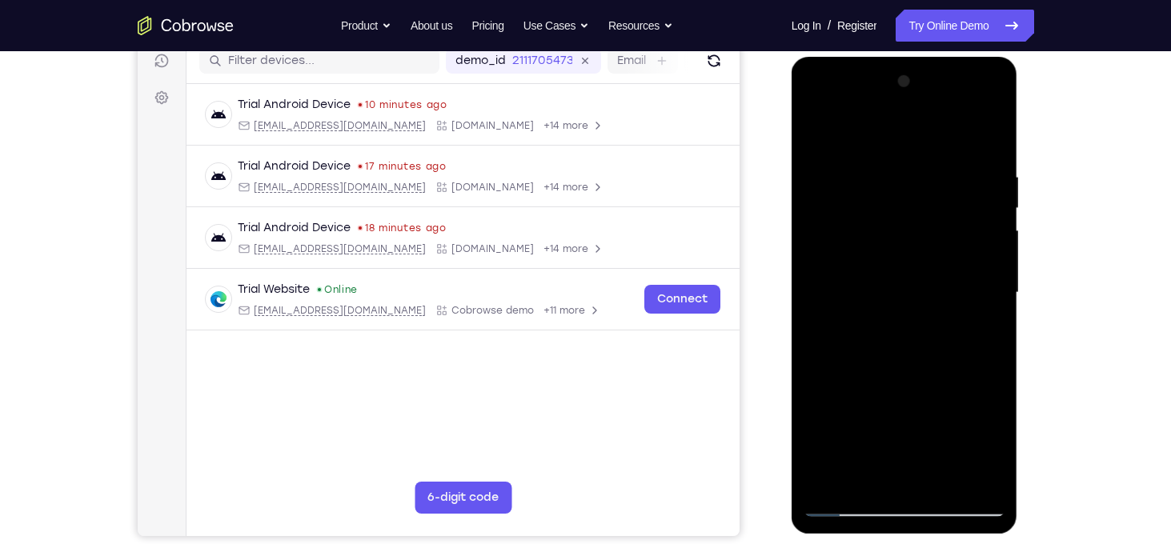
click at [840, 173] on div at bounding box center [904, 293] width 202 height 448
click at [815, 132] on div at bounding box center [904, 293] width 202 height 448
drag, startPoint x: 873, startPoint y: 268, endPoint x: 869, endPoint y: 402, distance: 134.5
click at [869, 402] on div at bounding box center [904, 293] width 202 height 448
drag, startPoint x: 874, startPoint y: 299, endPoint x: 875, endPoint y: 393, distance: 93.6
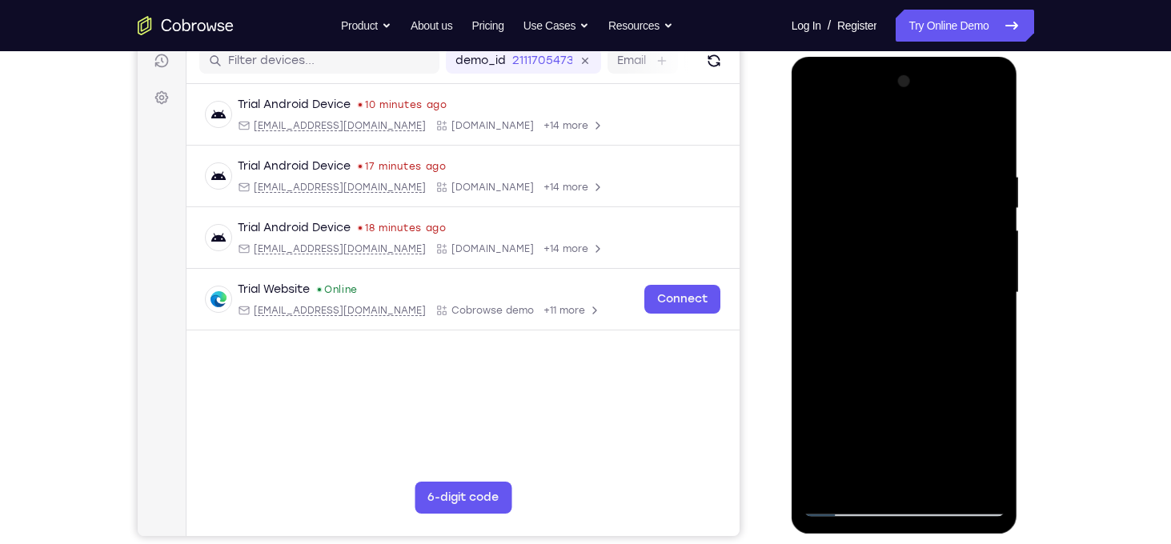
click at [875, 393] on div at bounding box center [904, 293] width 202 height 448
click at [865, 254] on div at bounding box center [904, 293] width 202 height 448
click at [988, 442] on div at bounding box center [904, 293] width 202 height 448
click at [817, 137] on div at bounding box center [904, 293] width 202 height 448
click at [875, 255] on div at bounding box center [904, 293] width 202 height 448
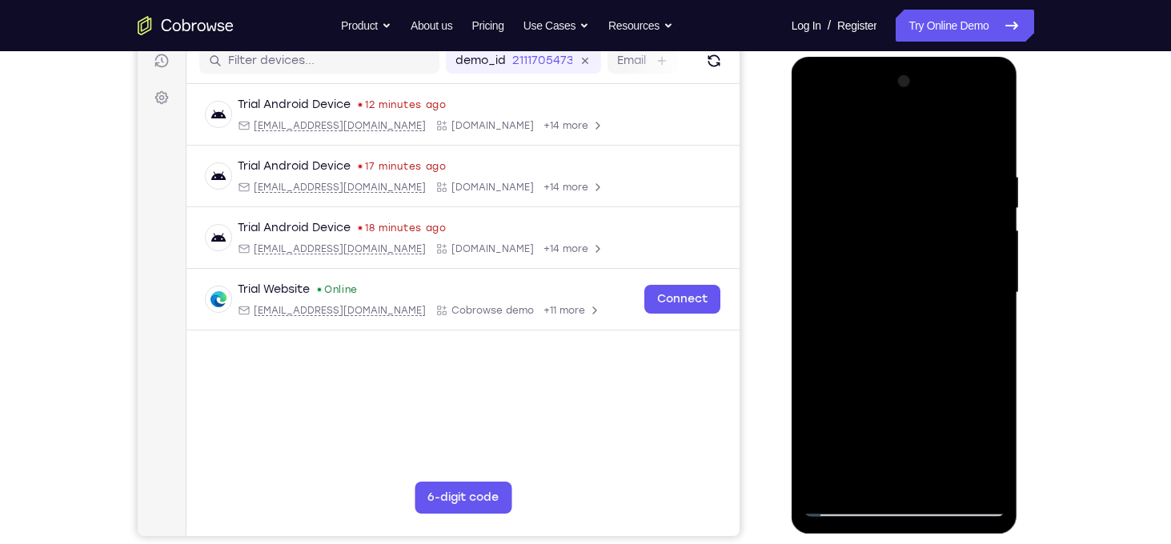
drag, startPoint x: 887, startPoint y: 290, endPoint x: 881, endPoint y: 199, distance: 91.4
click at [881, 199] on div at bounding box center [904, 293] width 202 height 448
drag, startPoint x: 894, startPoint y: 406, endPoint x: 900, endPoint y: 305, distance: 101.0
click at [900, 305] on div at bounding box center [904, 293] width 202 height 448
click at [990, 446] on div at bounding box center [904, 293] width 202 height 448
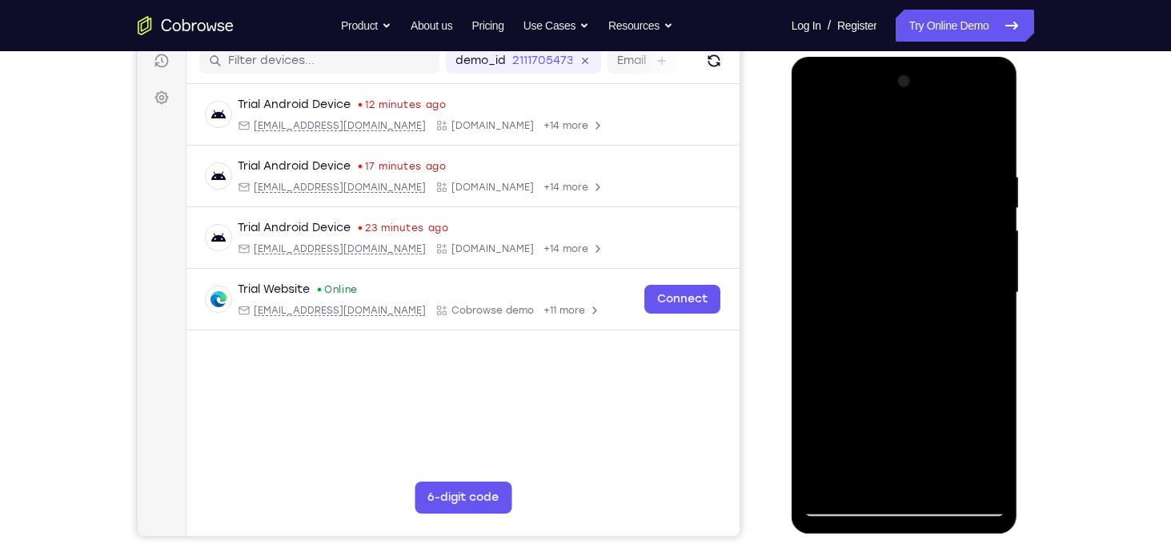
click at [990, 446] on div at bounding box center [904, 293] width 202 height 448
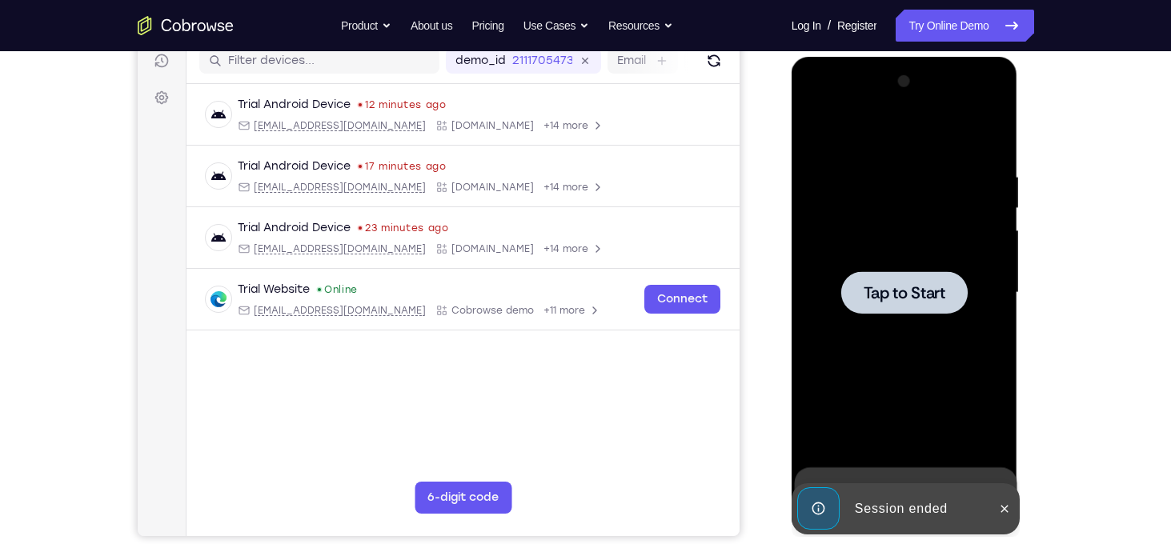
click at [910, 199] on div at bounding box center [904, 293] width 202 height 448
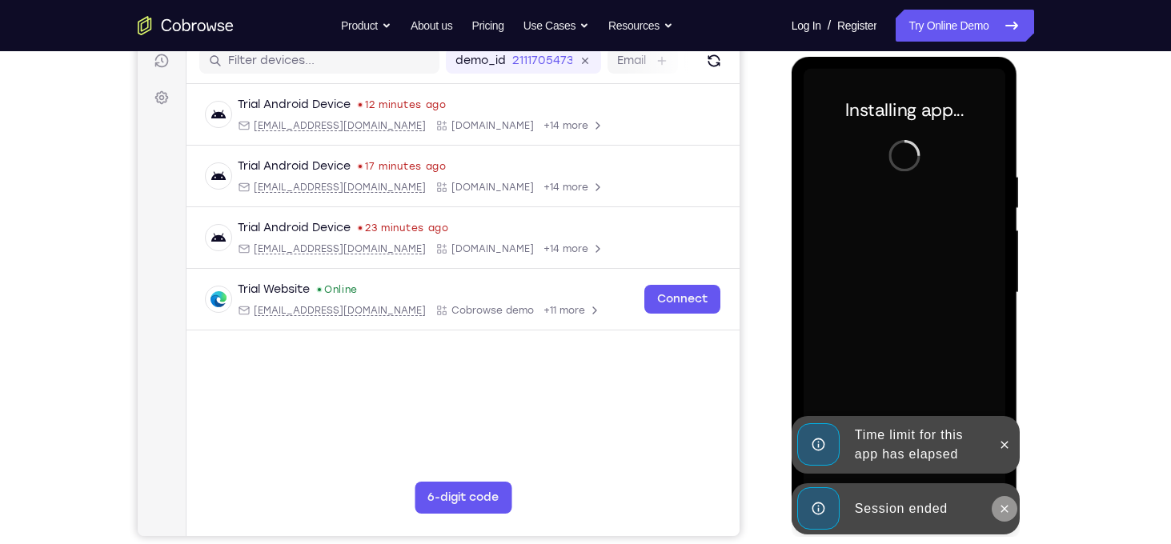
click at [1003, 516] on button at bounding box center [1004, 509] width 26 height 26
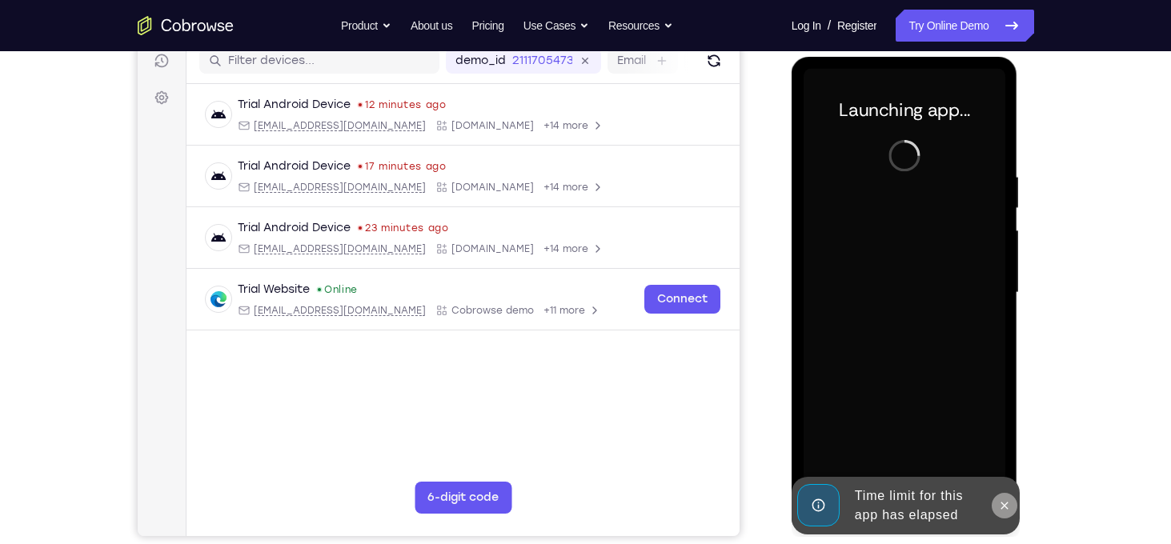
click at [1003, 504] on icon at bounding box center [1004, 505] width 13 height 13
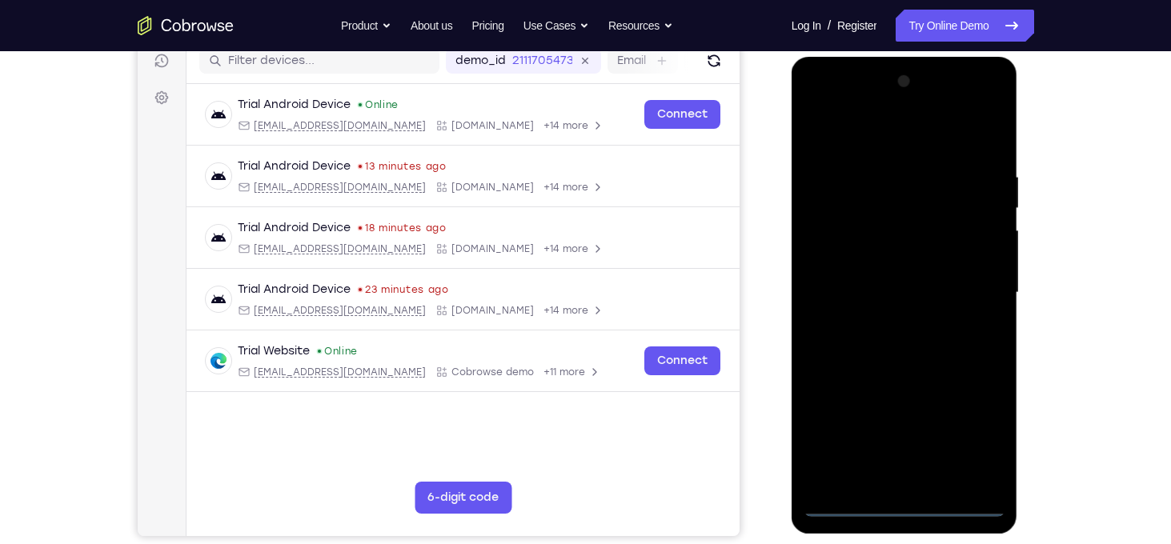
click at [905, 509] on div at bounding box center [904, 293] width 202 height 448
click at [976, 437] on div at bounding box center [904, 293] width 202 height 448
click at [854, 136] on div at bounding box center [904, 293] width 202 height 448
click at [836, 243] on div at bounding box center [904, 293] width 202 height 448
click at [881, 300] on div at bounding box center [904, 293] width 202 height 448
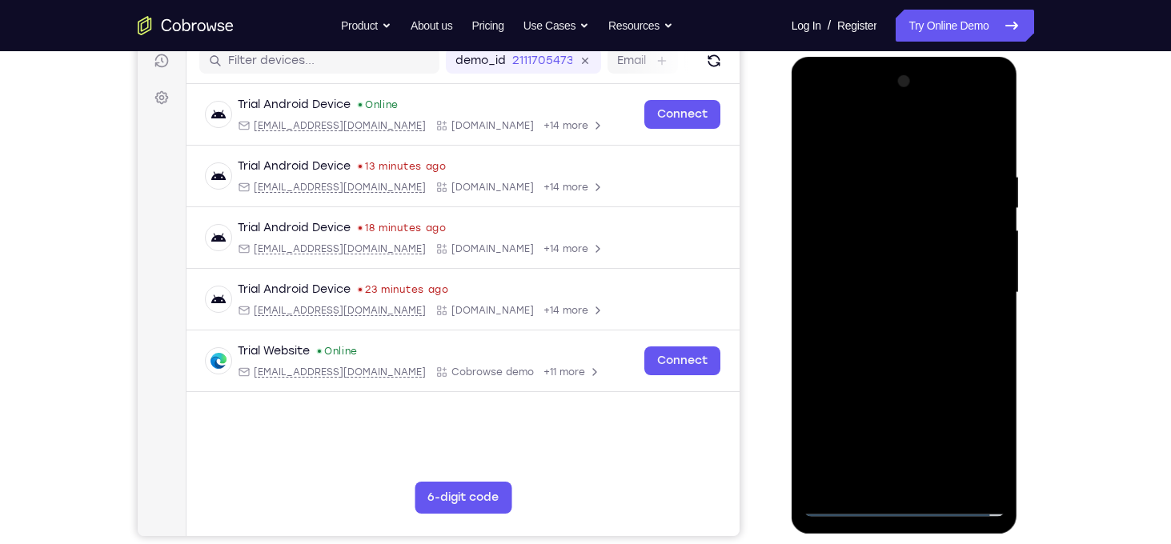
click at [879, 286] on div at bounding box center [904, 293] width 202 height 448
click at [887, 306] on div at bounding box center [904, 293] width 202 height 448
click at [898, 474] on div at bounding box center [904, 293] width 202 height 448
click at [832, 274] on div at bounding box center [904, 293] width 202 height 448
click at [960, 347] on div at bounding box center [904, 293] width 202 height 448
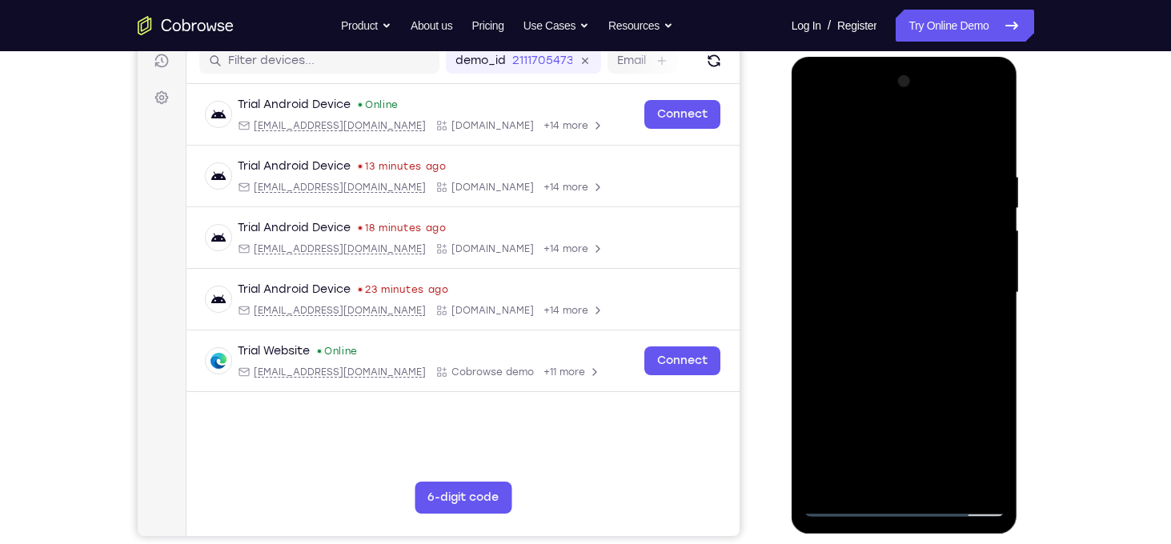
click at [844, 478] on div at bounding box center [904, 293] width 202 height 448
click at [814, 142] on div at bounding box center [904, 293] width 202 height 448
click at [853, 150] on div at bounding box center [904, 293] width 202 height 448
click at [936, 297] on div at bounding box center [904, 293] width 202 height 448
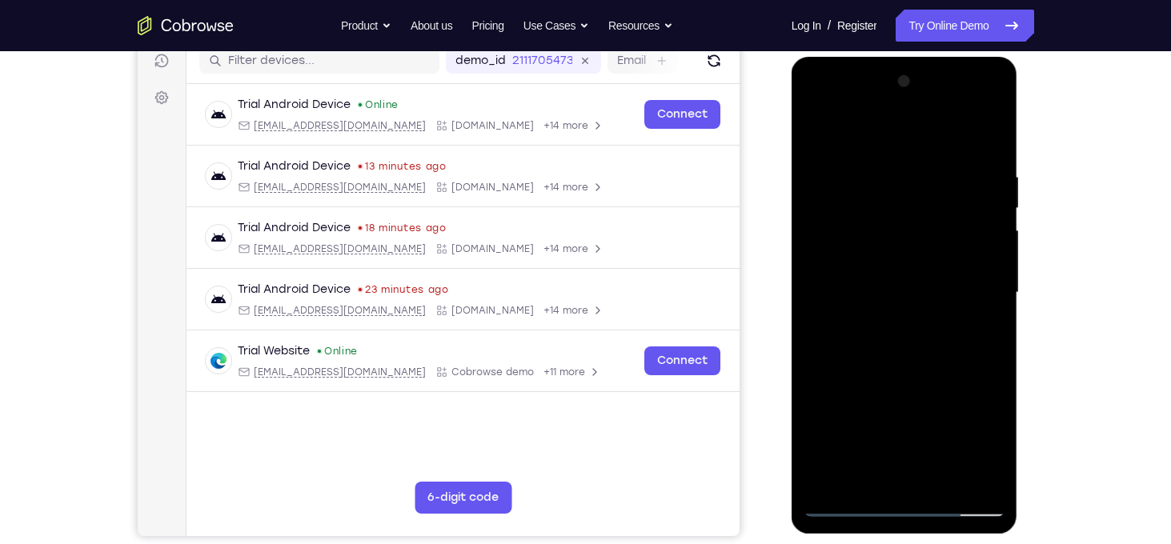
click at [980, 454] on div at bounding box center [904, 293] width 202 height 448
click at [907, 374] on div at bounding box center [904, 293] width 202 height 448
click at [996, 136] on div at bounding box center [904, 293] width 202 height 448
click at [964, 280] on div at bounding box center [904, 293] width 202 height 448
click at [994, 130] on div at bounding box center [904, 293] width 202 height 448
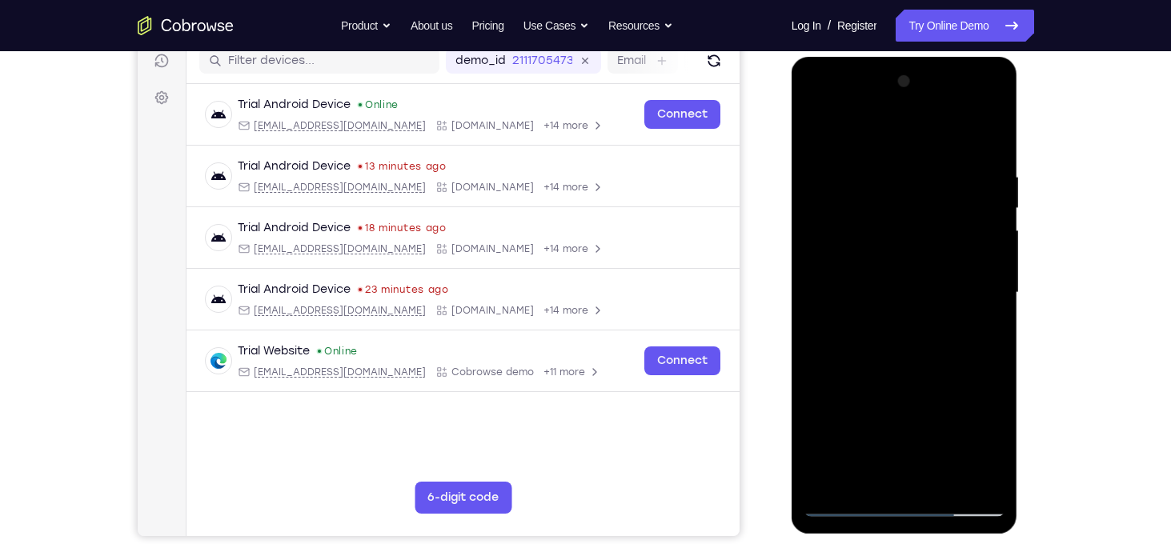
click at [946, 332] on div at bounding box center [904, 293] width 202 height 448
click at [971, 454] on div at bounding box center [904, 293] width 202 height 448
click at [901, 370] on div at bounding box center [904, 293] width 202 height 448
click at [994, 130] on div at bounding box center [904, 293] width 202 height 448
click at [915, 249] on div at bounding box center [904, 293] width 202 height 448
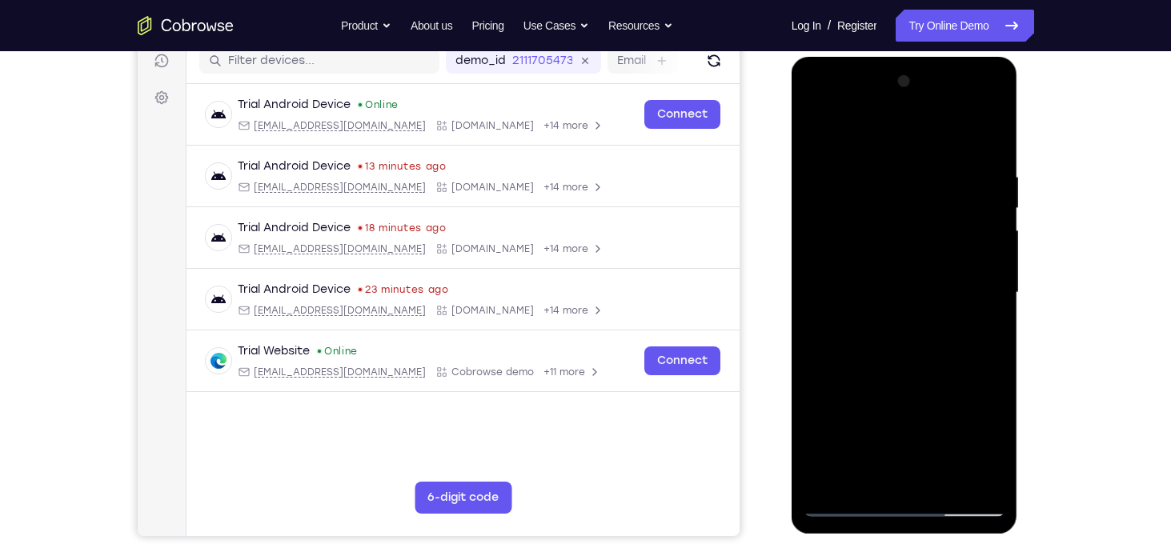
drag, startPoint x: 884, startPoint y: 305, endPoint x: 907, endPoint y: 190, distance: 117.5
click at [907, 190] on div at bounding box center [904, 293] width 202 height 448
drag, startPoint x: 887, startPoint y: 217, endPoint x: 887, endPoint y: 352, distance: 135.2
click at [887, 352] on div at bounding box center [904, 293] width 202 height 448
click at [994, 139] on div at bounding box center [904, 293] width 202 height 448
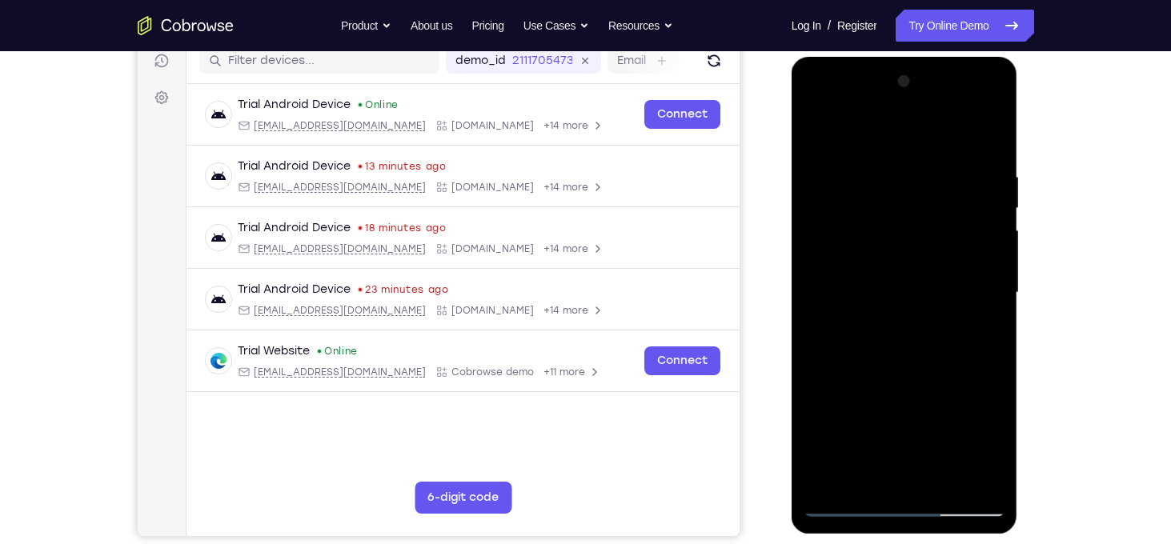
click at [935, 217] on div at bounding box center [904, 293] width 202 height 448
click at [945, 340] on div at bounding box center [904, 293] width 202 height 448
click at [996, 128] on div at bounding box center [904, 293] width 202 height 448
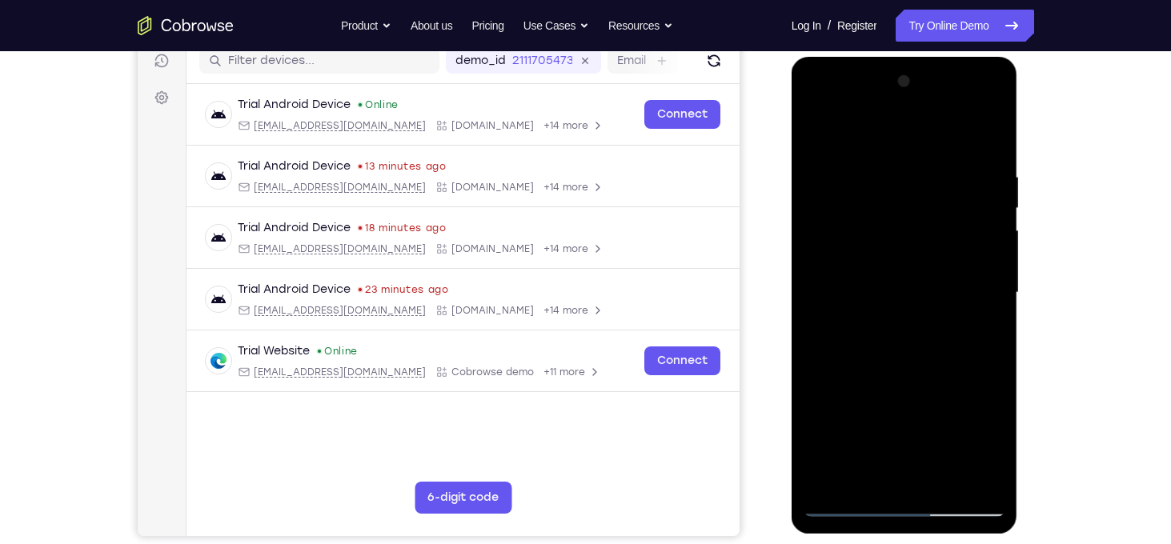
click at [986, 150] on div at bounding box center [904, 293] width 202 height 448
click at [942, 234] on div at bounding box center [904, 293] width 202 height 448
click at [960, 244] on div at bounding box center [904, 293] width 202 height 448
click at [939, 193] on div at bounding box center [904, 293] width 202 height 448
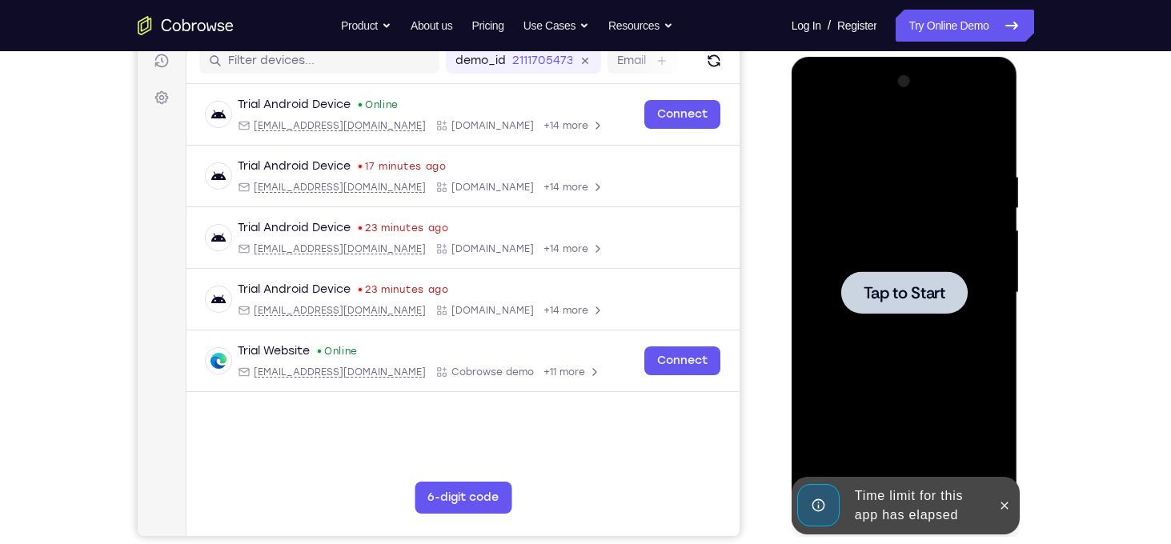
click at [928, 188] on div at bounding box center [904, 293] width 202 height 448
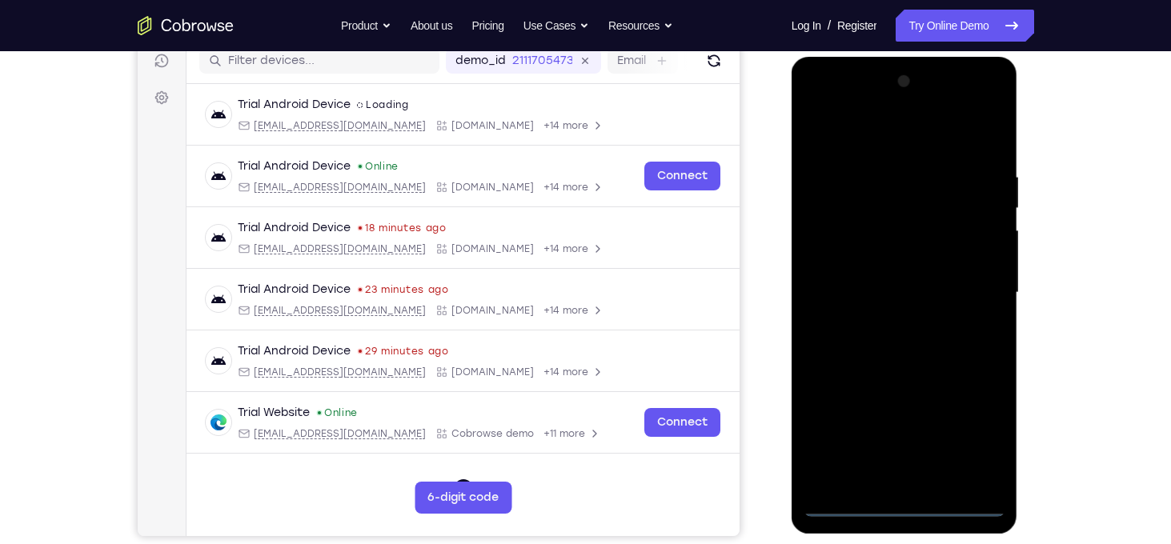
click at [907, 510] on div at bounding box center [904, 293] width 202 height 448
click at [971, 436] on div at bounding box center [904, 293] width 202 height 448
click at [852, 148] on div at bounding box center [904, 293] width 202 height 448
click at [979, 290] on div at bounding box center [904, 293] width 202 height 448
click at [884, 326] on div at bounding box center [904, 293] width 202 height 448
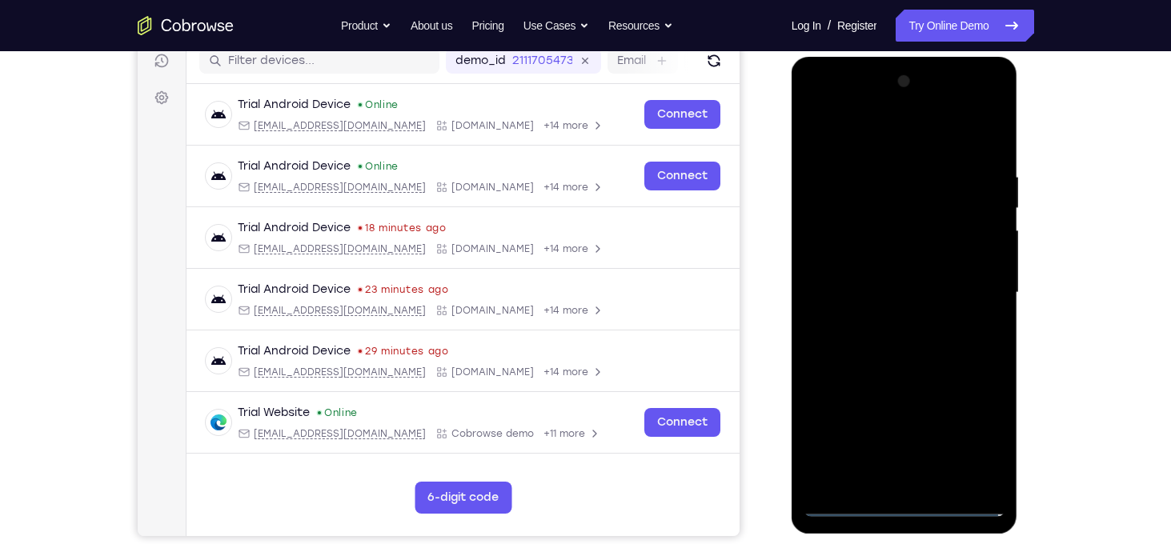
click at [856, 262] on div at bounding box center [904, 293] width 202 height 448
click at [871, 282] on div at bounding box center [904, 293] width 202 height 448
click at [911, 258] on div at bounding box center [904, 293] width 202 height 448
click at [998, 461] on div at bounding box center [904, 293] width 202 height 448
click at [942, 481] on div at bounding box center [904, 293] width 202 height 448
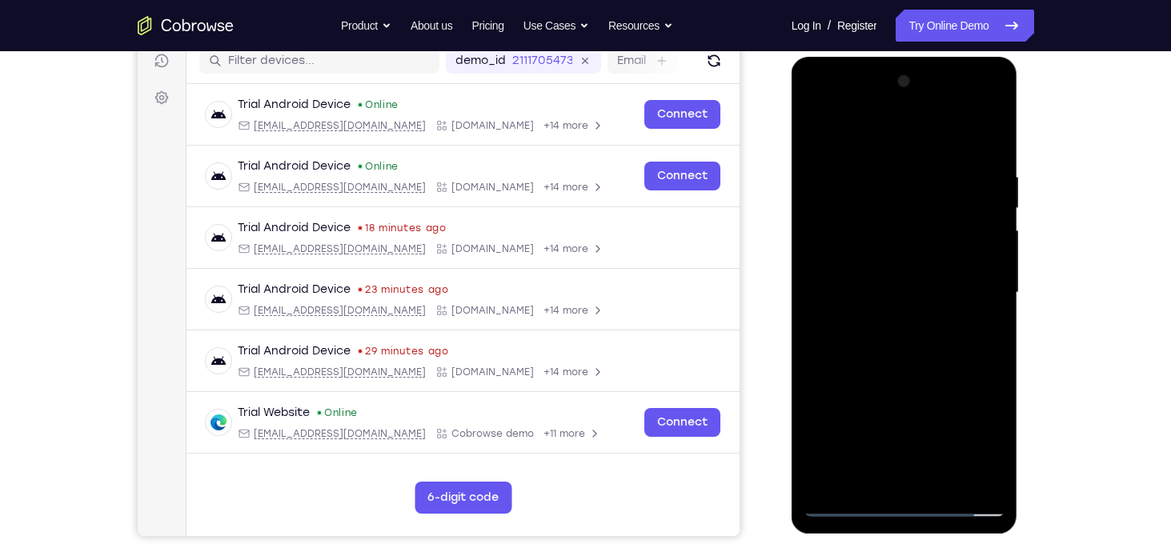
click at [900, 376] on div at bounding box center [904, 293] width 202 height 448
click at [855, 246] on div at bounding box center [904, 293] width 202 height 448
drag, startPoint x: 891, startPoint y: 414, endPoint x: 884, endPoint y: 350, distance: 65.1
click at [884, 350] on div at bounding box center [904, 293] width 202 height 448
click at [886, 475] on div at bounding box center [904, 293] width 202 height 448
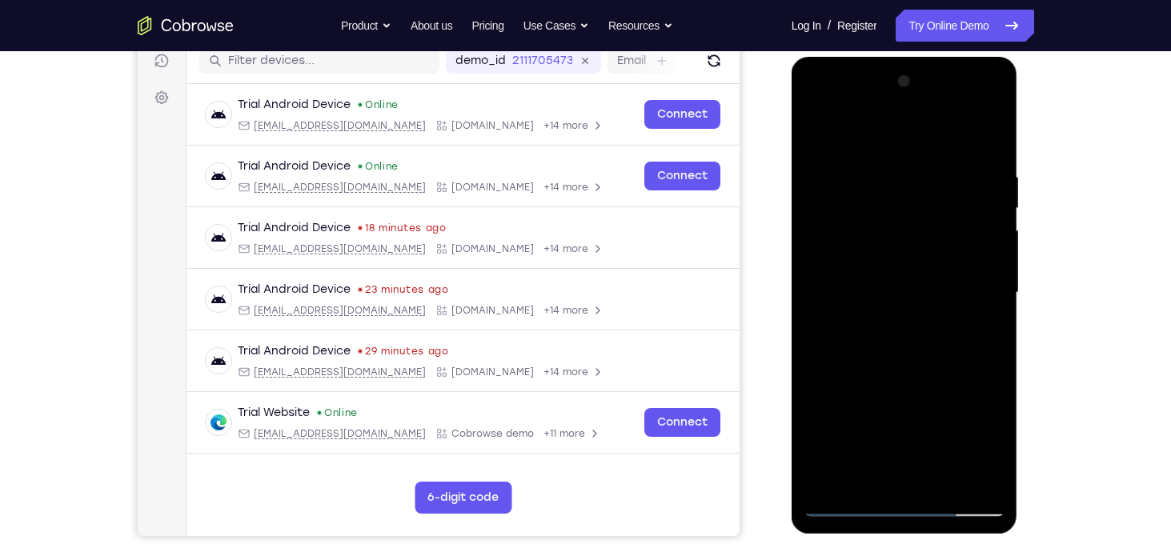
click at [814, 142] on div at bounding box center [904, 293] width 202 height 448
click at [823, 133] on div at bounding box center [904, 293] width 202 height 448
click at [971, 107] on div at bounding box center [904, 293] width 202 height 448
click at [817, 107] on div at bounding box center [904, 293] width 202 height 448
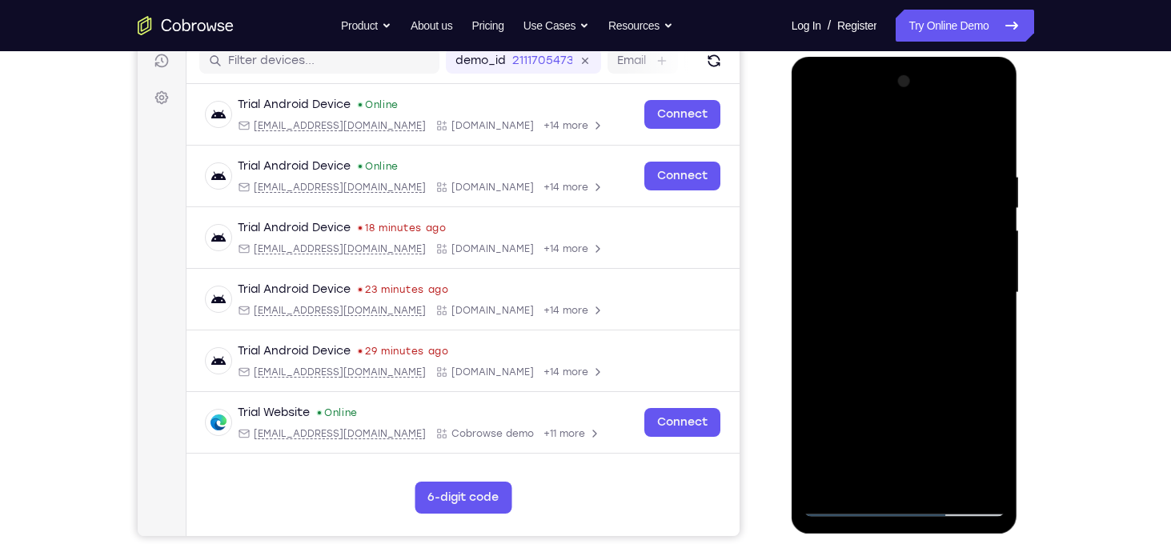
click at [881, 203] on div at bounding box center [904, 293] width 202 height 448
drag, startPoint x: 977, startPoint y: 316, endPoint x: 991, endPoint y: 316, distance: 14.4
click at [991, 316] on div at bounding box center [904, 293] width 202 height 448
click at [955, 316] on div at bounding box center [904, 293] width 202 height 448
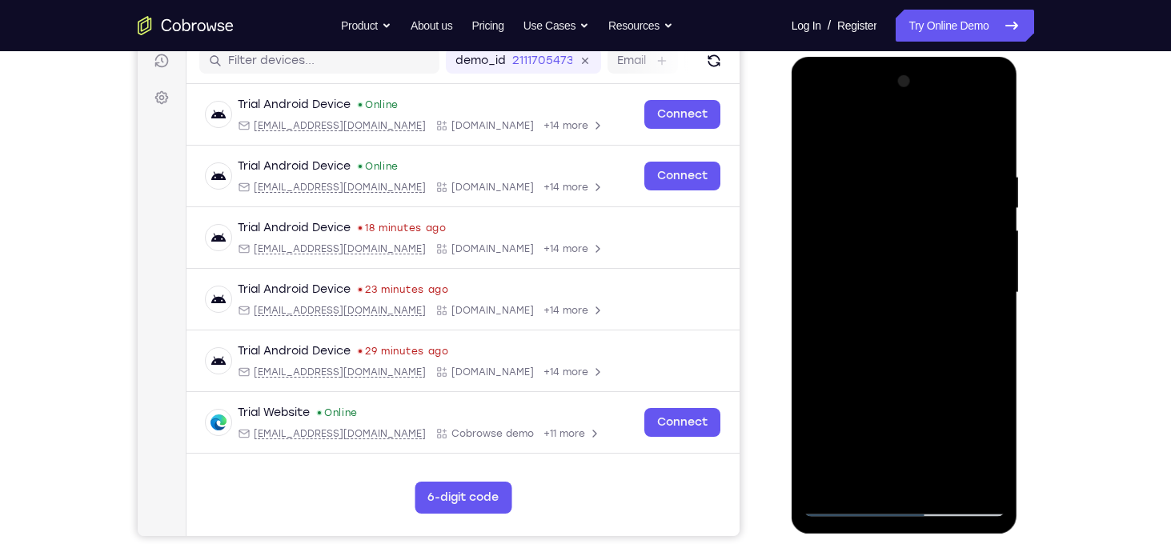
drag, startPoint x: 887, startPoint y: 271, endPoint x: 991, endPoint y: 271, distance: 104.0
click at [991, 271] on div at bounding box center [904, 293] width 202 height 448
click at [991, 268] on div at bounding box center [904, 293] width 202 height 448
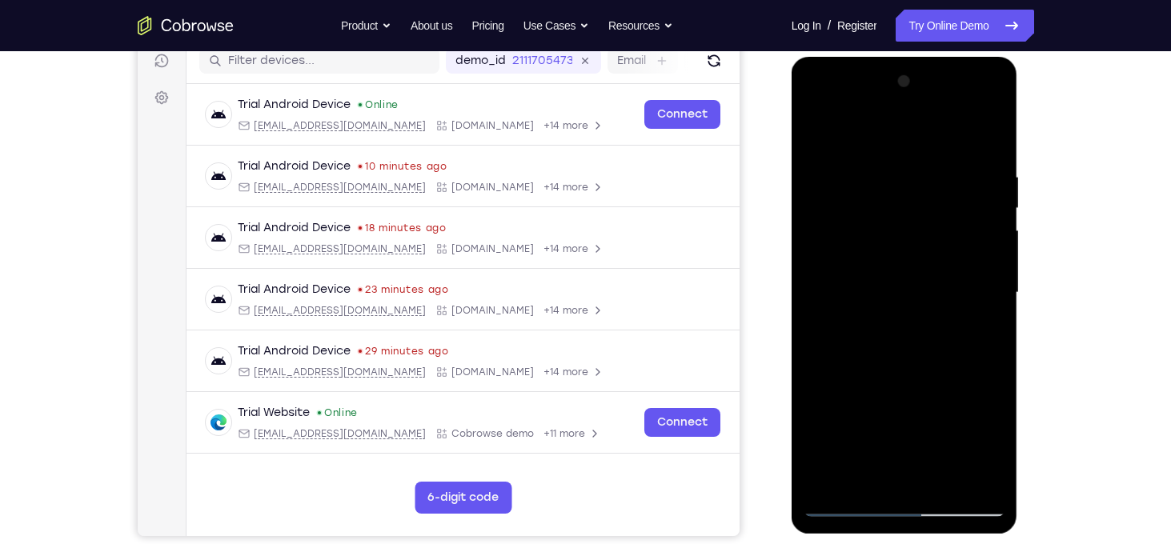
drag, startPoint x: 991, startPoint y: 268, endPoint x: 963, endPoint y: 265, distance: 29.0
click at [963, 265] on div at bounding box center [904, 293] width 202 height 448
click at [988, 481] on div at bounding box center [904, 293] width 202 height 448
drag, startPoint x: 950, startPoint y: 281, endPoint x: 887, endPoint y: 275, distance: 62.7
click at [887, 275] on div at bounding box center [904, 293] width 202 height 448
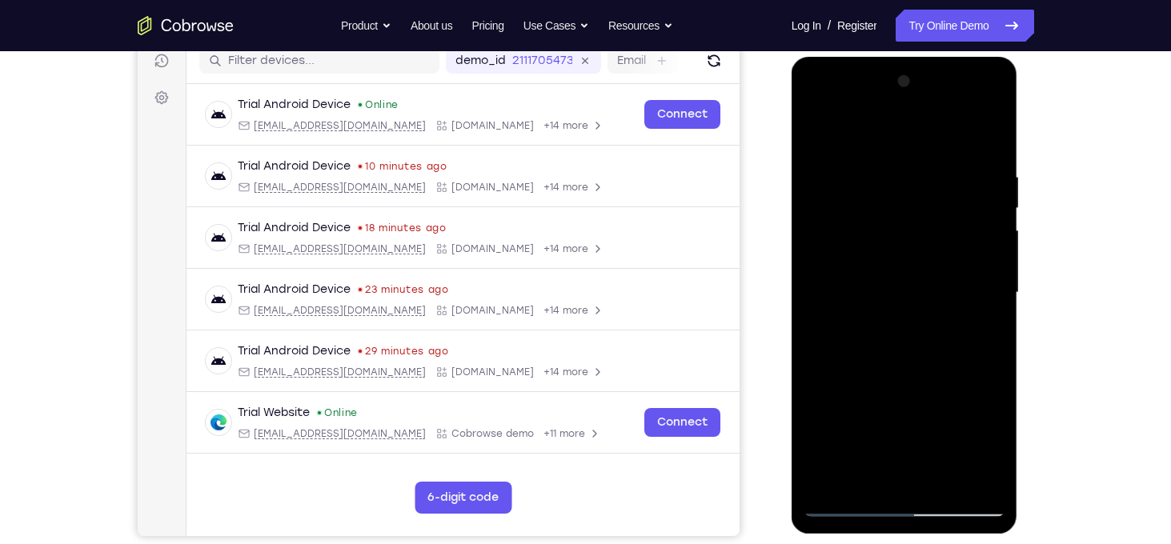
click at [894, 251] on div at bounding box center [904, 293] width 202 height 448
click at [968, 107] on div at bounding box center [904, 293] width 202 height 448
click at [858, 137] on div at bounding box center [904, 293] width 202 height 448
click at [938, 472] on div at bounding box center [904, 293] width 202 height 448
click at [826, 182] on div at bounding box center [904, 293] width 202 height 448
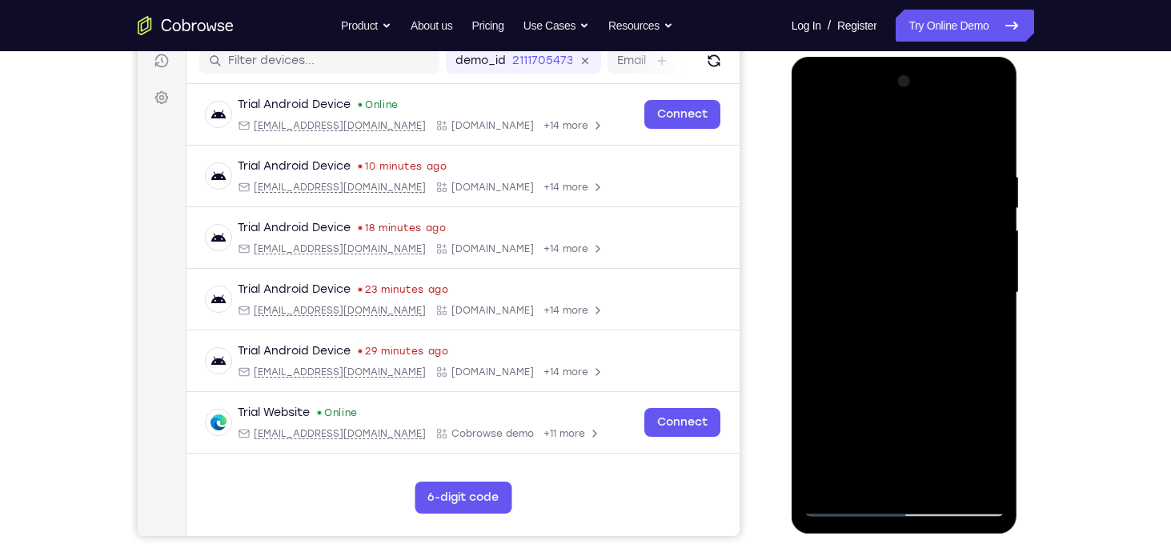
click at [897, 197] on div at bounding box center [904, 293] width 202 height 448
click at [903, 362] on div at bounding box center [904, 293] width 202 height 448
click at [895, 191] on div at bounding box center [904, 293] width 202 height 448
click at [990, 134] on div at bounding box center [904, 293] width 202 height 448
drag, startPoint x: 881, startPoint y: 207, endPoint x: 888, endPoint y: 411, distance: 204.2
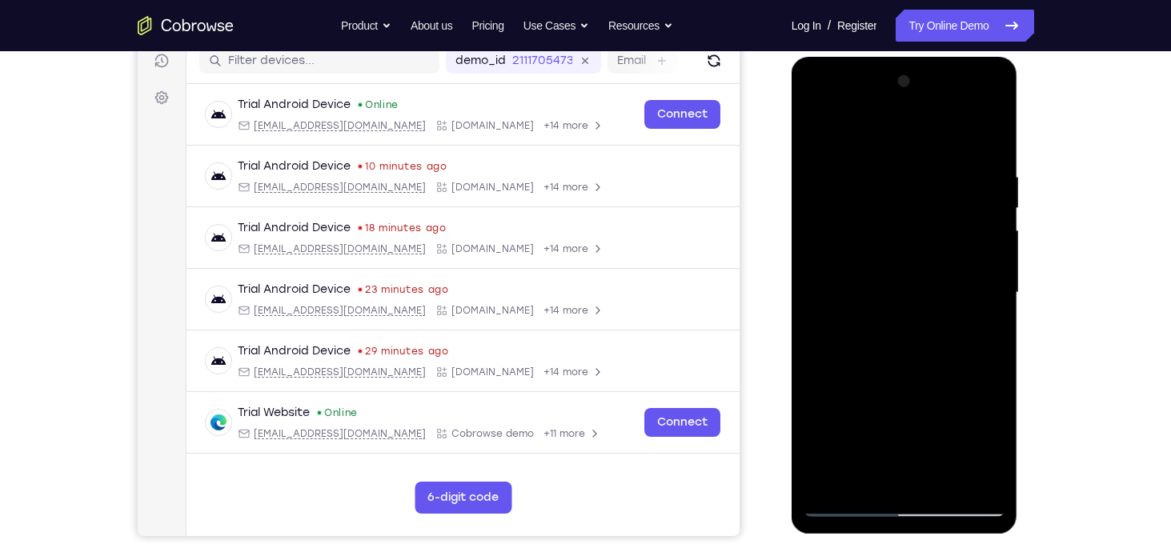
click at [888, 411] on div at bounding box center [904, 293] width 202 height 448
click at [823, 178] on div at bounding box center [904, 293] width 202 height 448
click at [861, 238] on div at bounding box center [904, 293] width 202 height 448
click at [879, 250] on div at bounding box center [904, 293] width 202 height 448
click at [870, 443] on div at bounding box center [904, 293] width 202 height 448
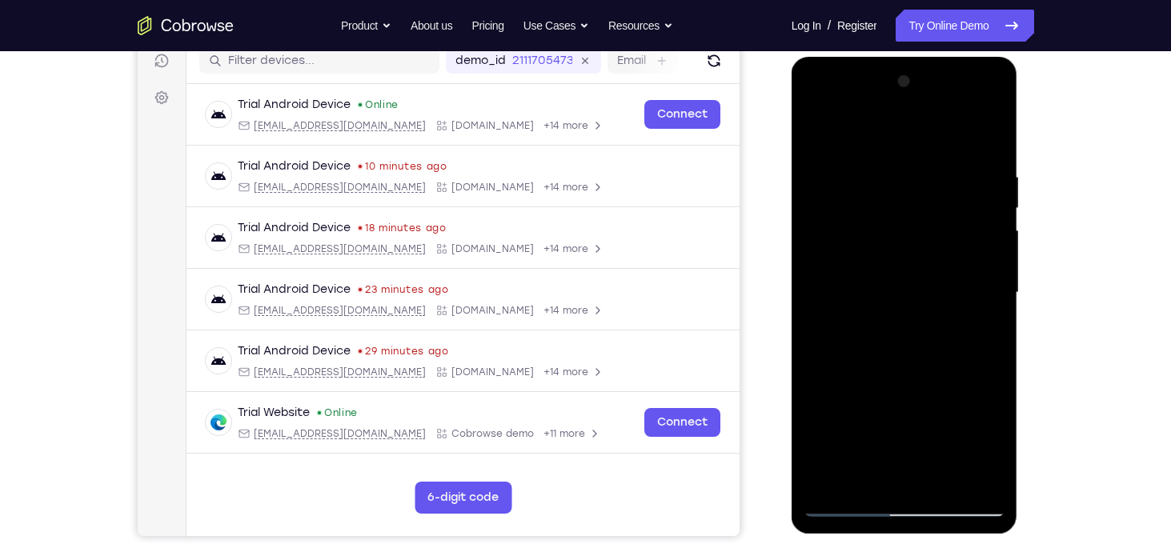
click at [897, 438] on div at bounding box center [904, 293] width 202 height 448
click at [867, 423] on div at bounding box center [904, 293] width 202 height 448
click at [865, 470] on div at bounding box center [904, 293] width 202 height 448
click at [823, 143] on div at bounding box center [904, 293] width 202 height 448
click at [827, 183] on div at bounding box center [904, 293] width 202 height 448
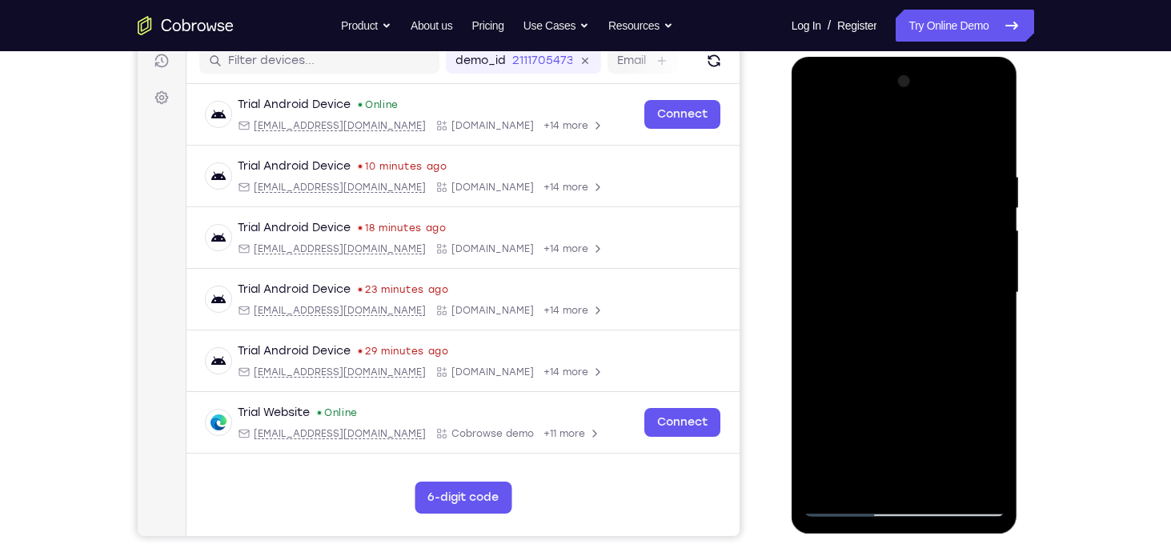
click at [913, 282] on div at bounding box center [904, 293] width 202 height 448
drag, startPoint x: 894, startPoint y: 166, endPoint x: 926, endPoint y: 379, distance: 215.2
click at [926, 379] on div at bounding box center [904, 293] width 202 height 448
click at [817, 130] on div at bounding box center [904, 293] width 202 height 448
click at [942, 483] on div at bounding box center [904, 293] width 202 height 448
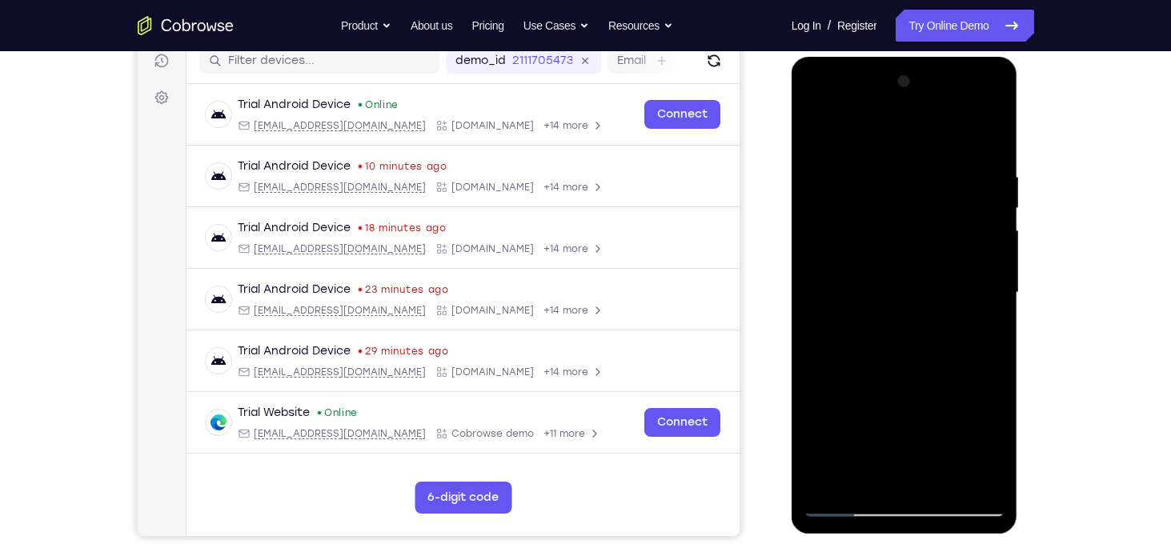
click at [823, 182] on div at bounding box center [904, 293] width 202 height 448
click at [880, 309] on div at bounding box center [904, 293] width 202 height 448
click at [819, 132] on div at bounding box center [904, 293] width 202 height 448
click at [945, 486] on div at bounding box center [904, 293] width 202 height 448
click at [823, 127] on div at bounding box center [904, 293] width 202 height 448
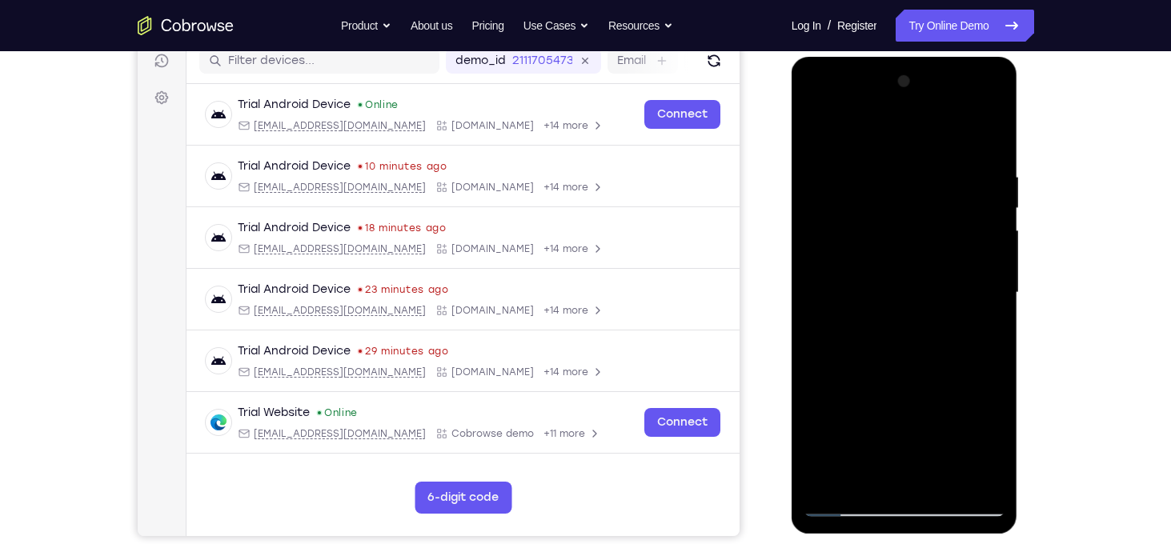
click at [823, 127] on div at bounding box center [904, 293] width 202 height 448
click at [895, 128] on div at bounding box center [904, 293] width 202 height 448
click at [999, 265] on div at bounding box center [904, 293] width 202 height 448
click at [812, 266] on div at bounding box center [904, 293] width 202 height 448
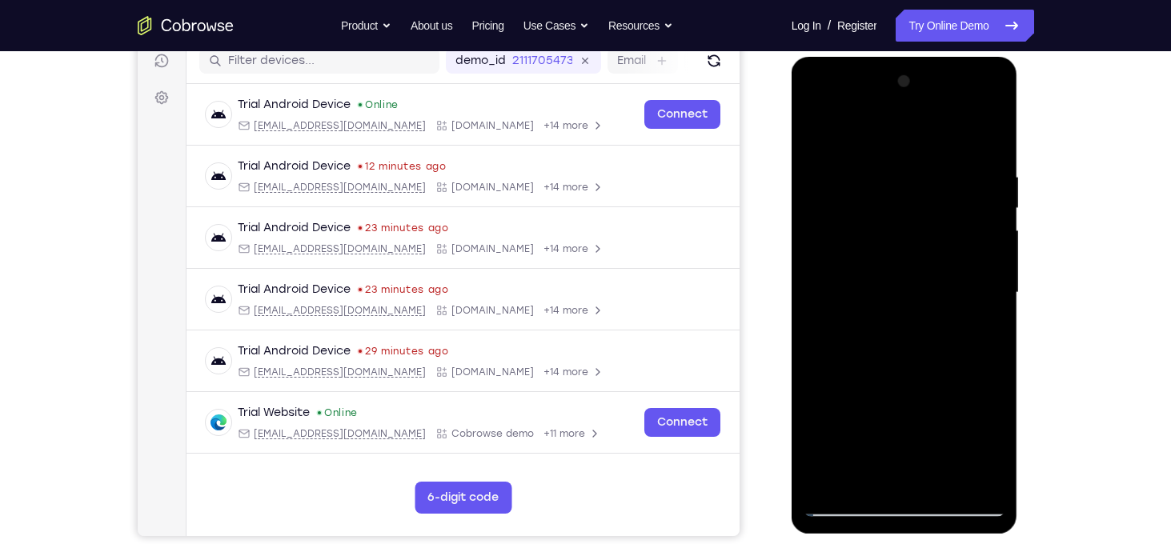
click at [999, 265] on div at bounding box center [904, 293] width 202 height 448
click at [995, 266] on div at bounding box center [904, 293] width 202 height 448
click at [992, 266] on div at bounding box center [904, 293] width 202 height 448
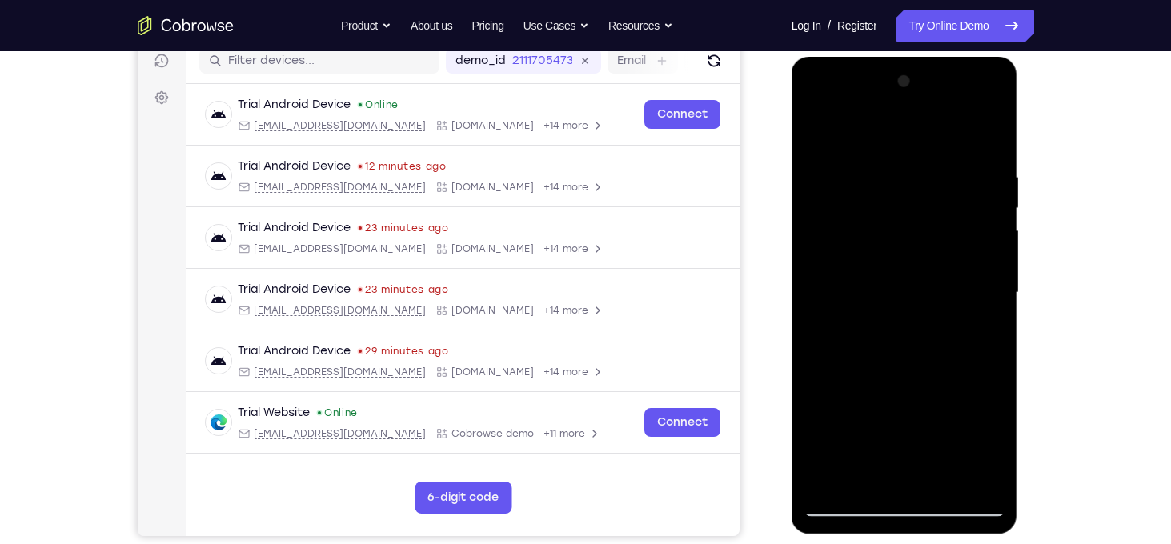
click at [942, 489] on div at bounding box center [904, 293] width 202 height 448
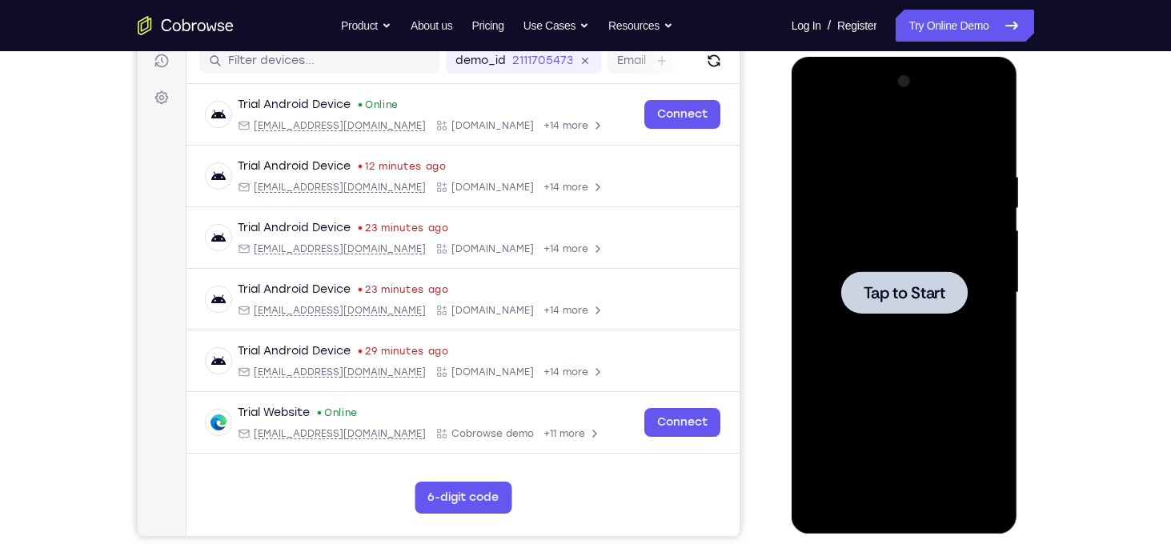
click at [792, 185] on div "Tap to Start" at bounding box center [904, 295] width 226 height 477
click at [827, 185] on div at bounding box center [904, 293] width 202 height 448
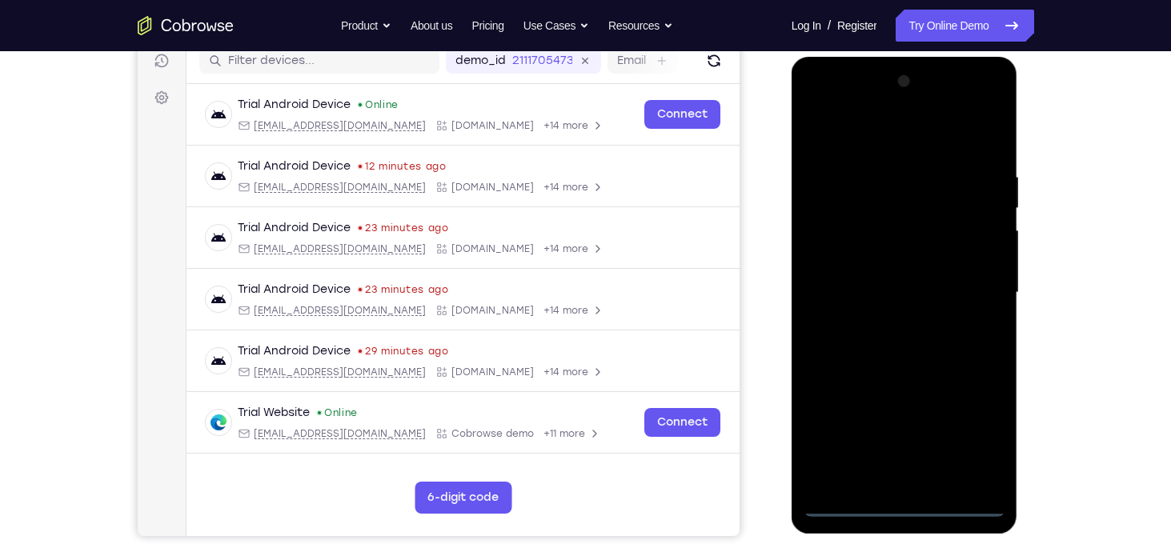
click at [903, 508] on div at bounding box center [904, 293] width 202 height 448
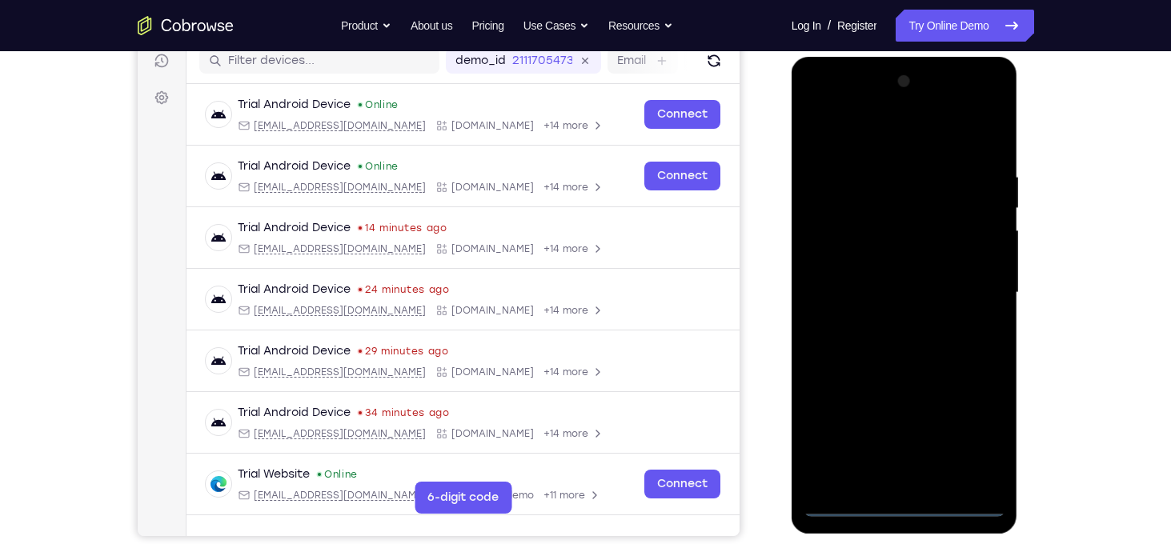
click at [969, 439] on div at bounding box center [904, 293] width 202 height 448
click at [862, 140] on div at bounding box center [904, 293] width 202 height 448
click at [969, 283] on div at bounding box center [904, 293] width 202 height 448
click at [884, 324] on div at bounding box center [904, 293] width 202 height 448
click at [906, 278] on div at bounding box center [904, 293] width 202 height 448
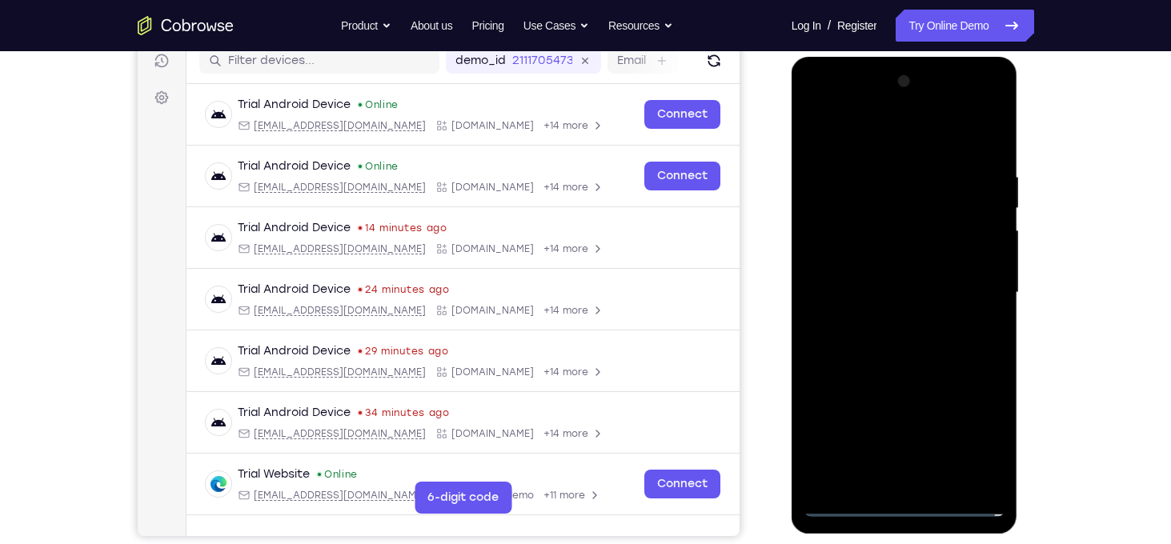
click at [887, 258] on div at bounding box center [904, 293] width 202 height 448
click at [876, 290] on div at bounding box center [904, 293] width 202 height 448
click at [882, 350] on div at bounding box center [904, 293] width 202 height 448
click at [892, 341] on div at bounding box center [904, 293] width 202 height 448
click at [893, 336] on div at bounding box center [904, 293] width 202 height 448
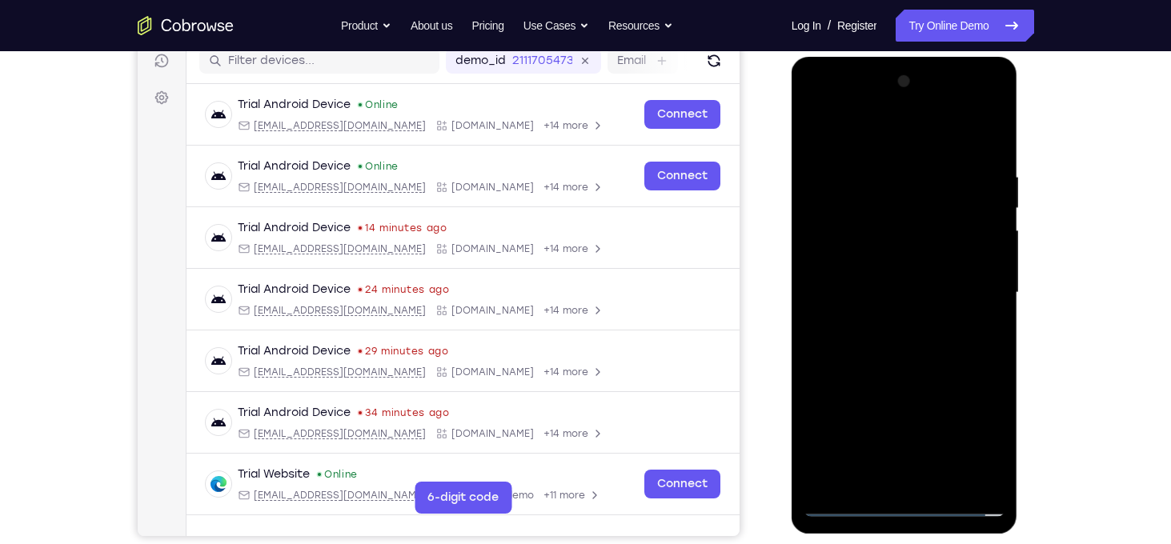
click at [893, 336] on div at bounding box center [904, 293] width 202 height 448
click at [886, 160] on div at bounding box center [904, 293] width 202 height 448
click at [996, 151] on div at bounding box center [904, 293] width 202 height 448
click at [891, 159] on div at bounding box center [904, 293] width 202 height 448
click at [867, 313] on div at bounding box center [904, 293] width 202 height 448
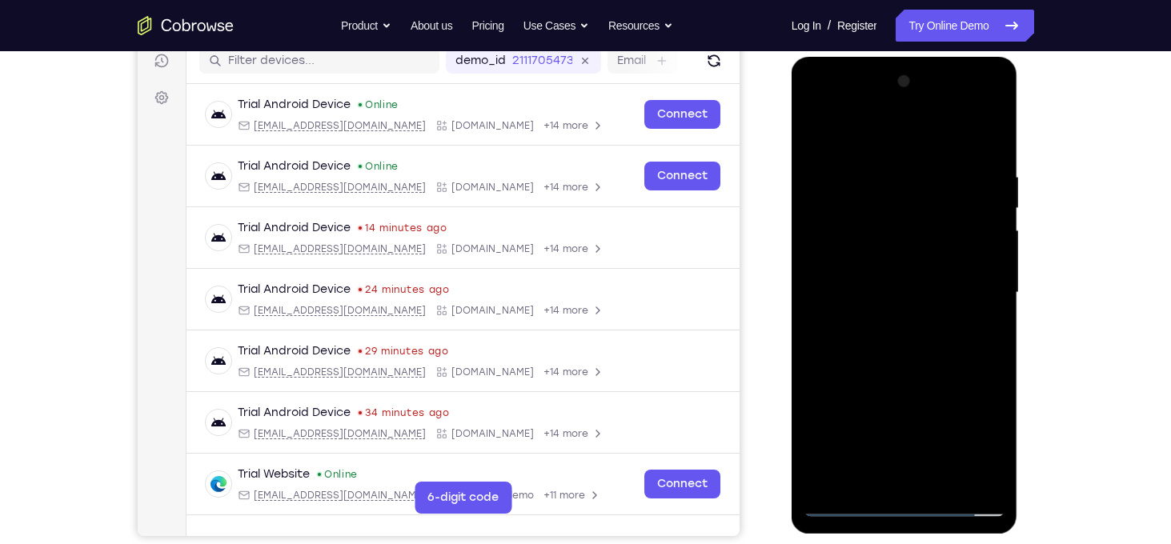
click at [867, 286] on div at bounding box center [904, 293] width 202 height 448
click at [865, 295] on div at bounding box center [904, 293] width 202 height 448
click at [833, 482] on div at bounding box center [904, 293] width 202 height 448
click at [918, 170] on div at bounding box center [904, 293] width 202 height 448
click at [990, 247] on div at bounding box center [904, 293] width 202 height 448
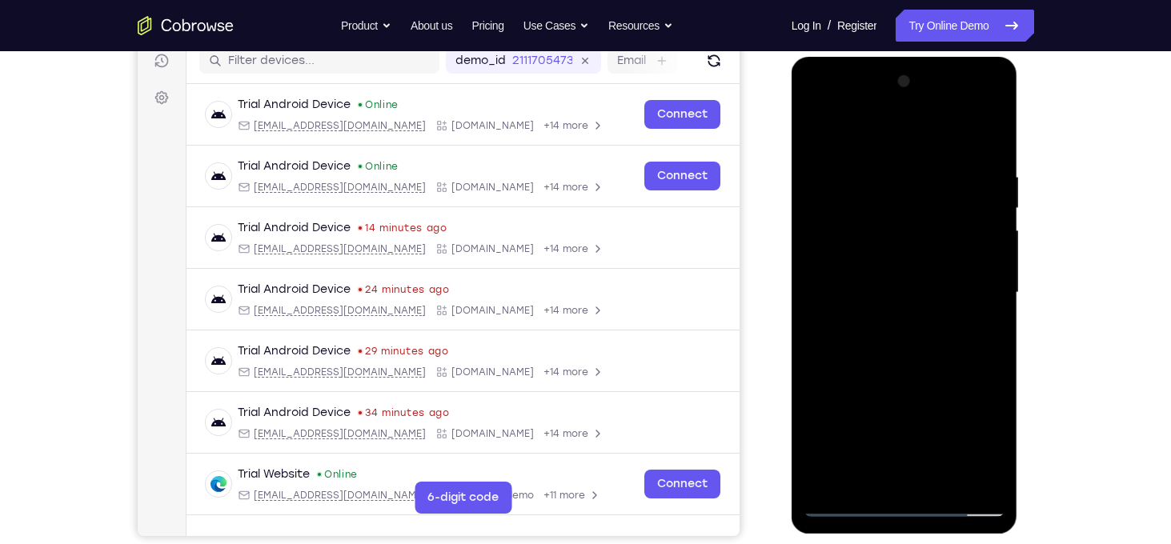
click at [990, 247] on div at bounding box center [904, 293] width 202 height 448
click at [987, 143] on div at bounding box center [904, 293] width 202 height 448
click at [947, 479] on div at bounding box center [904, 293] width 202 height 448
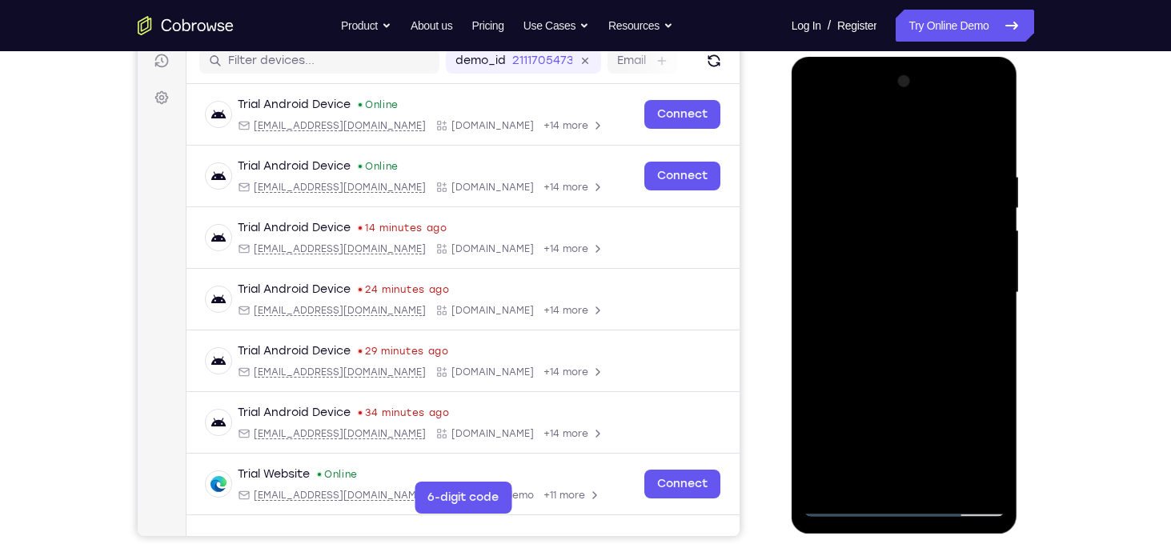
click at [879, 384] on div at bounding box center [904, 293] width 202 height 448
click at [846, 500] on div at bounding box center [904, 293] width 202 height 448
drag, startPoint x: 928, startPoint y: 202, endPoint x: 929, endPoint y: 456, distance: 254.4
click at [929, 456] on div at bounding box center [904, 293] width 202 height 448
click at [928, 174] on div at bounding box center [904, 293] width 202 height 448
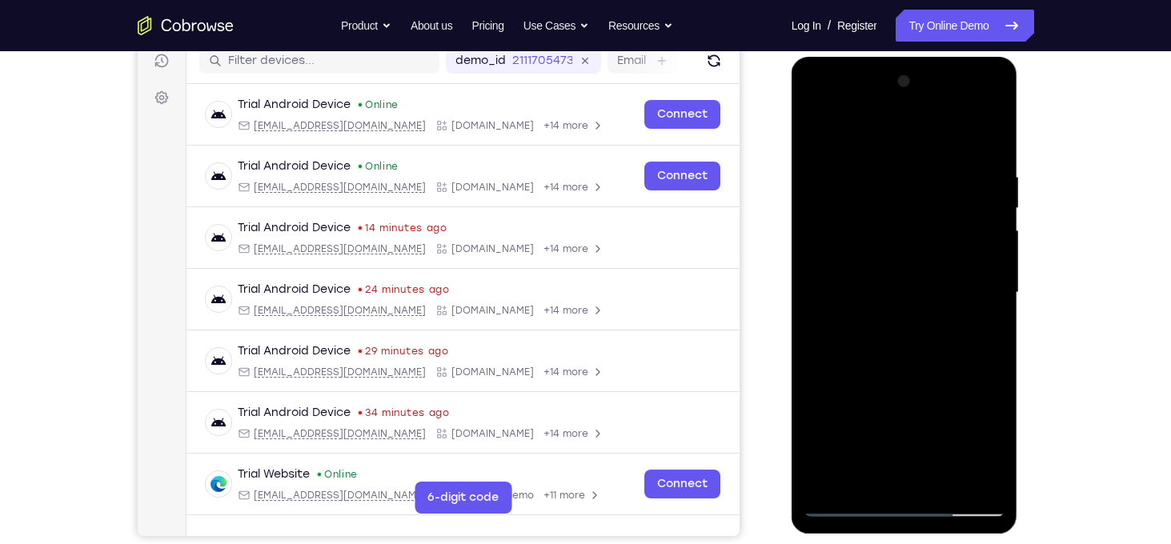
click at [983, 298] on div at bounding box center [904, 293] width 202 height 448
click at [987, 288] on div at bounding box center [904, 293] width 202 height 448
click at [986, 305] on div at bounding box center [904, 293] width 202 height 448
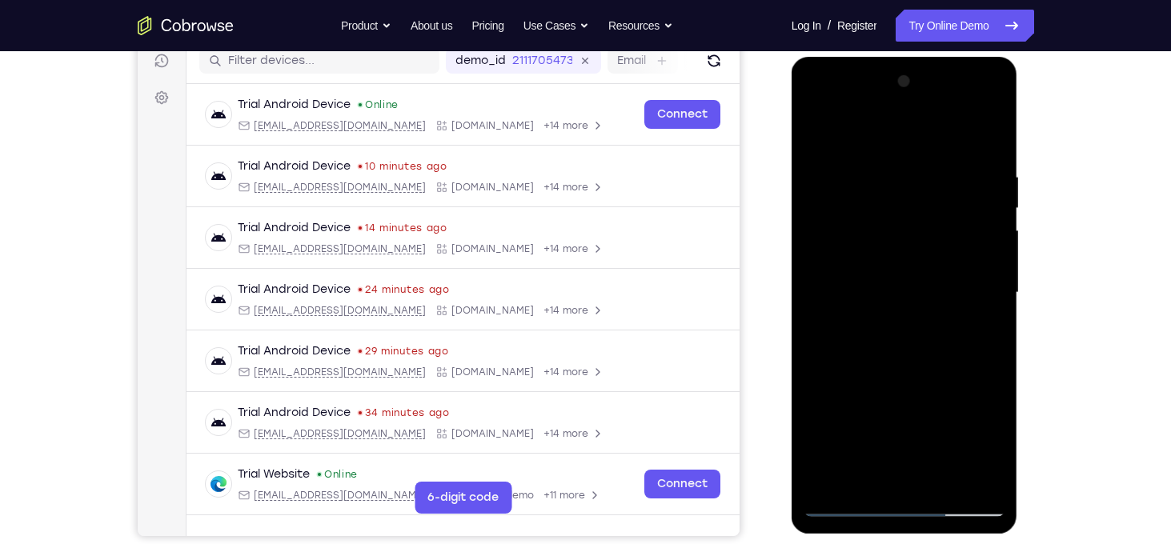
click at [966, 476] on div at bounding box center [904, 293] width 202 height 448
click at [986, 306] on div at bounding box center [904, 293] width 202 height 448
click at [967, 481] on div at bounding box center [904, 293] width 202 height 448
click at [967, 411] on div at bounding box center [904, 293] width 202 height 448
click at [967, 477] on div at bounding box center [904, 293] width 202 height 448
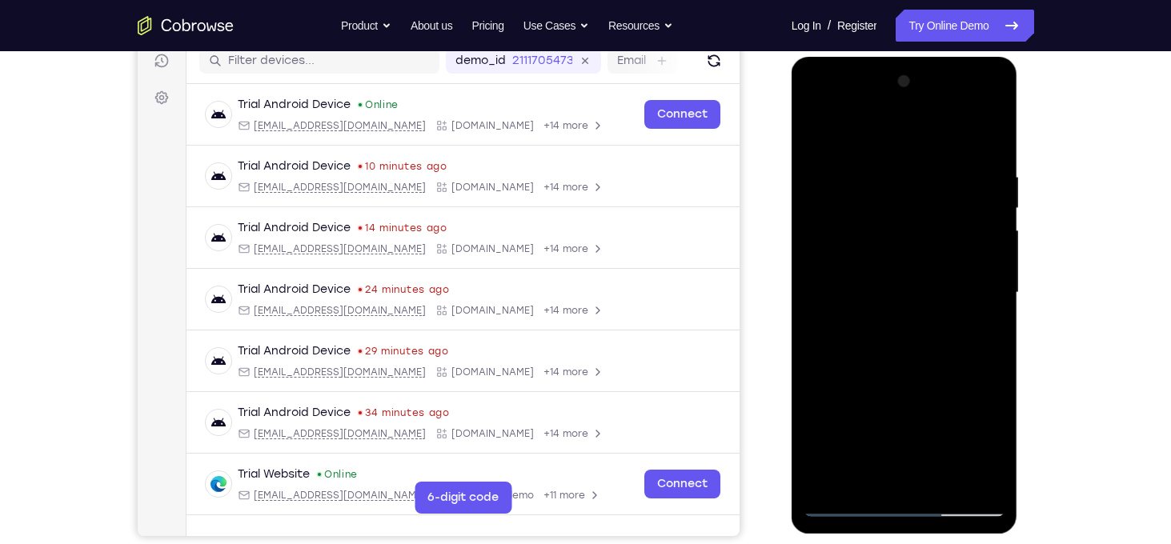
click at [975, 351] on div at bounding box center [904, 293] width 202 height 448
click at [988, 311] on div at bounding box center [904, 293] width 202 height 448
click at [991, 310] on div at bounding box center [904, 293] width 202 height 448
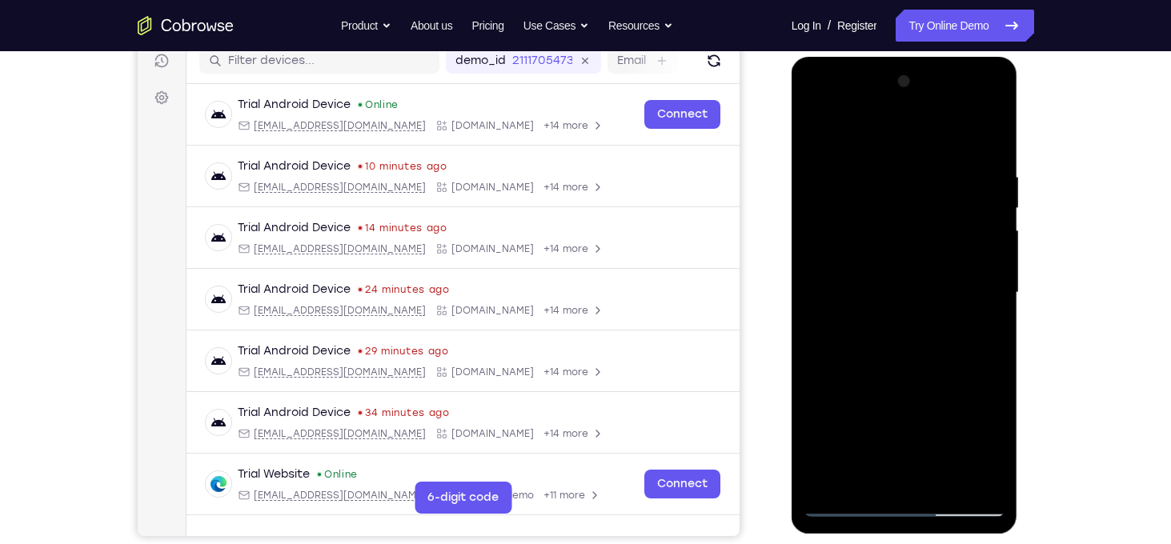
click at [991, 310] on div at bounding box center [904, 293] width 202 height 448
drag, startPoint x: 991, startPoint y: 310, endPoint x: 807, endPoint y: 320, distance: 184.3
click at [807, 320] on div at bounding box center [904, 293] width 202 height 448
click at [991, 310] on div at bounding box center [904, 293] width 202 height 448
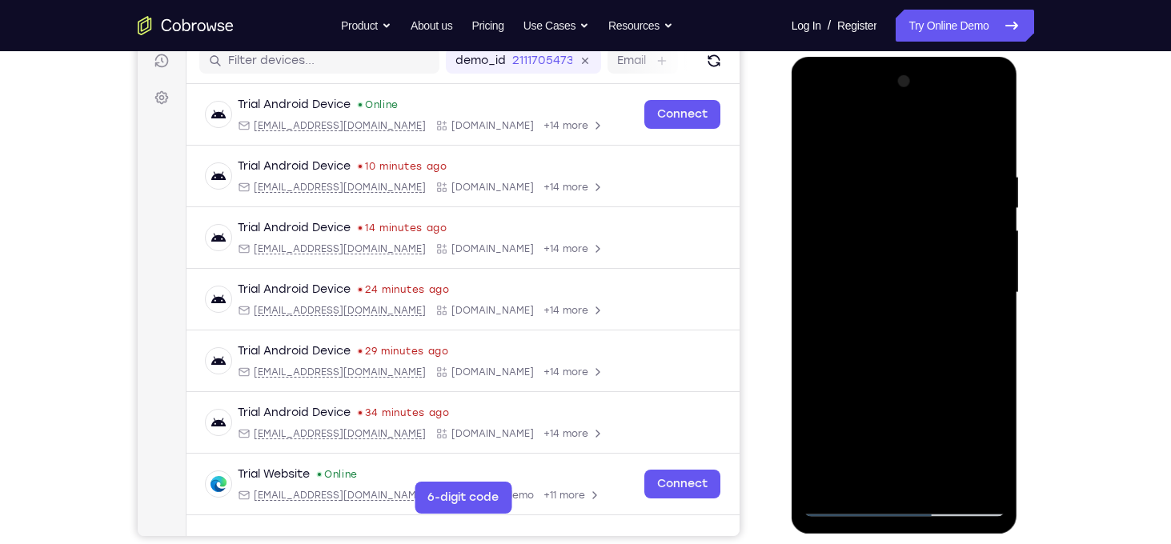
click at [967, 476] on div at bounding box center [904, 293] width 202 height 448
click at [971, 354] on div at bounding box center [904, 293] width 202 height 448
click at [989, 135] on div at bounding box center [904, 293] width 202 height 448
drag, startPoint x: 891, startPoint y: 191, endPoint x: 894, endPoint y: 455, distance: 264.0
click at [894, 455] on div at bounding box center [904, 293] width 202 height 448
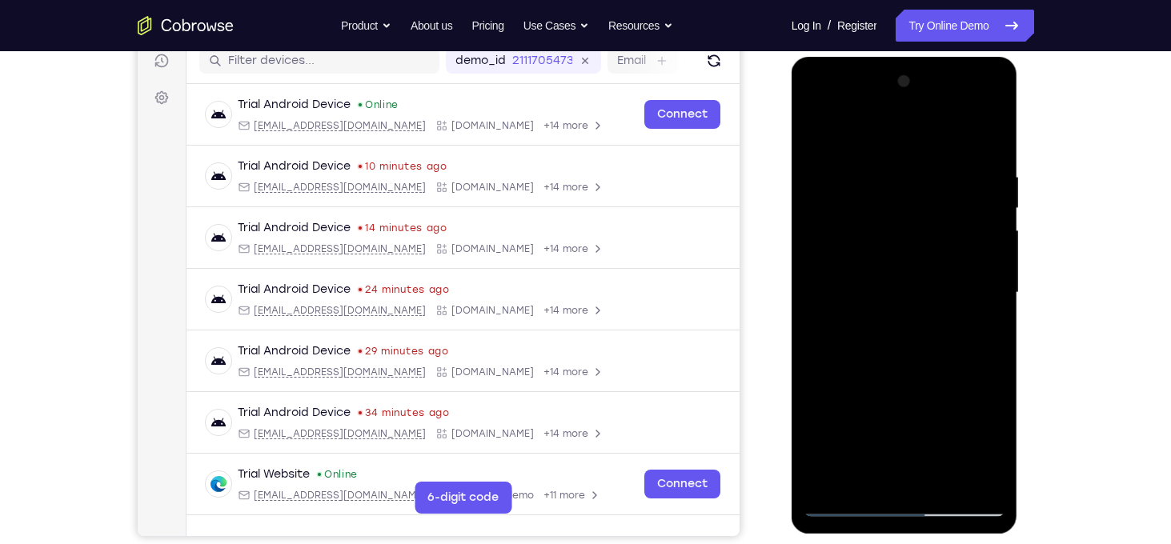
click at [879, 186] on div at bounding box center [904, 293] width 202 height 448
click at [987, 138] on div at bounding box center [904, 293] width 202 height 448
click at [974, 169] on div at bounding box center [904, 293] width 202 height 448
click at [986, 249] on div at bounding box center [904, 293] width 202 height 448
click at [986, 140] on div at bounding box center [904, 293] width 202 height 448
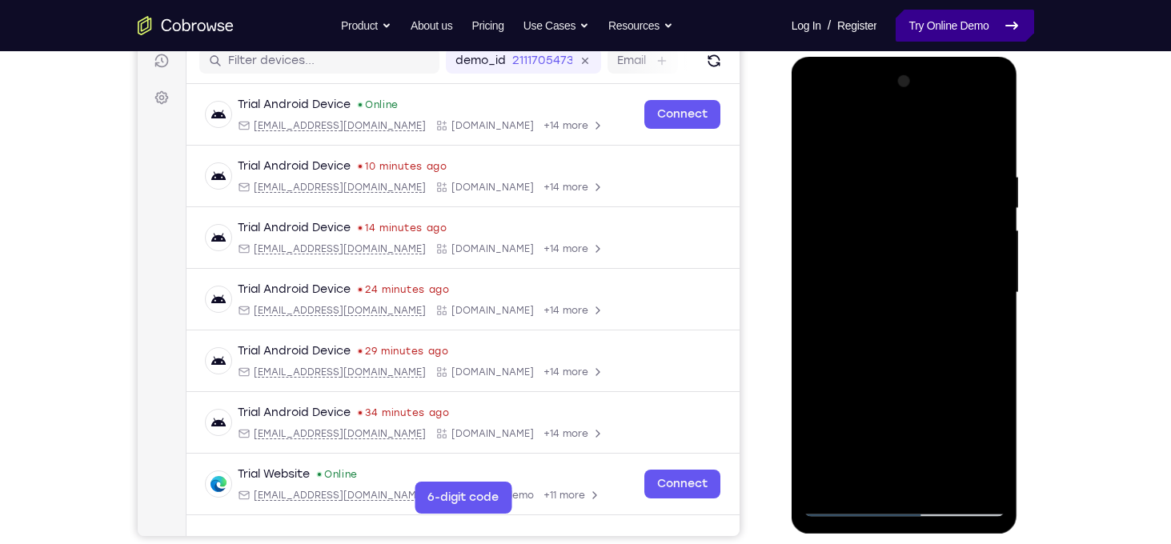
click at [956, 38] on link "Try Online Demo" at bounding box center [964, 26] width 138 height 32
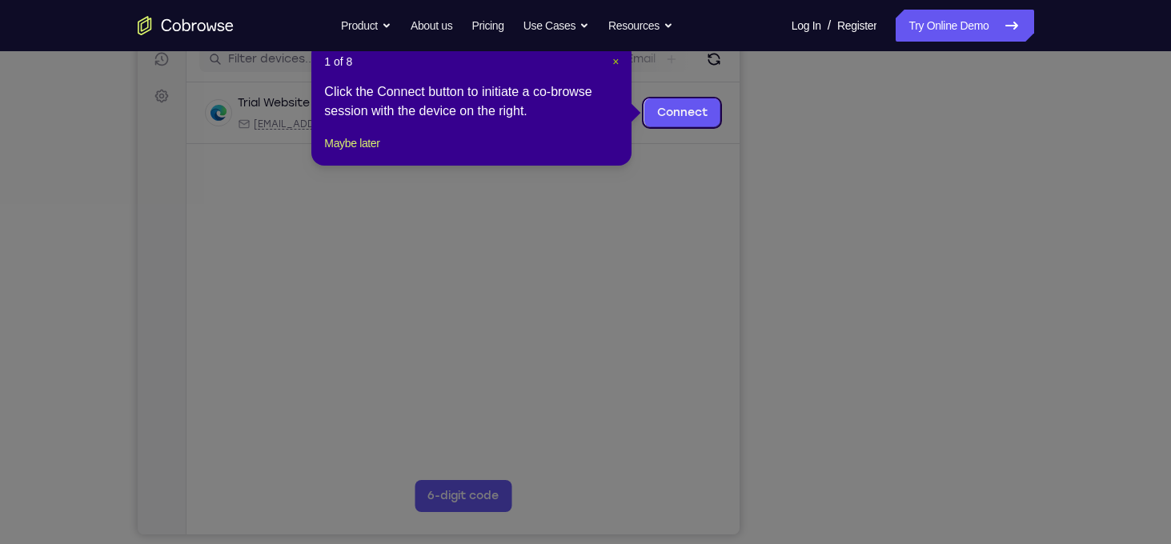
click at [614, 60] on span "×" at bounding box center [615, 61] width 6 height 13
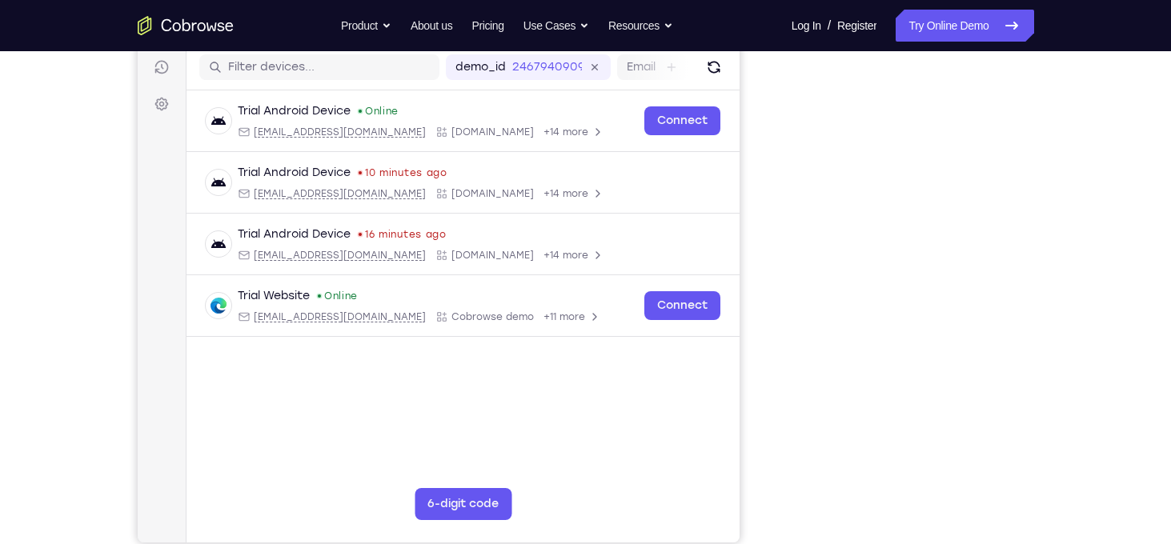
scroll to position [201, 0]
